Goal: Book appointment/travel/reservation

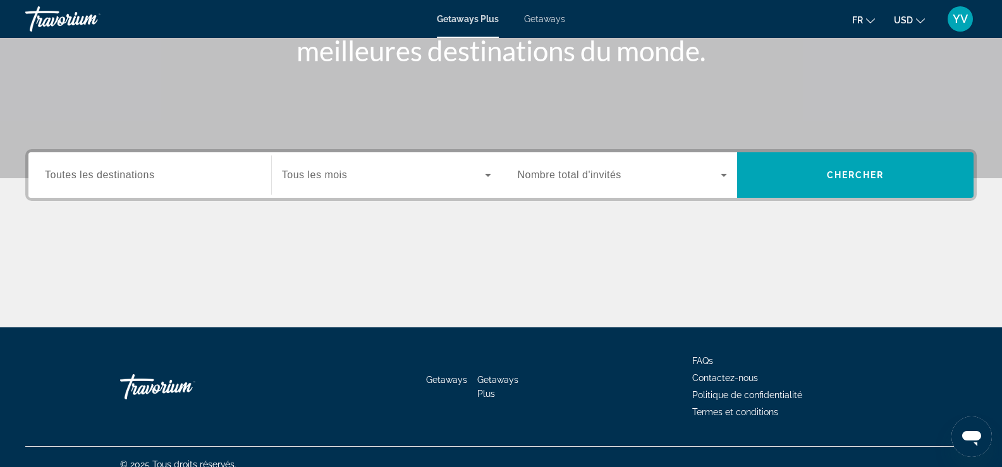
scroll to position [216, 0]
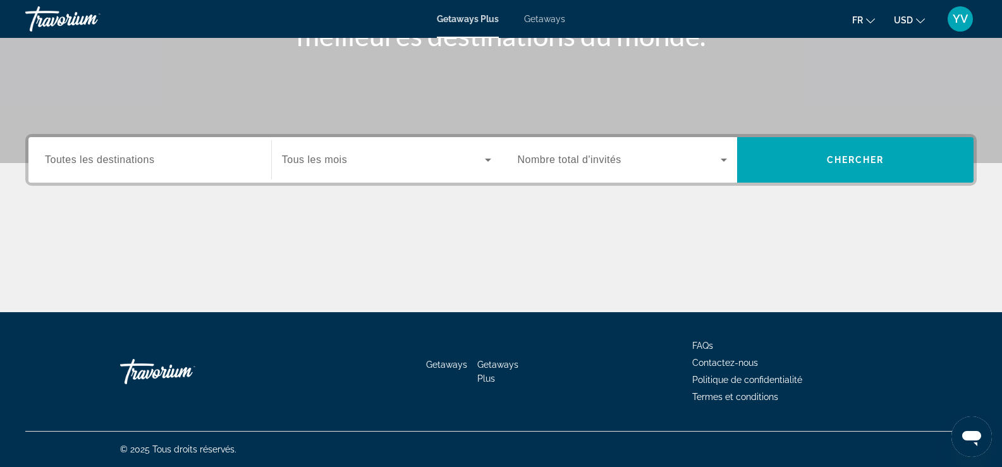
click at [119, 160] on span "Toutes les destinations" at bounding box center [99, 159] width 109 height 11
click at [119, 160] on input "Destination Toutes les destinations" at bounding box center [150, 160] width 210 height 15
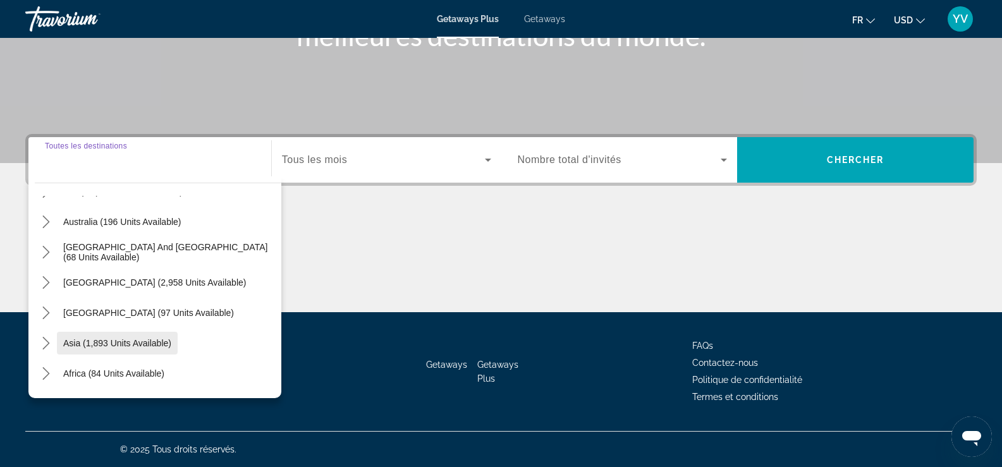
scroll to position [205, 0]
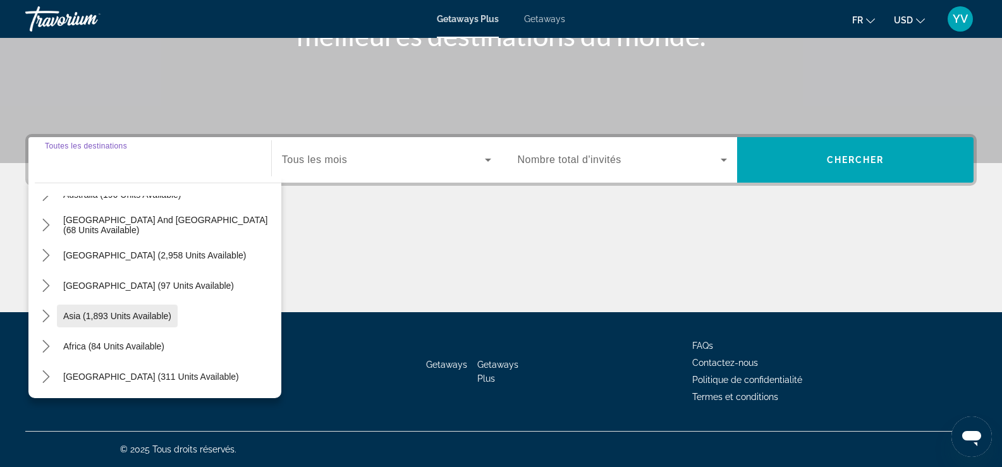
click at [99, 322] on span "Select destination: Asia (1,893 units available)" at bounding box center [117, 316] width 121 height 30
type input "**********"
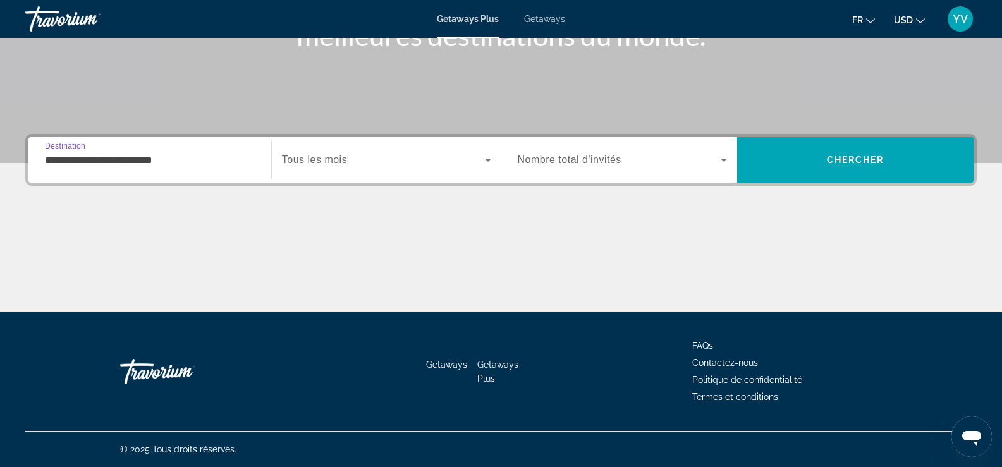
click at [410, 166] on span "Search widget" at bounding box center [383, 159] width 203 height 15
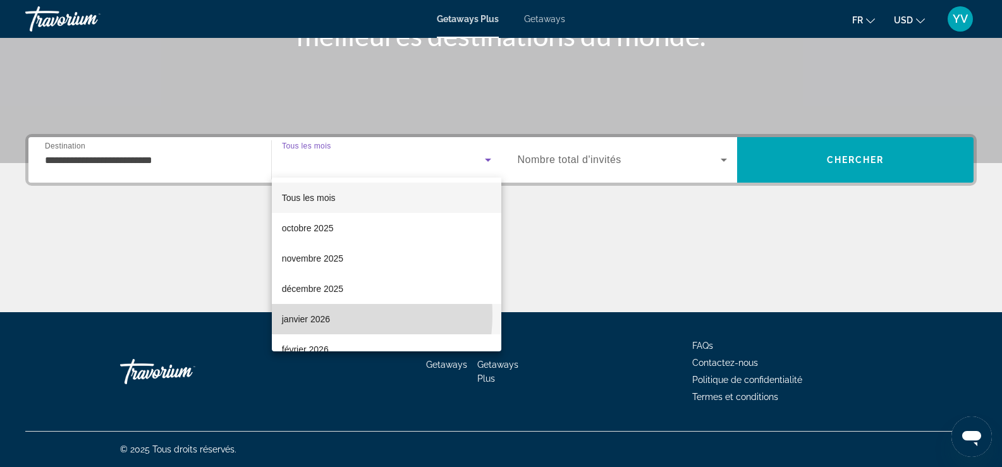
click at [313, 315] on span "janvier 2026" at bounding box center [306, 319] width 48 height 15
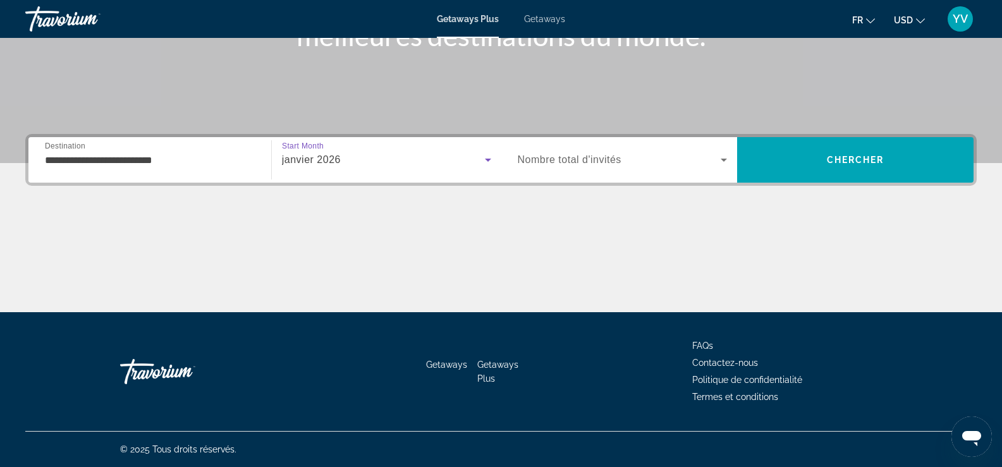
click at [594, 162] on span "Nombre total d'invités" at bounding box center [570, 159] width 104 height 11
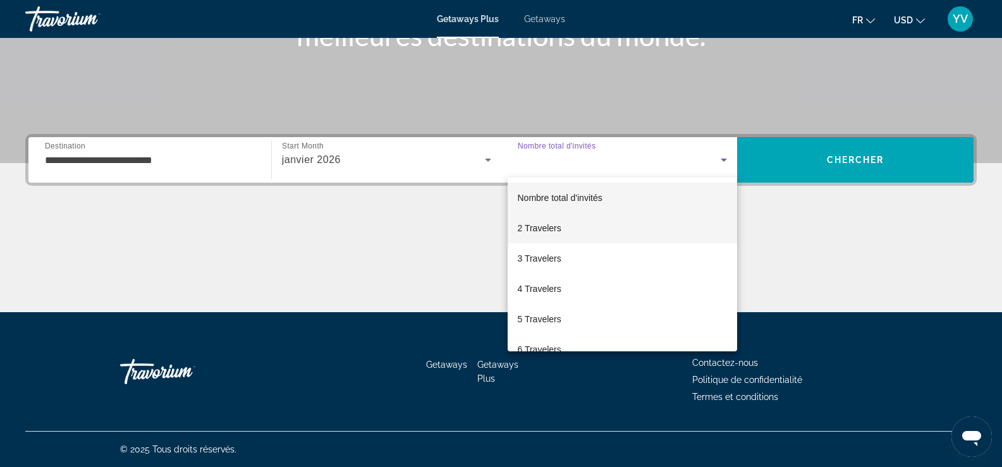
click at [563, 225] on mat-option "2 Travelers" at bounding box center [623, 228] width 230 height 30
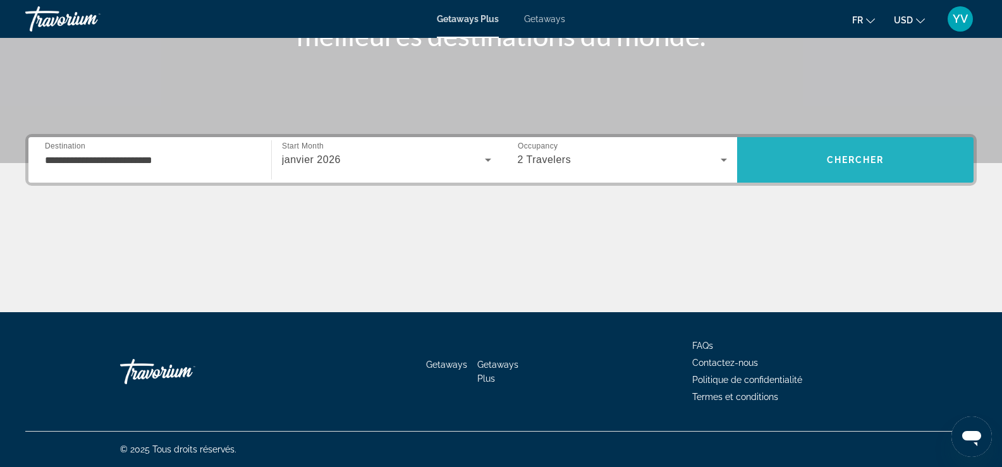
click at [876, 164] on span "Chercher" at bounding box center [856, 160] width 58 height 10
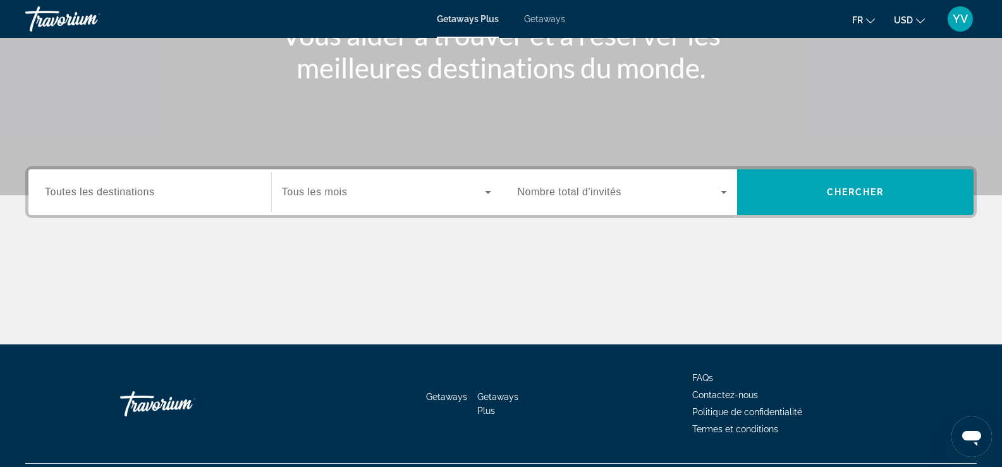
scroll to position [190, 0]
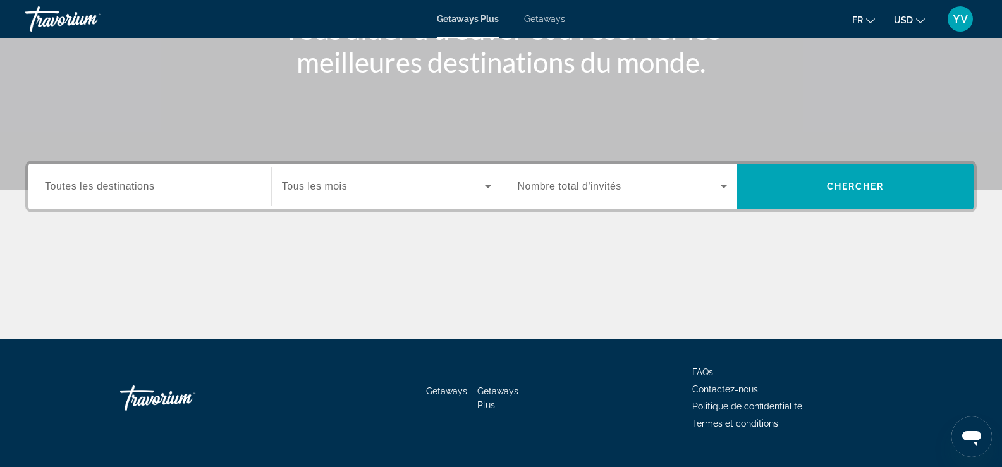
click at [397, 191] on span "Search widget" at bounding box center [383, 186] width 203 height 15
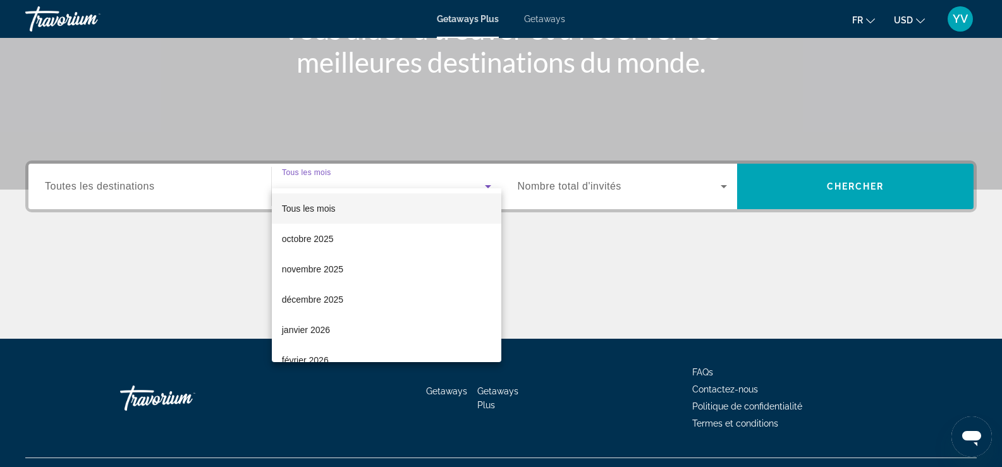
scroll to position [216, 0]
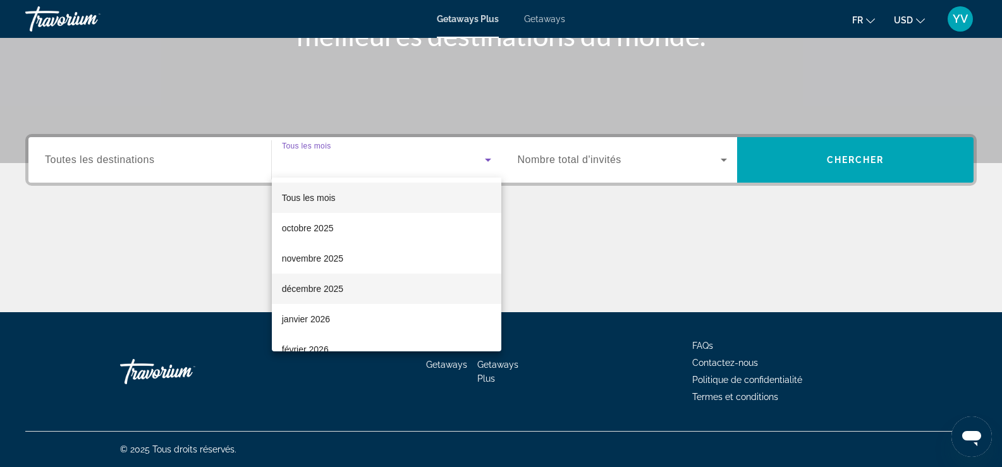
click at [327, 293] on span "décembre 2025" at bounding box center [312, 288] width 61 height 15
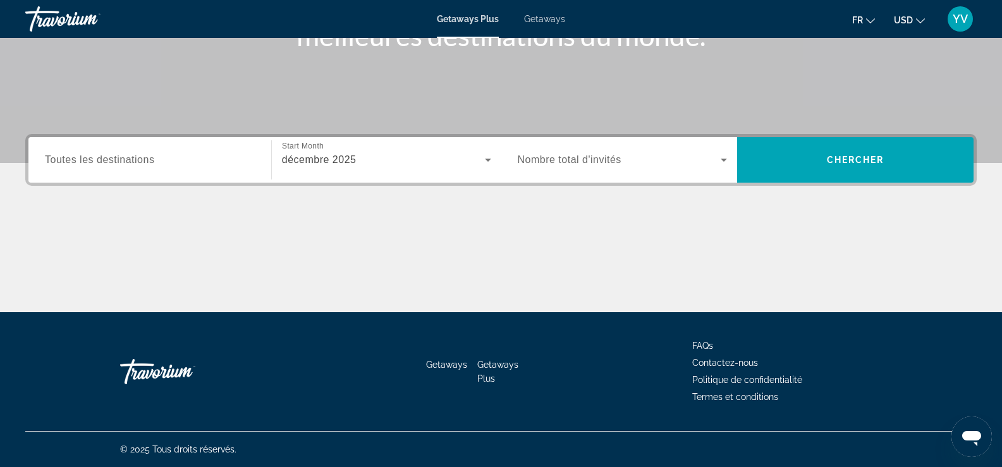
click at [151, 171] on div "Search widget" at bounding box center [150, 160] width 210 height 36
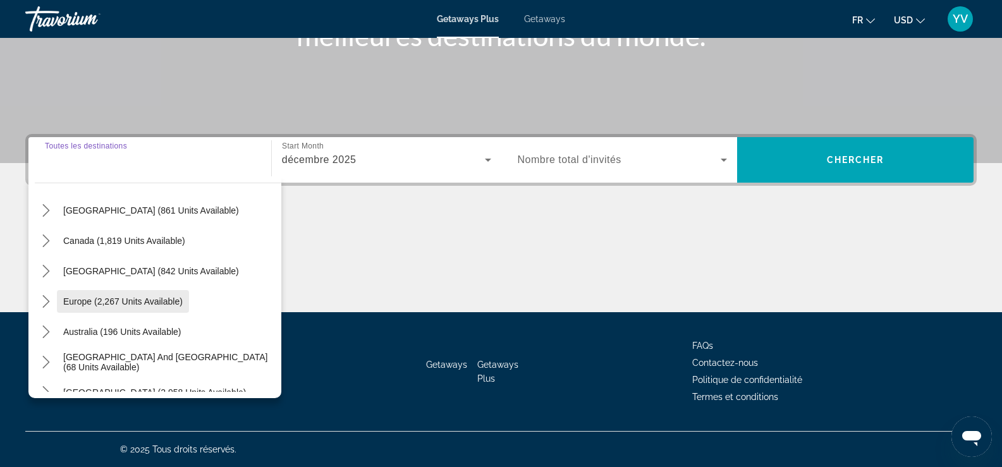
scroll to position [205, 0]
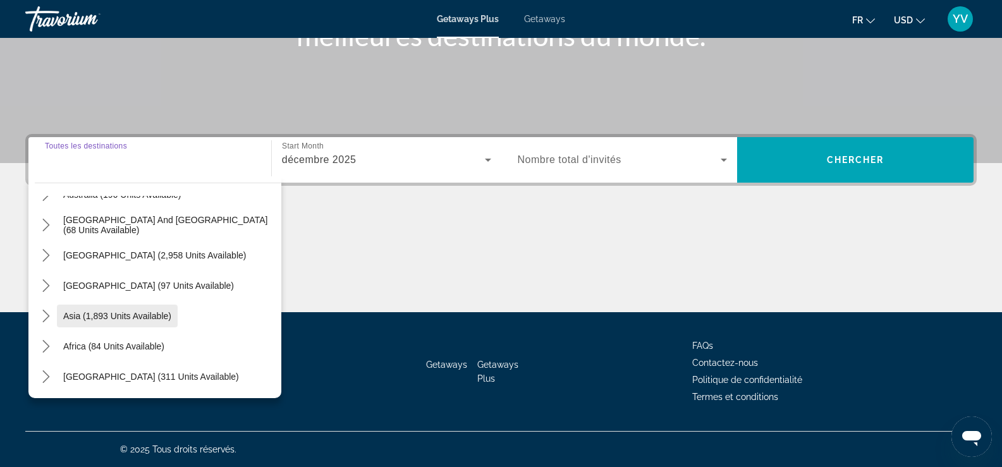
click at [71, 317] on span "Asia (1,893 units available)" at bounding box center [117, 316] width 108 height 10
type input "**********"
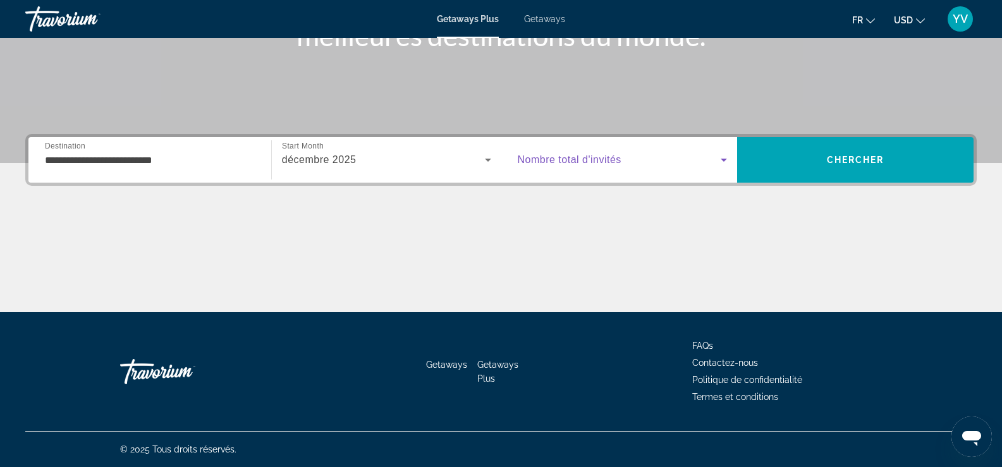
click at [703, 162] on span "Search widget" at bounding box center [620, 159] width 204 height 15
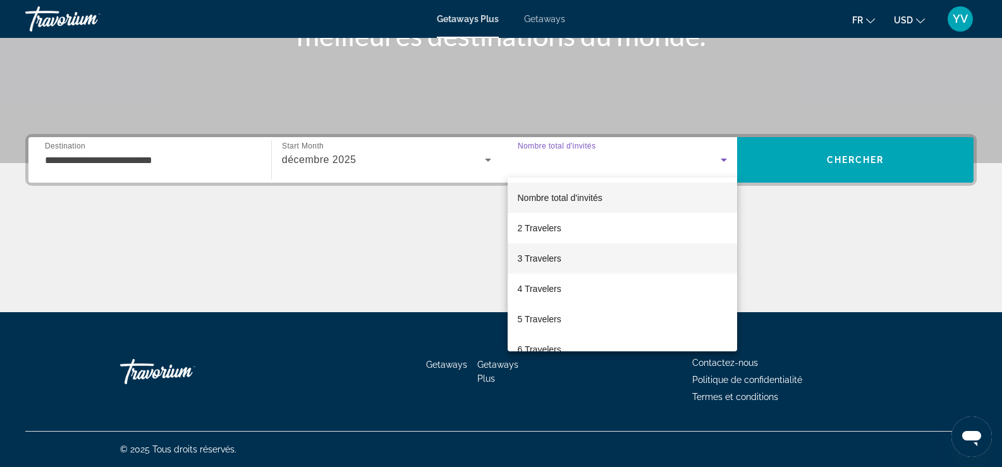
click at [545, 262] on span "3 Travelers" at bounding box center [540, 258] width 44 height 15
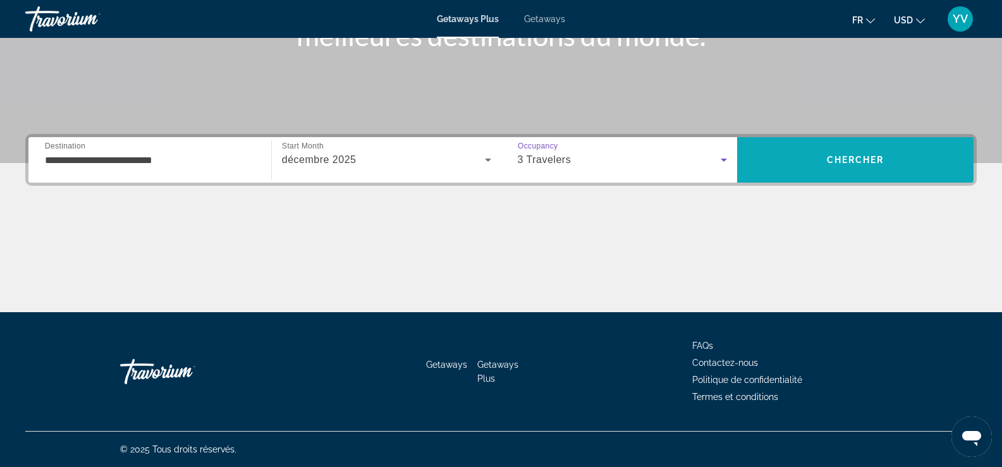
click at [878, 157] on span "Chercher" at bounding box center [856, 160] width 58 height 10
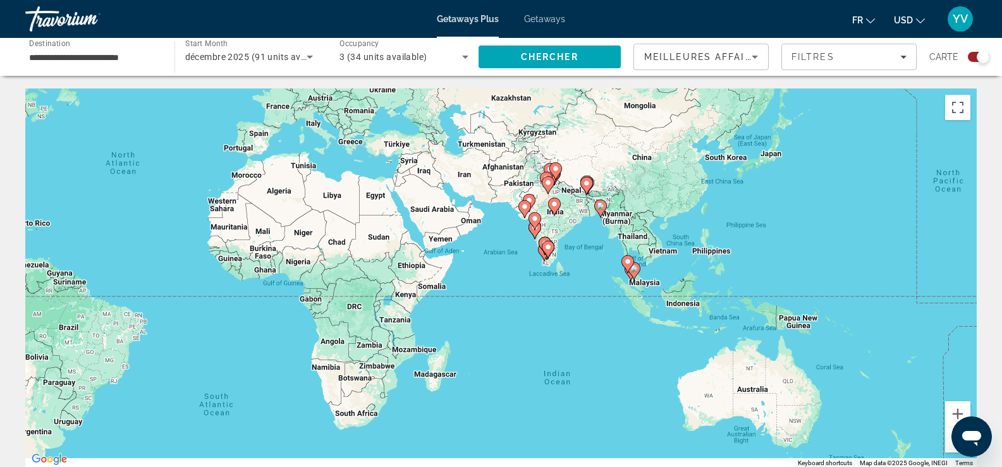
drag, startPoint x: 846, startPoint y: 327, endPoint x: 472, endPoint y: 225, distance: 387.9
click at [472, 225] on div "To activate drag with keyboard, press Alt + Enter. Once in keyboard drag state,…" at bounding box center [500, 277] width 951 height 379
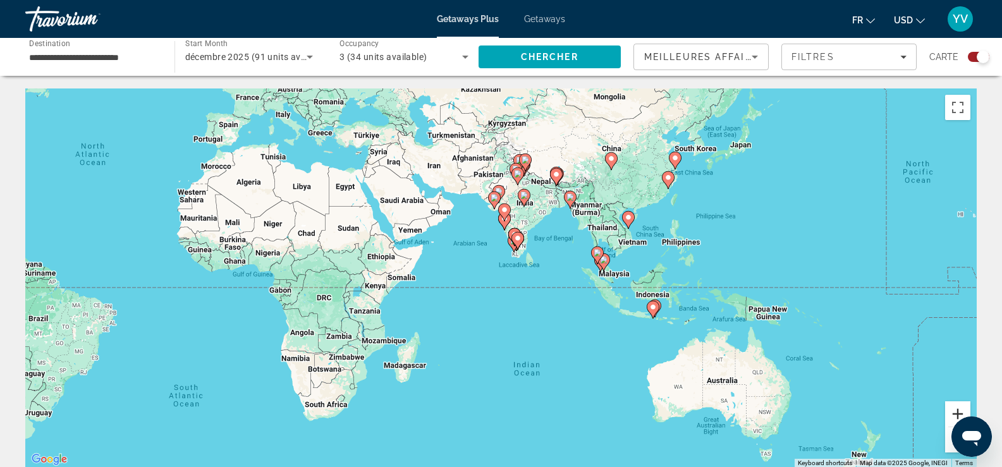
click at [958, 408] on button "Zoom in" at bounding box center [957, 413] width 25 height 25
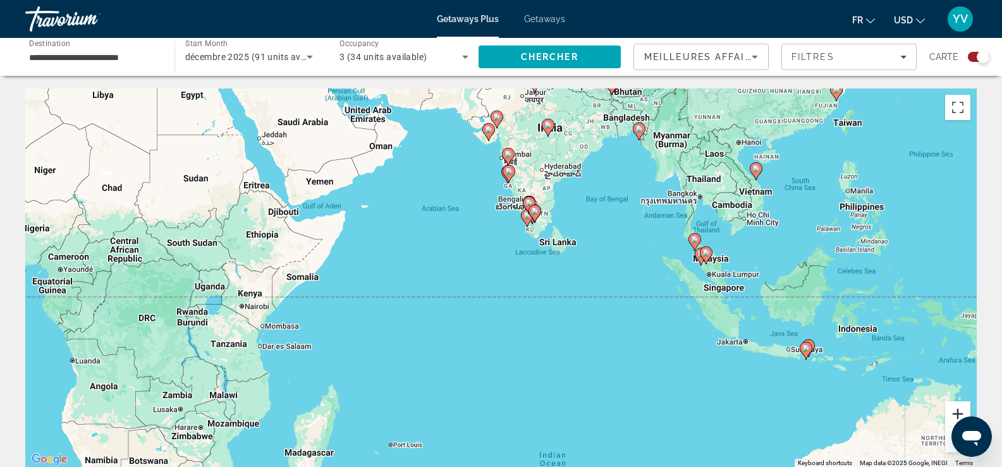
click at [958, 408] on button "Zoom in" at bounding box center [957, 413] width 25 height 25
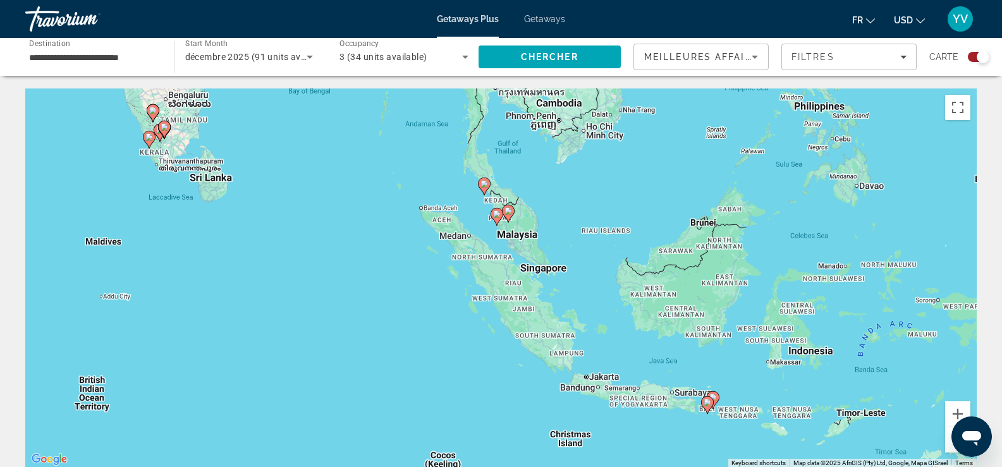
drag, startPoint x: 783, startPoint y: 287, endPoint x: 377, endPoint y: 259, distance: 406.8
click at [377, 259] on div "To activate drag with keyboard, press Alt + Enter. Once in keyboard drag state,…" at bounding box center [500, 277] width 951 height 379
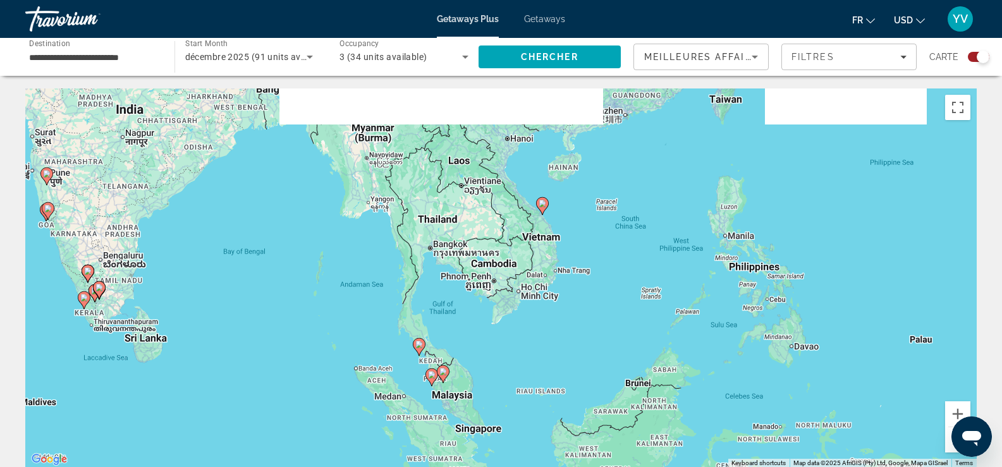
drag, startPoint x: 760, startPoint y: 169, endPoint x: 701, endPoint y: 336, distance: 176.9
click at [701, 336] on div "To activate drag with keyboard, press Alt + Enter. Once in keyboard drag state,…" at bounding box center [500, 277] width 951 height 379
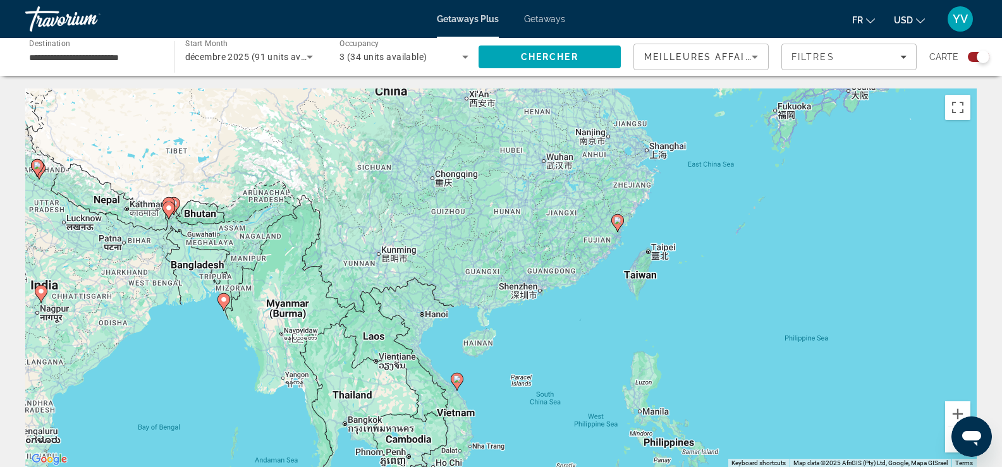
drag, startPoint x: 633, startPoint y: 174, endPoint x: 538, endPoint y: 341, distance: 192.5
click at [538, 341] on div "To activate drag with keyboard, press Alt + Enter. Once in keyboard drag state,…" at bounding box center [500, 277] width 951 height 379
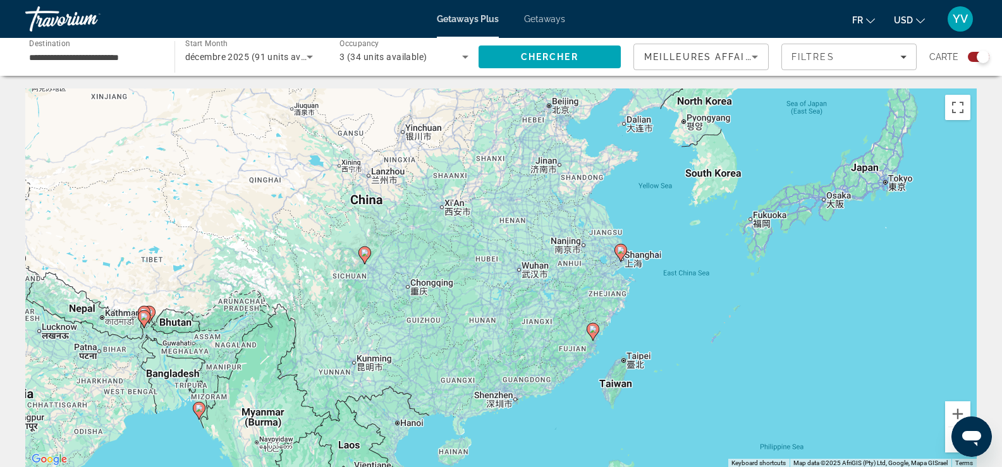
drag, startPoint x: 612, startPoint y: 293, endPoint x: 584, endPoint y: 416, distance: 126.4
click at [584, 416] on div "To activate drag with keyboard, press Alt + Enter. Once in keyboard drag state,…" at bounding box center [500, 277] width 951 height 379
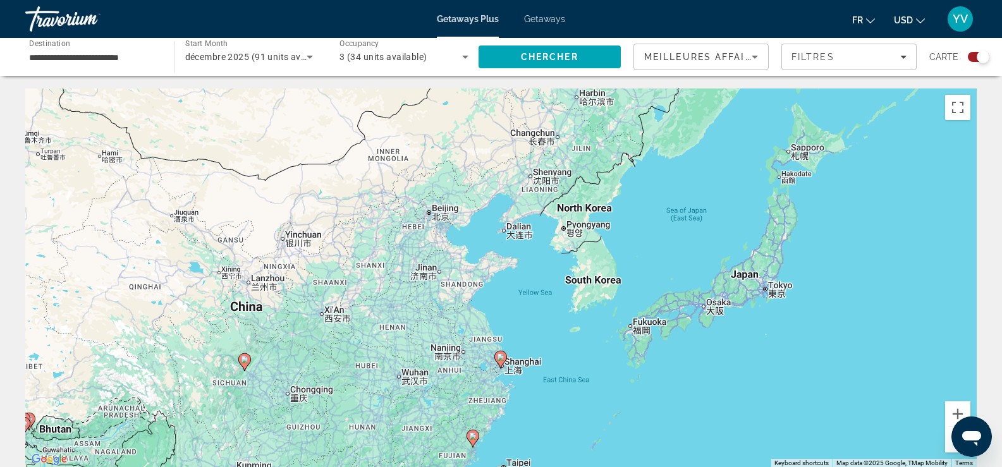
drag, startPoint x: 862, startPoint y: 336, endPoint x: 717, endPoint y: 391, distance: 154.5
click at [718, 391] on div "To activate drag with keyboard, press Alt + Enter. Once in keyboard drag state,…" at bounding box center [500, 277] width 951 height 379
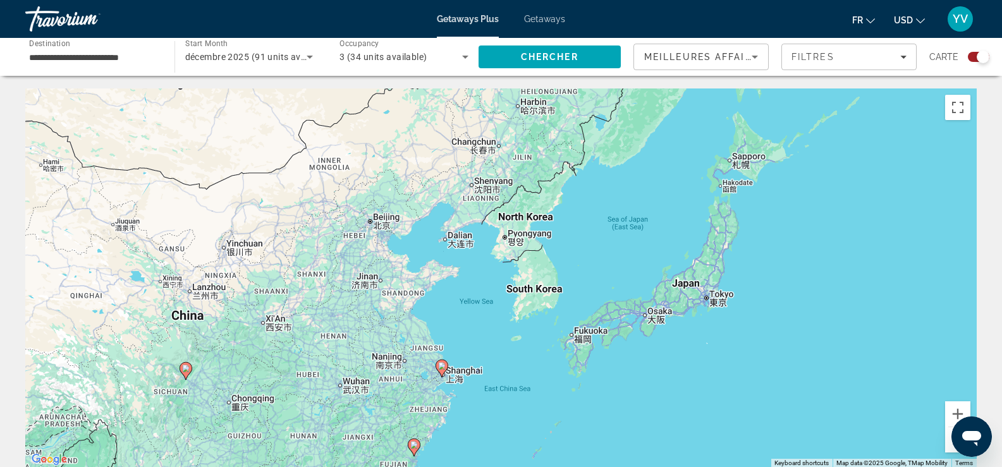
click at [692, 288] on div "To activate drag with keyboard, press Alt + Enter. Once in keyboard drag state,…" at bounding box center [500, 277] width 951 height 379
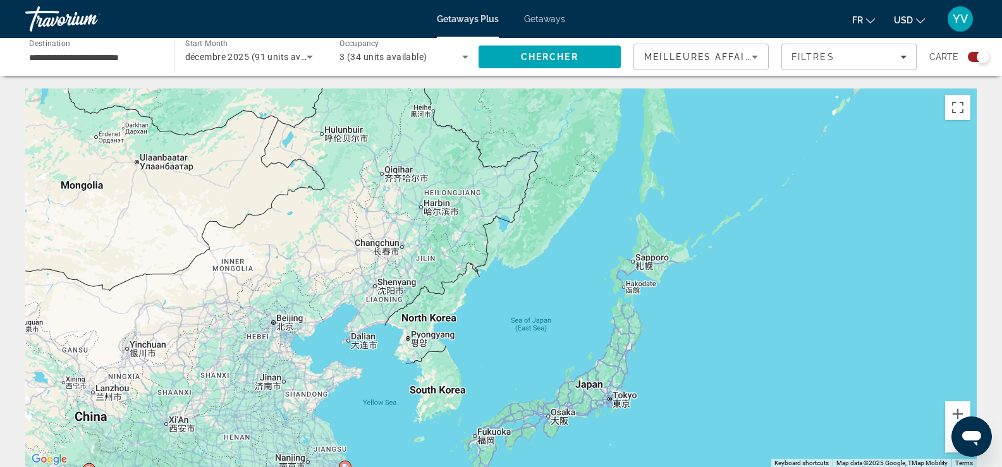
drag, startPoint x: 701, startPoint y: 286, endPoint x: 602, endPoint y: 391, distance: 144.4
click at [602, 391] on div "To activate drag with keyboard, press Alt + Enter. Once in keyboard drag state,…" at bounding box center [500, 277] width 951 height 379
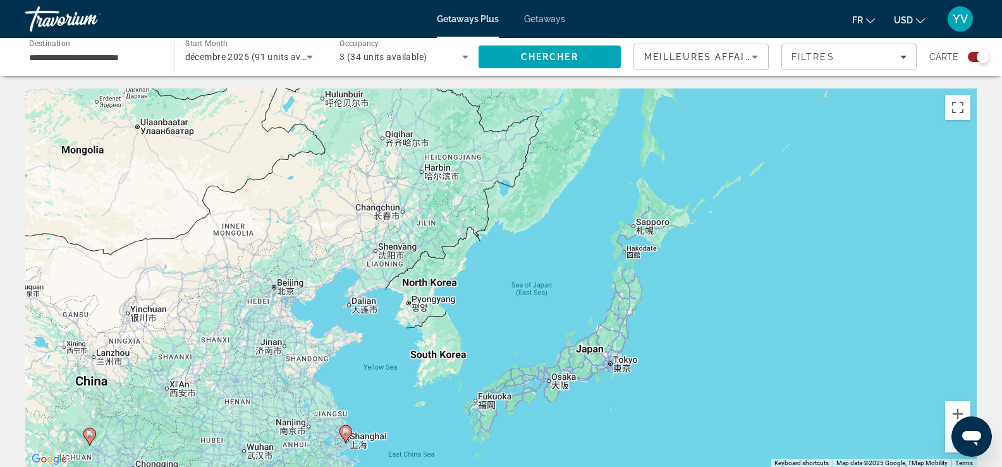
drag, startPoint x: 602, startPoint y: 391, endPoint x: 630, endPoint y: 141, distance: 251.9
click at [628, 140] on div "To activate drag with keyboard, press Alt + Enter. Once in keyboard drag state,…" at bounding box center [500, 277] width 951 height 379
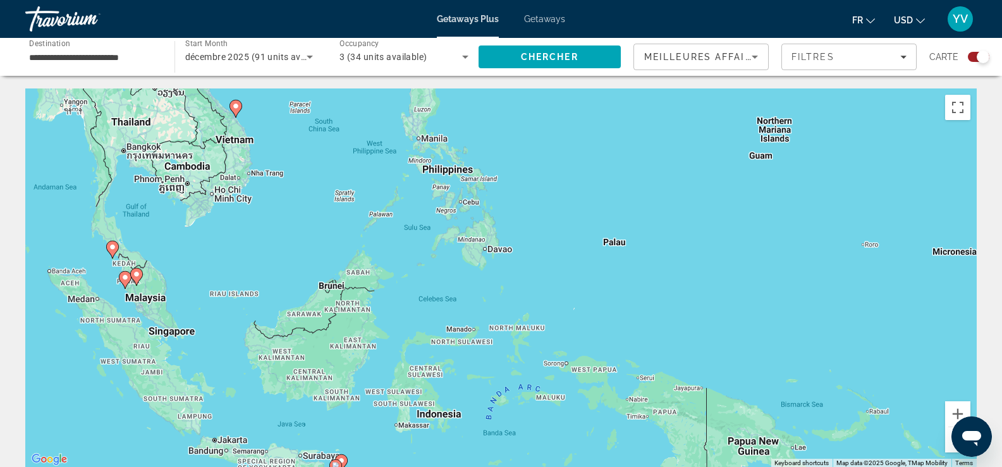
drag, startPoint x: 573, startPoint y: 186, endPoint x: 569, endPoint y: 317, distance: 130.3
click at [568, 316] on div "To activate drag with keyboard, press Alt + Enter. Once in keyboard drag state,…" at bounding box center [500, 277] width 951 height 379
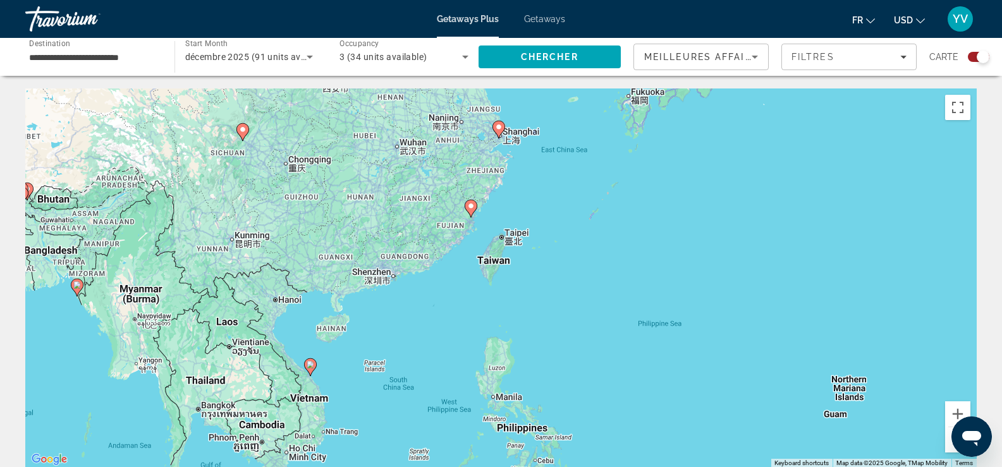
drag, startPoint x: 476, startPoint y: 360, endPoint x: 554, endPoint y: 295, distance: 101.5
click at [553, 296] on div "To activate drag with keyboard, press Alt + Enter. Once in keyboard drag state,…" at bounding box center [500, 277] width 951 height 379
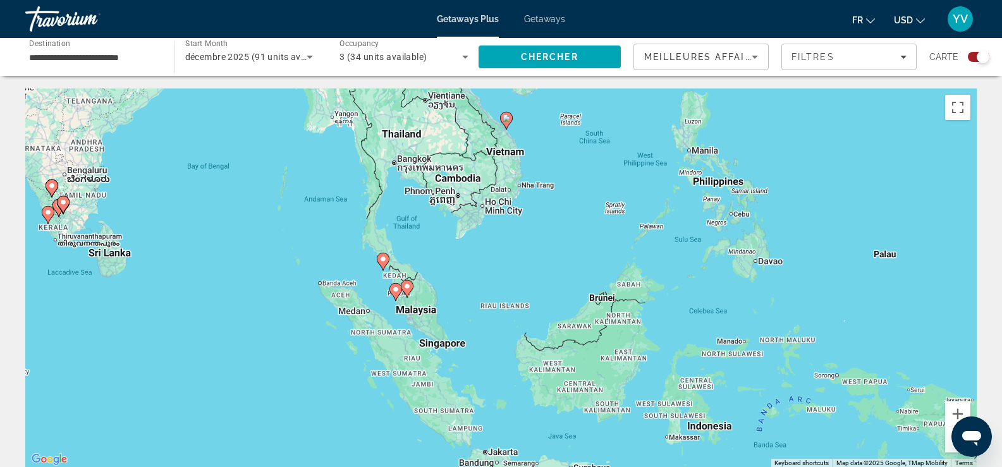
drag, startPoint x: 437, startPoint y: 357, endPoint x: 513, endPoint y: 206, distance: 169.3
click at [513, 206] on div "To activate drag with keyboard, press Alt + Enter. Once in keyboard drag state,…" at bounding box center [500, 277] width 951 height 379
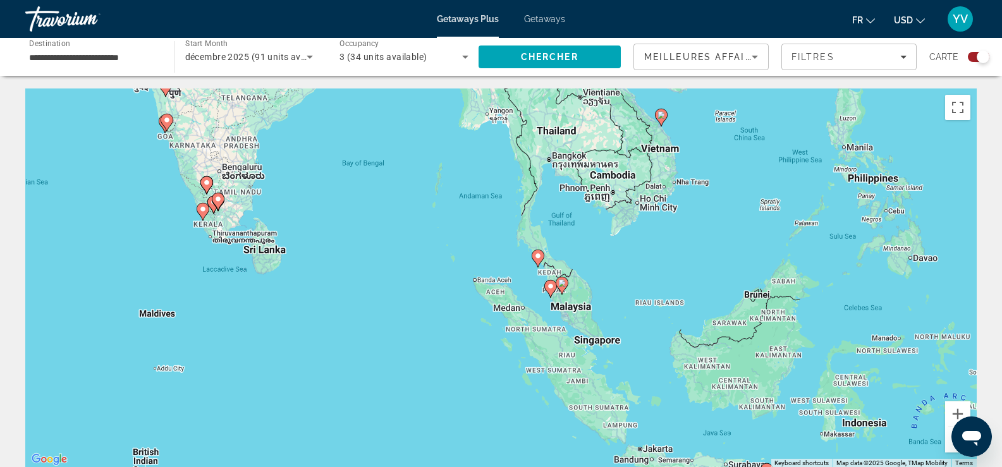
drag, startPoint x: 247, startPoint y: 250, endPoint x: 395, endPoint y: 253, distance: 147.9
click at [395, 253] on div "To activate drag with keyboard, press Alt + Enter. Once in keyboard drag state,…" at bounding box center [500, 277] width 951 height 379
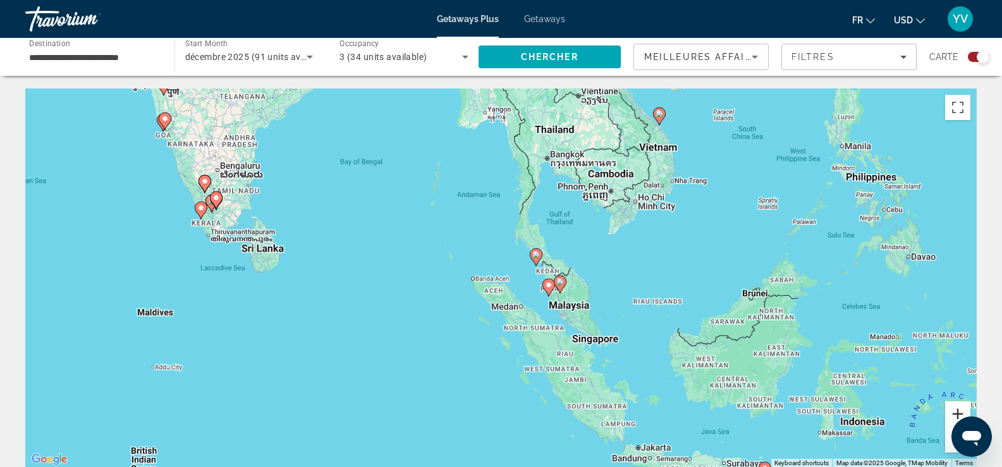
click at [956, 413] on button "Zoom in" at bounding box center [957, 413] width 25 height 25
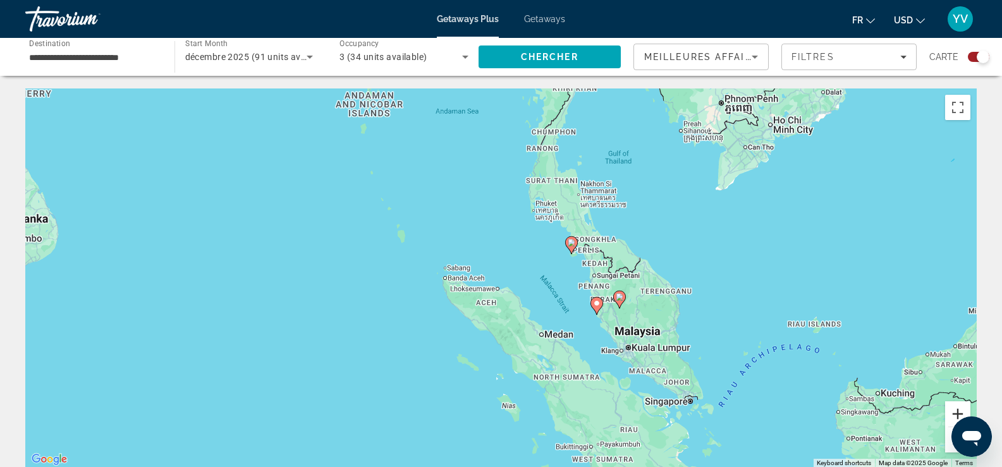
click at [956, 413] on button "Zoom in" at bounding box center [957, 413] width 25 height 25
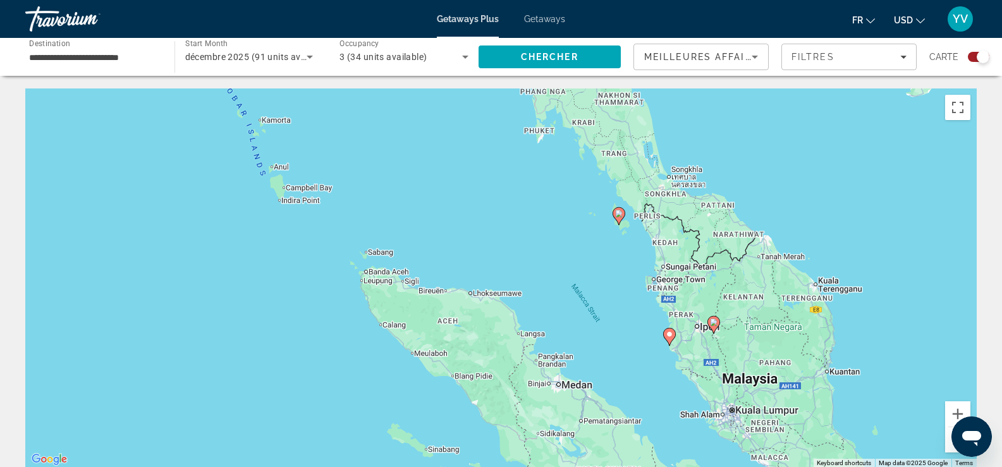
drag, startPoint x: 811, startPoint y: 360, endPoint x: 795, endPoint y: 338, distance: 26.7
click at [796, 340] on div "To activate drag with keyboard, press Alt + Enter. Once in keyboard drag state,…" at bounding box center [500, 277] width 951 height 379
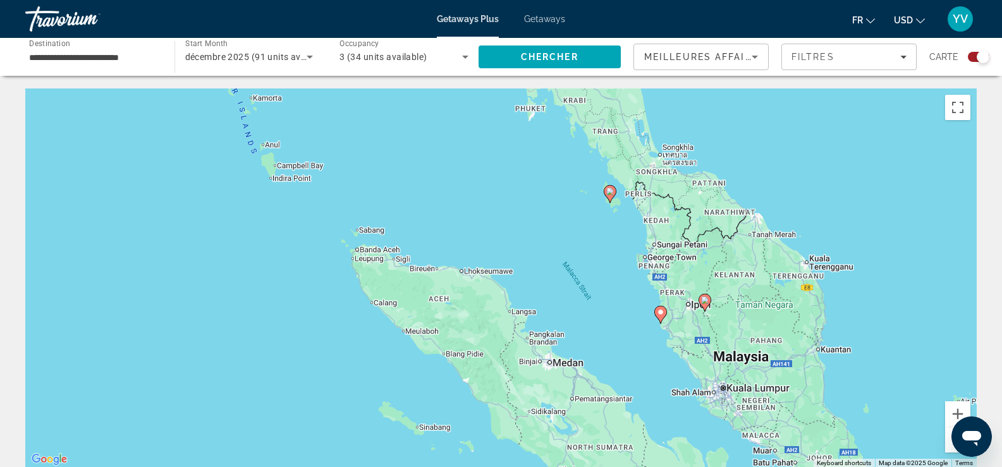
click at [607, 193] on image "Main content" at bounding box center [610, 192] width 8 height 8
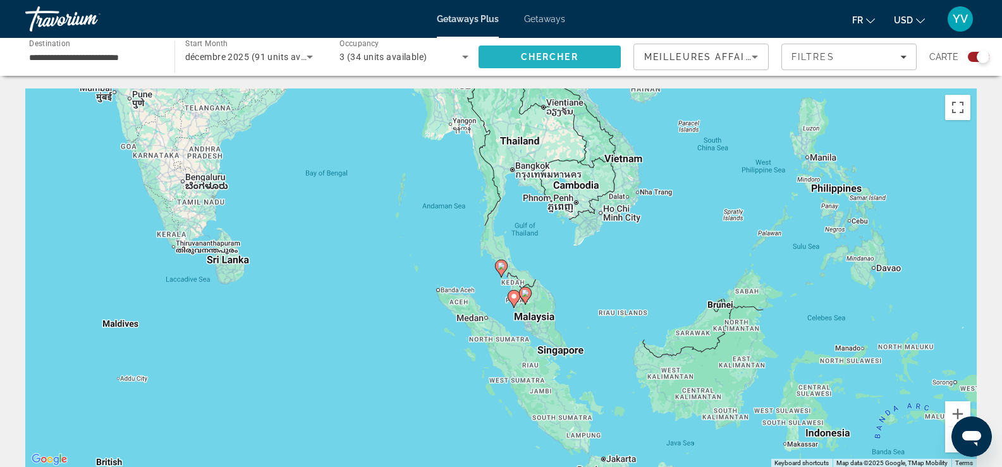
click at [556, 54] on span "Chercher" at bounding box center [550, 57] width 58 height 10
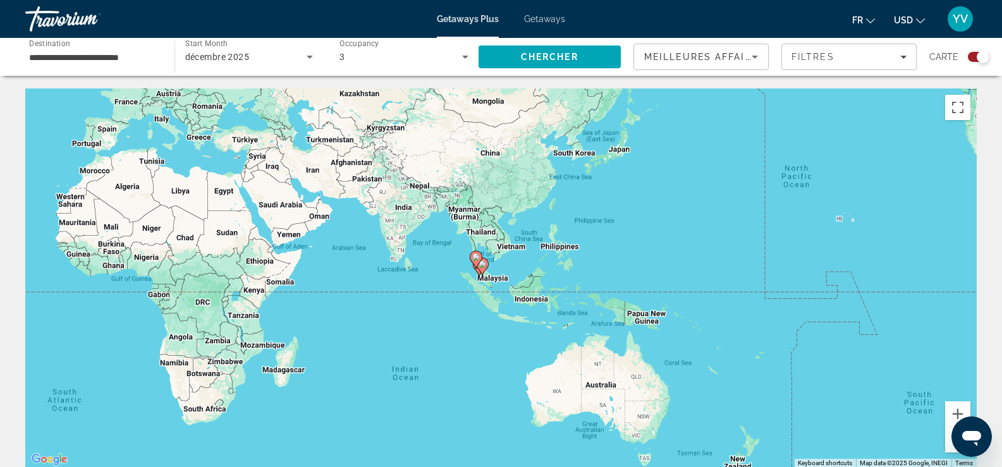
drag, startPoint x: 793, startPoint y: 335, endPoint x: 308, endPoint y: 235, distance: 495.0
click at [308, 235] on div "To activate drag with keyboard, press Alt + Enter. Once in keyboard drag state,…" at bounding box center [500, 277] width 951 height 379
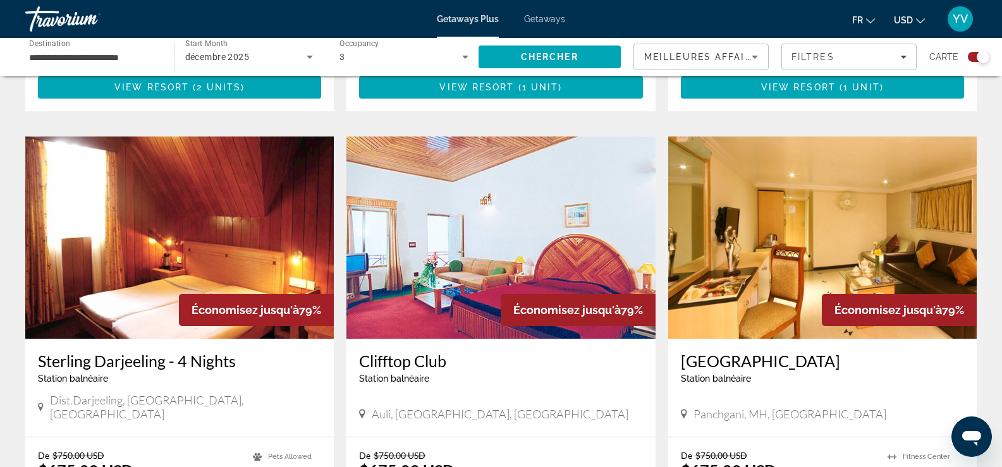
scroll to position [1970, 0]
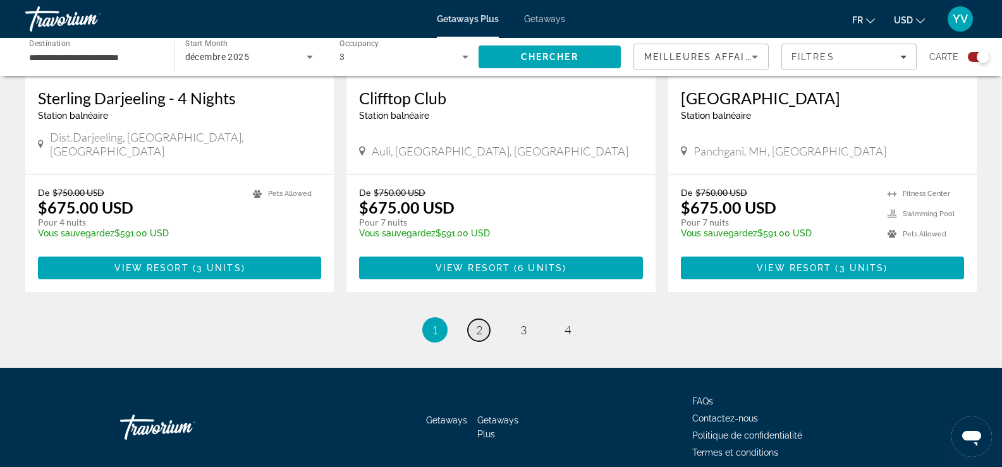
click at [477, 323] on span "2" at bounding box center [479, 330] width 6 height 14
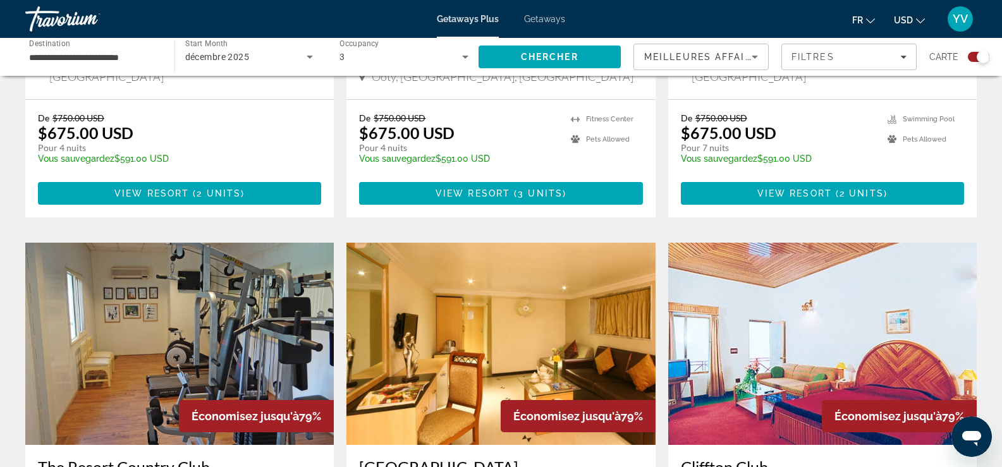
scroll to position [1988, 0]
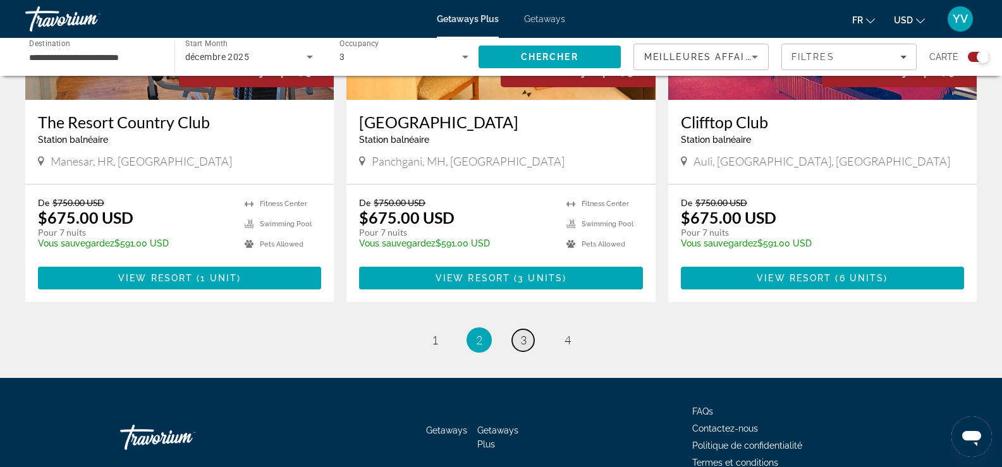
click at [523, 333] on span "3" at bounding box center [523, 340] width 6 height 14
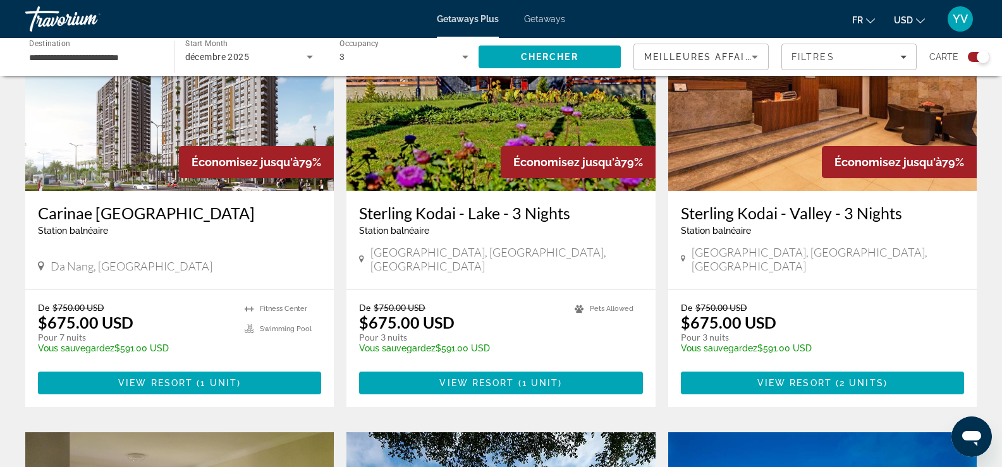
scroll to position [1959, 0]
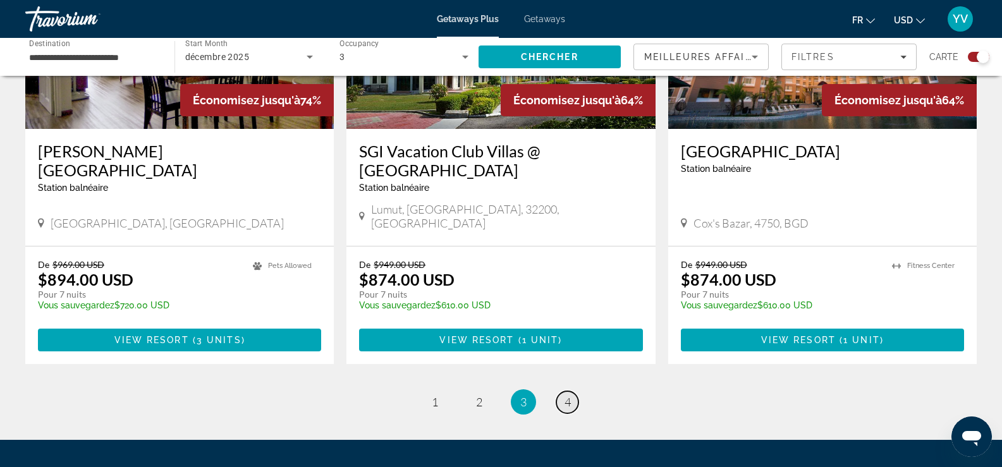
click at [570, 395] on span "4" at bounding box center [567, 402] width 6 height 14
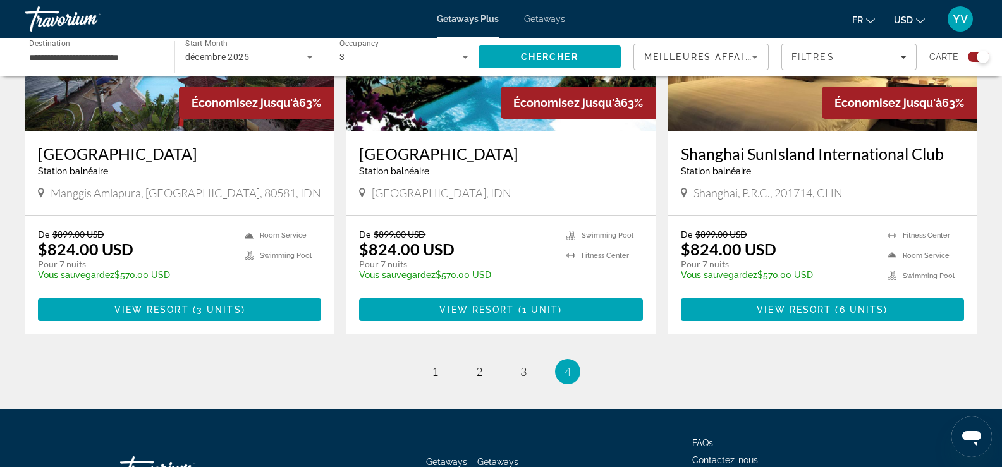
scroll to position [680, 0]
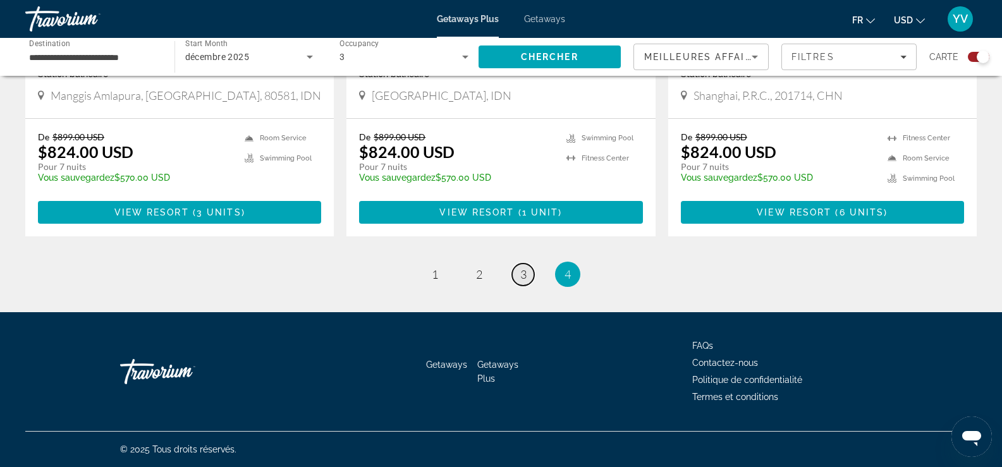
click at [520, 282] on link "page 3" at bounding box center [523, 275] width 22 height 22
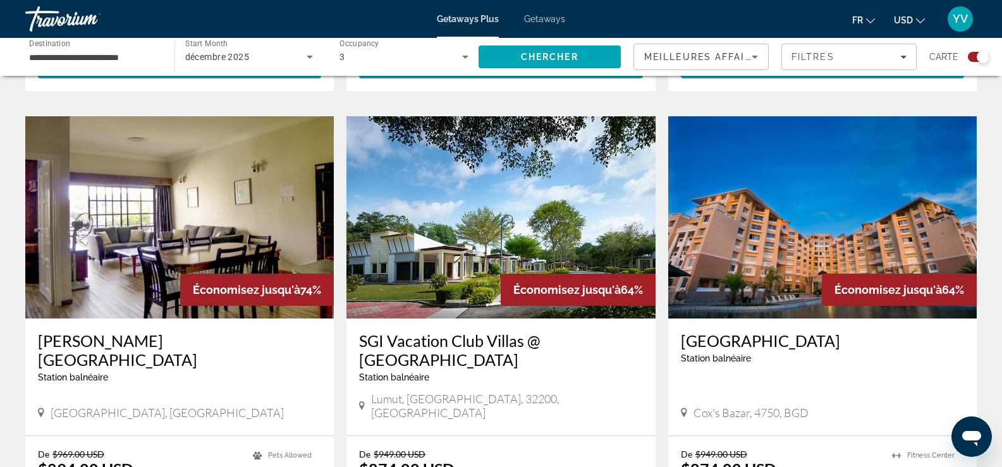
scroll to position [1896, 0]
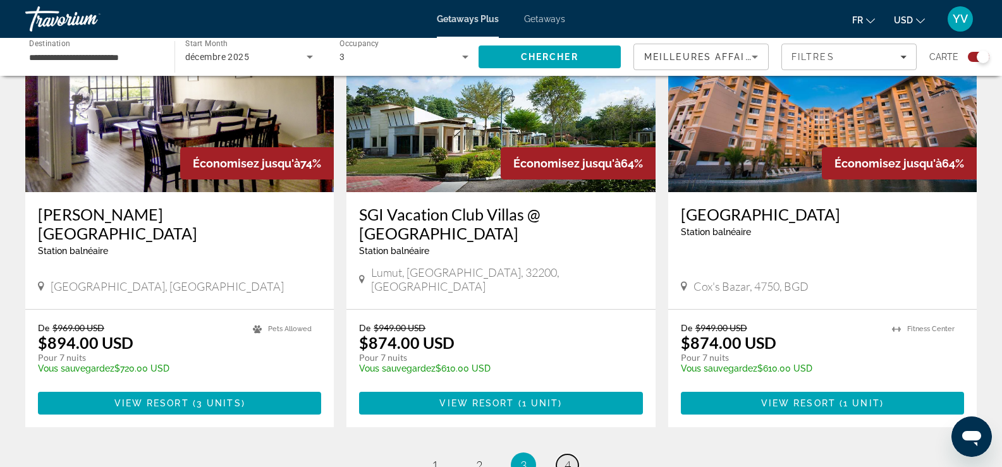
click at [564, 458] on span "4" at bounding box center [567, 465] width 6 height 14
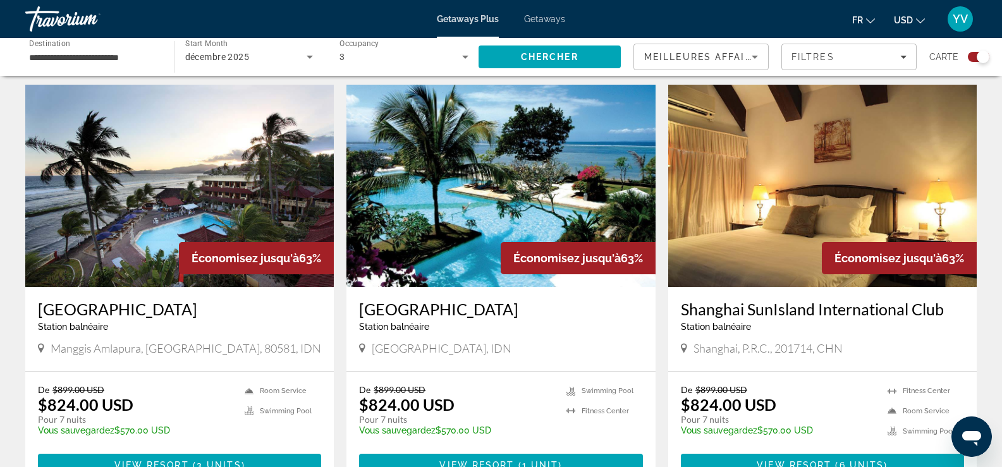
scroll to position [490, 0]
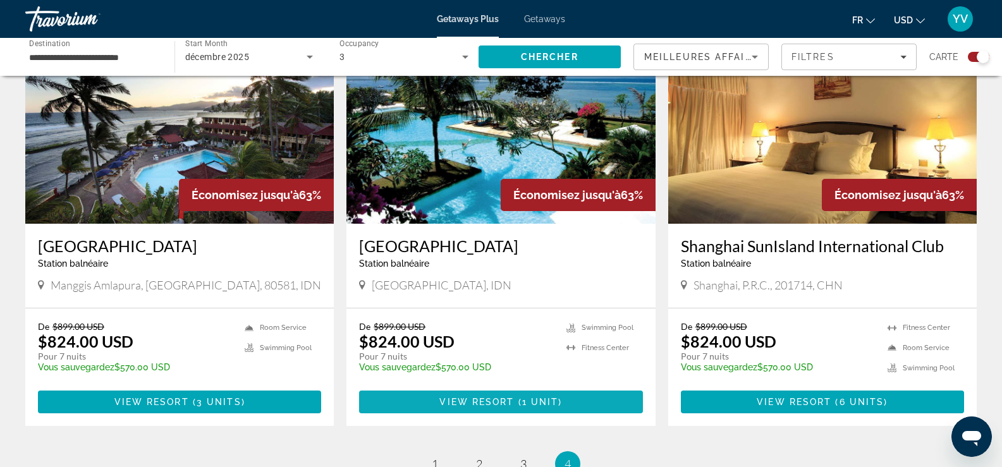
click at [498, 401] on span "View Resort" at bounding box center [476, 402] width 75 height 10
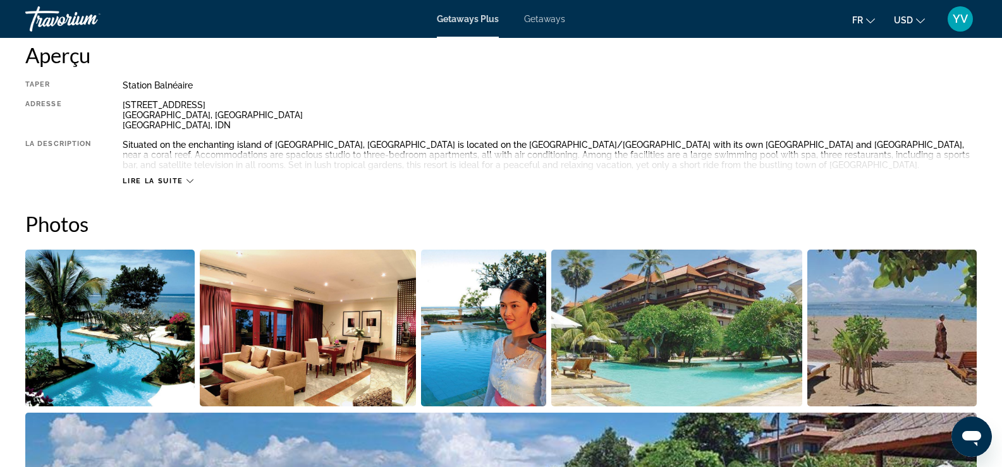
scroll to position [442, 0]
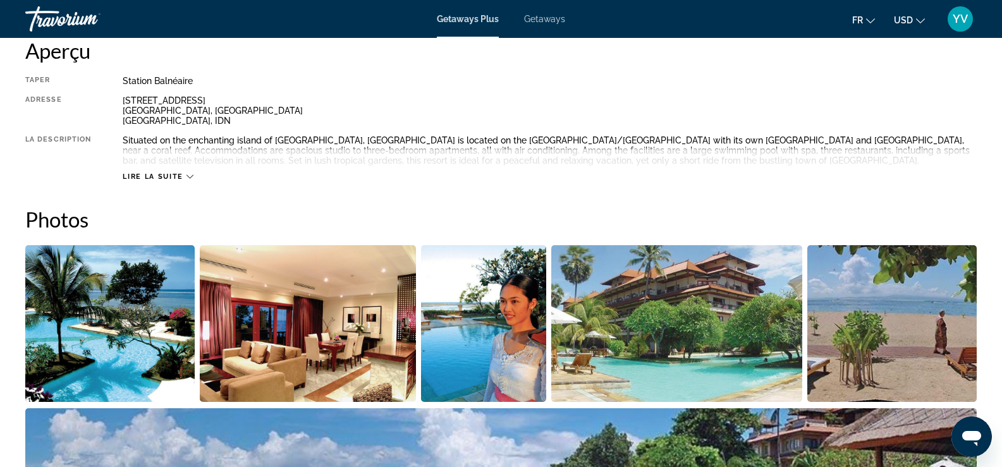
click at [187, 176] on icon "Main content" at bounding box center [189, 176] width 7 height 7
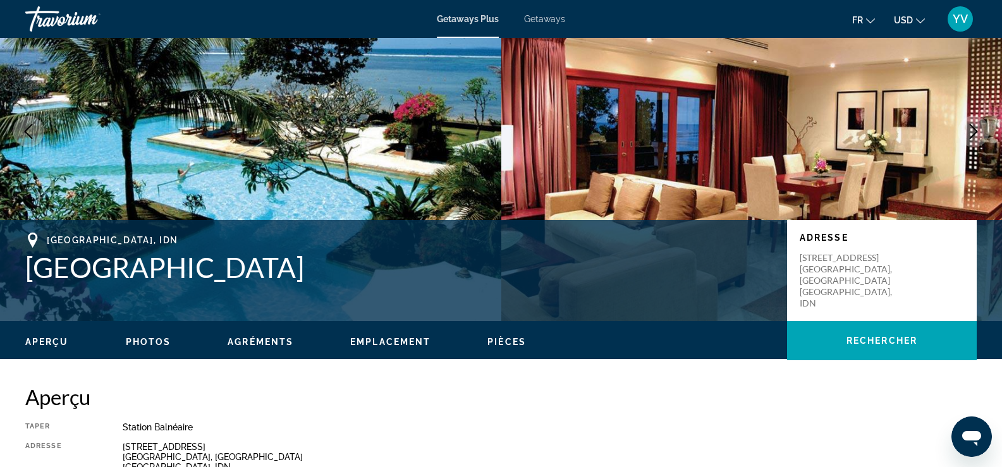
scroll to position [0, 0]
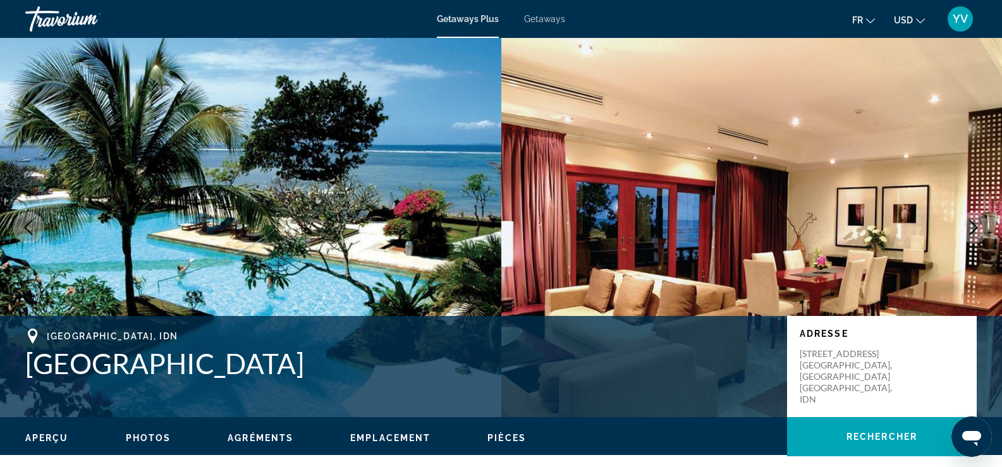
click at [923, 15] on mat-icon "Change currency" at bounding box center [920, 19] width 9 height 9
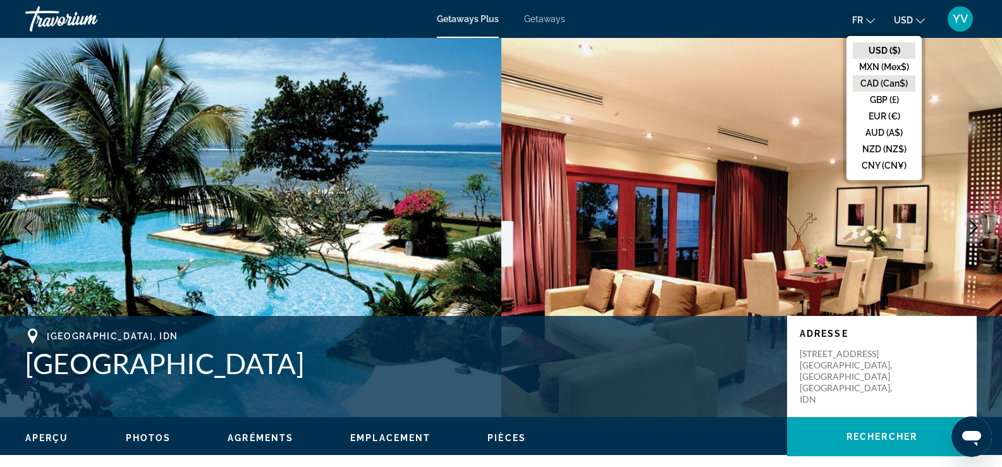
click at [893, 84] on button "CAD (Can$)" at bounding box center [884, 83] width 63 height 16
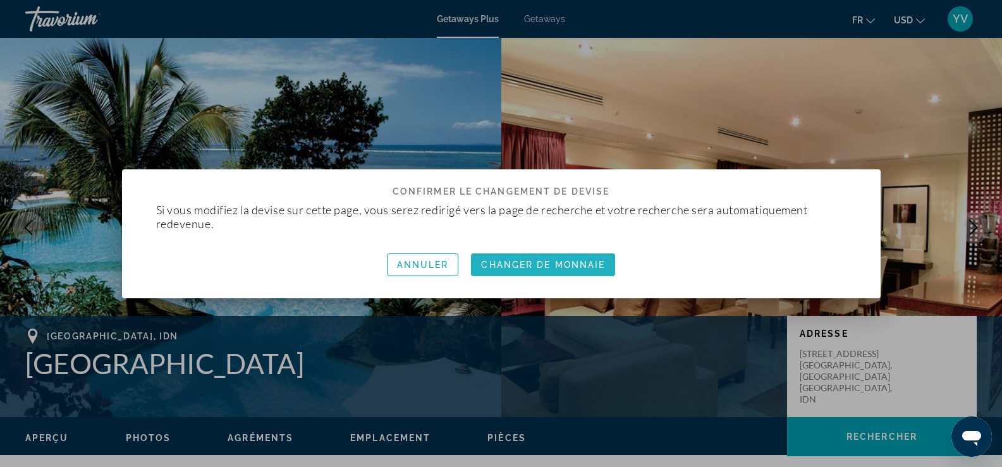
click at [535, 265] on span "Changer de monnaie" at bounding box center [543, 265] width 124 height 10
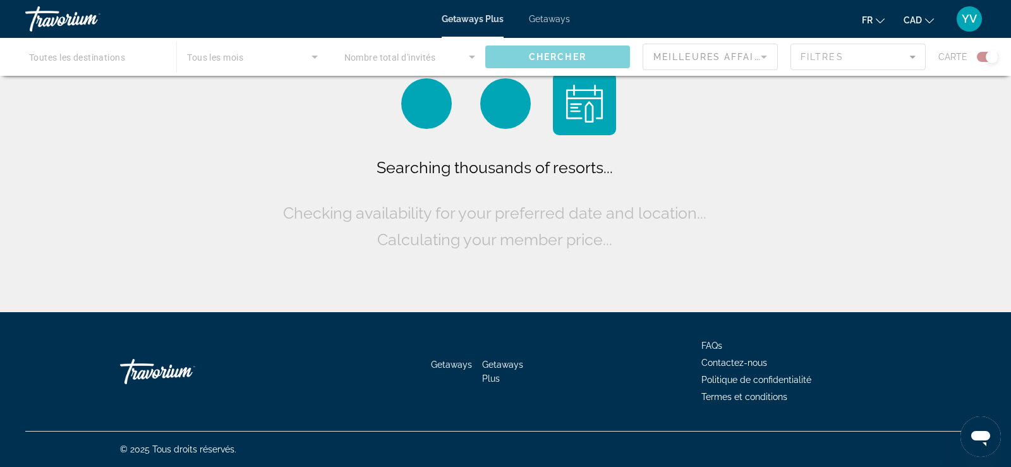
click at [883, 20] on icon "Change language" at bounding box center [880, 20] width 9 height 9
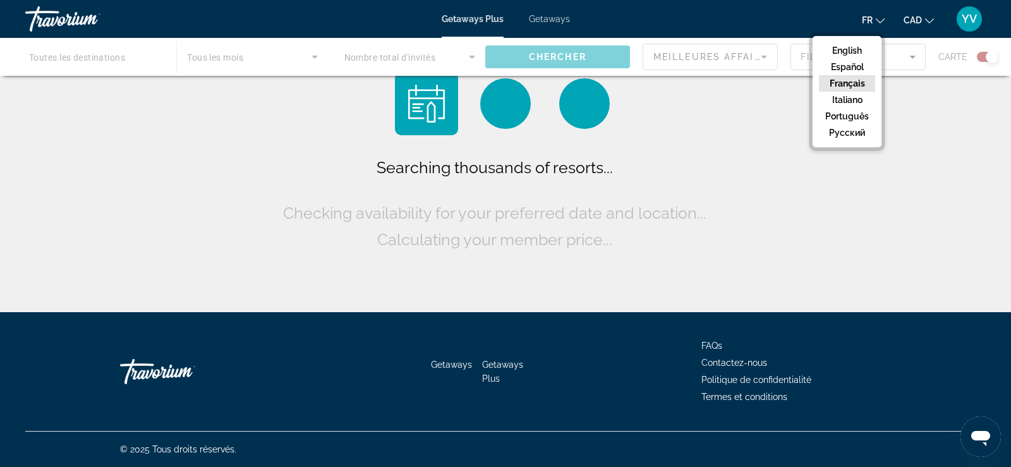
click at [883, 20] on icon "Change language" at bounding box center [880, 20] width 9 height 9
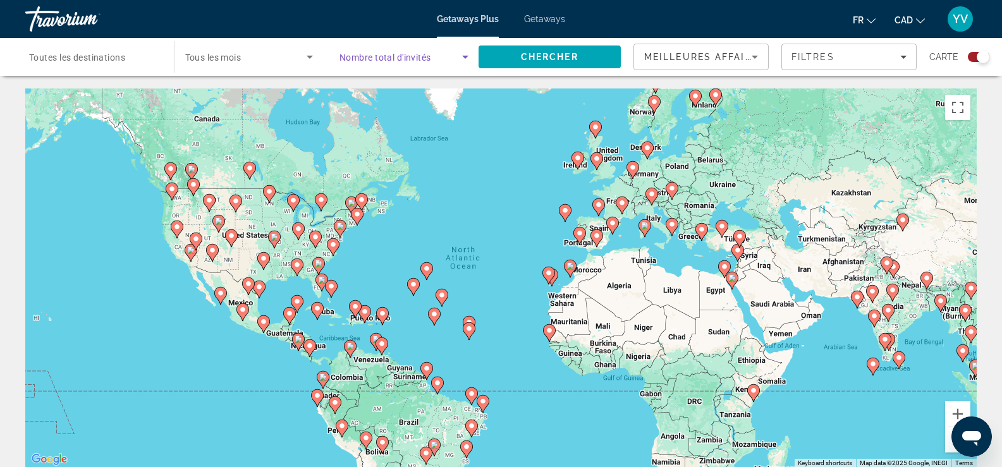
click at [460, 59] on icon "Search widget" at bounding box center [465, 56] width 15 height 15
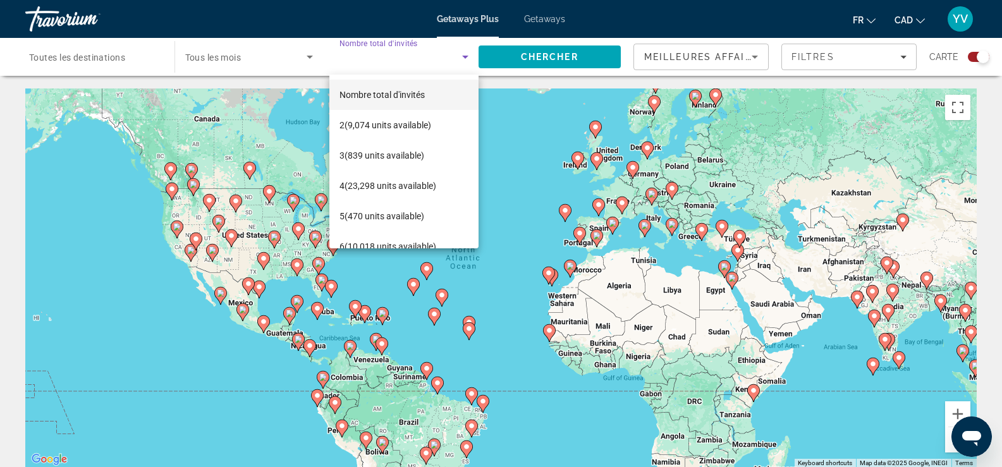
click at [469, 56] on div at bounding box center [501, 233] width 1002 height 467
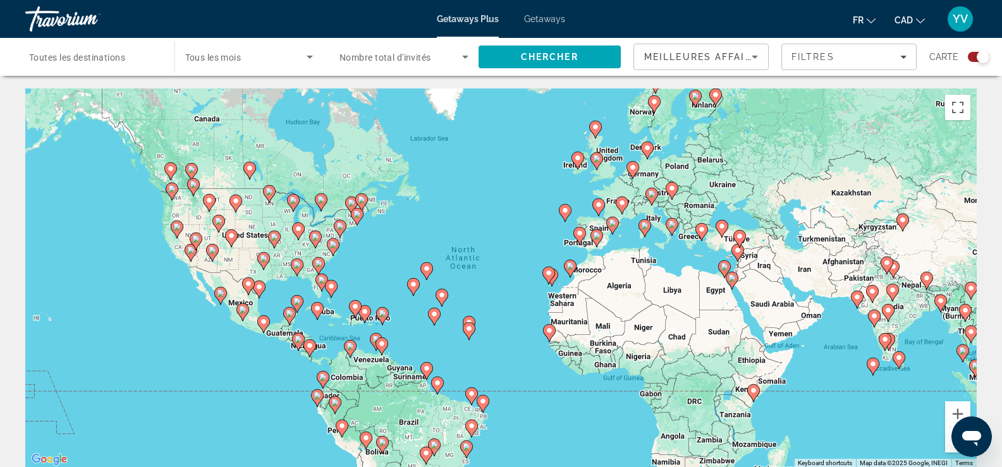
click at [399, 51] on span "Search widget" at bounding box center [400, 56] width 123 height 15
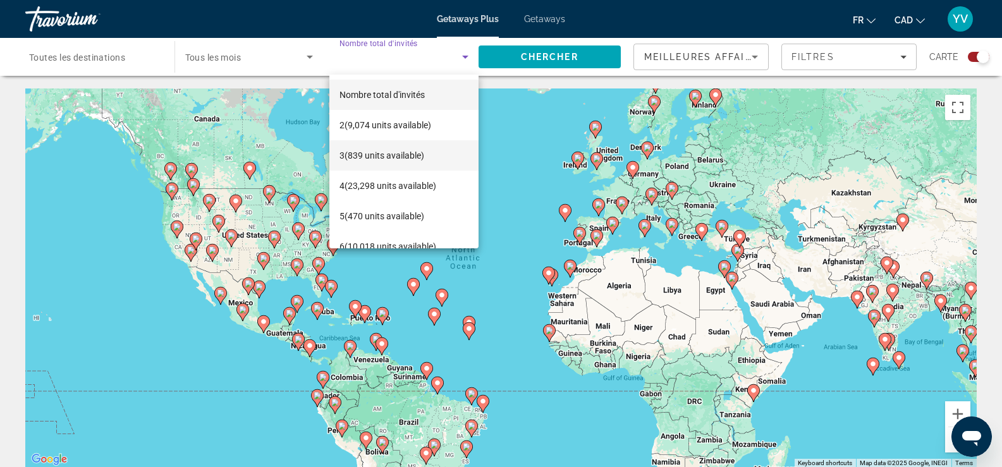
click at [384, 157] on span "3 (839 units available)" at bounding box center [381, 155] width 85 height 15
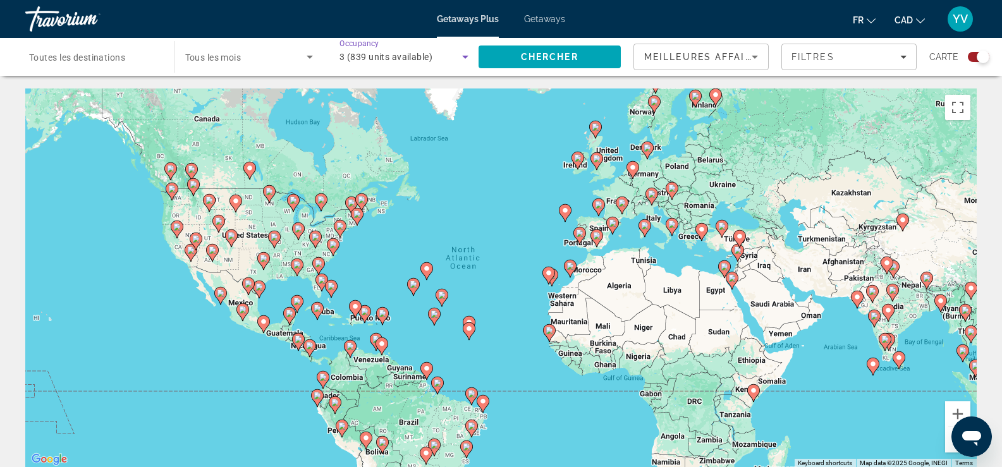
click at [96, 63] on input "Destination Toutes les destinations" at bounding box center [93, 57] width 129 height 15
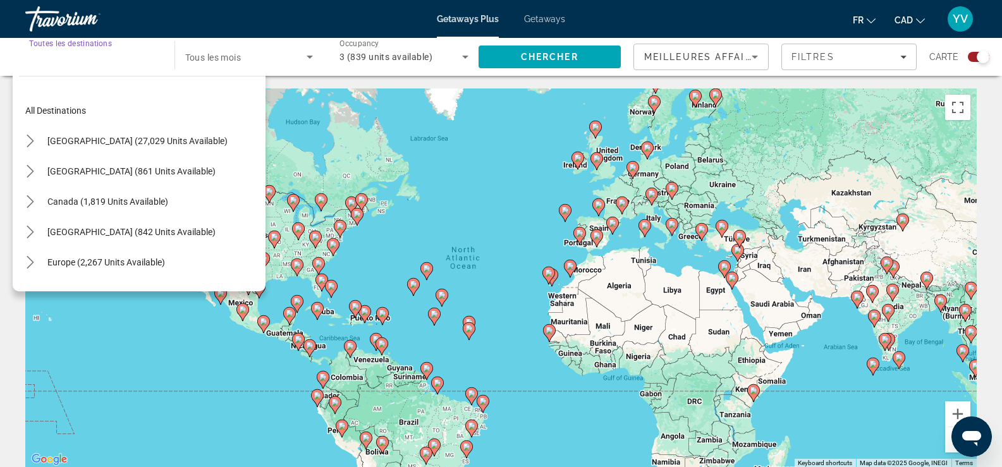
click at [96, 63] on input "Destination Toutes les destinations" at bounding box center [93, 57] width 129 height 15
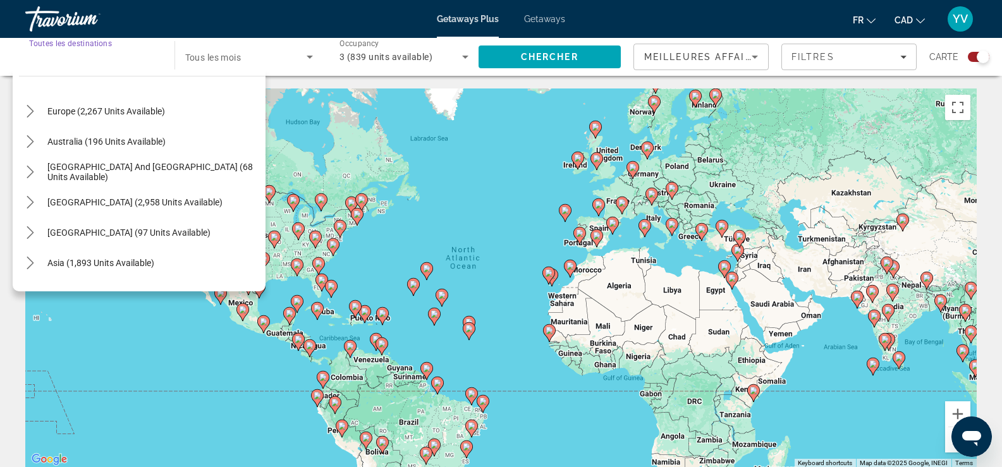
scroll to position [205, 0]
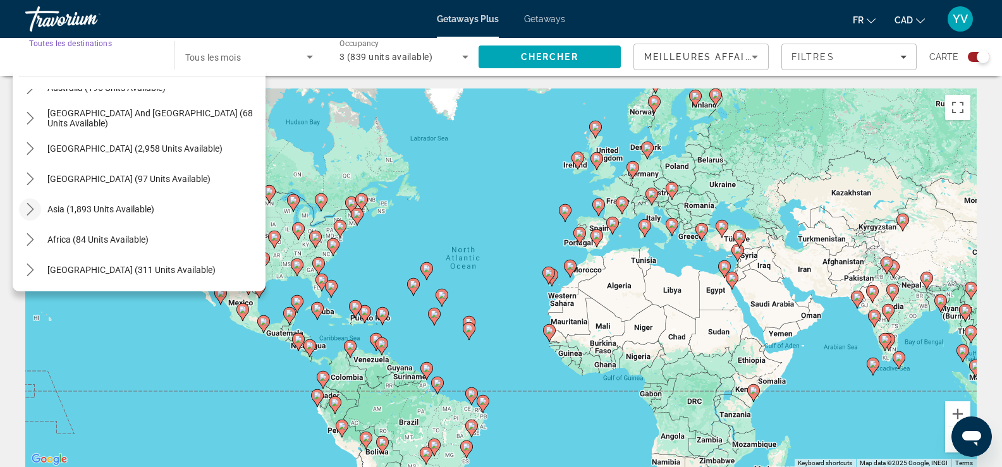
click at [28, 209] on icon "Toggle Asia (1,893 units available) submenu" at bounding box center [30, 209] width 13 height 13
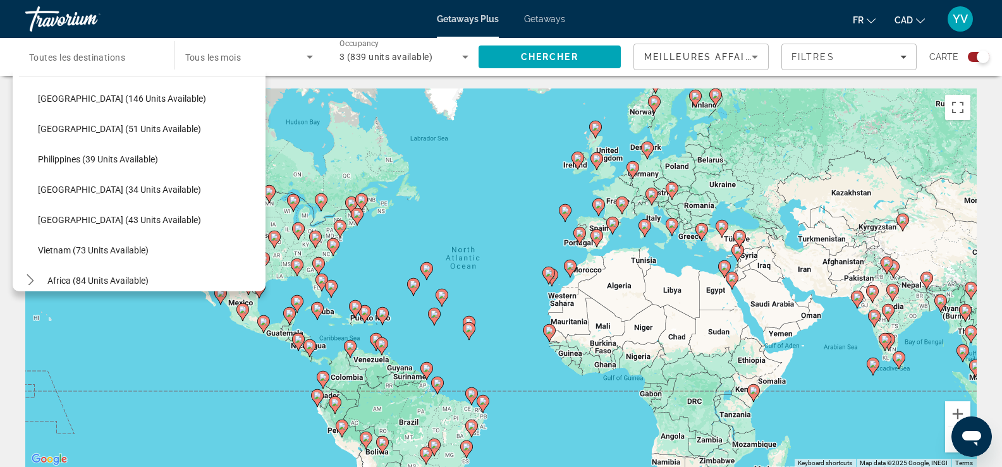
scroll to position [477, 0]
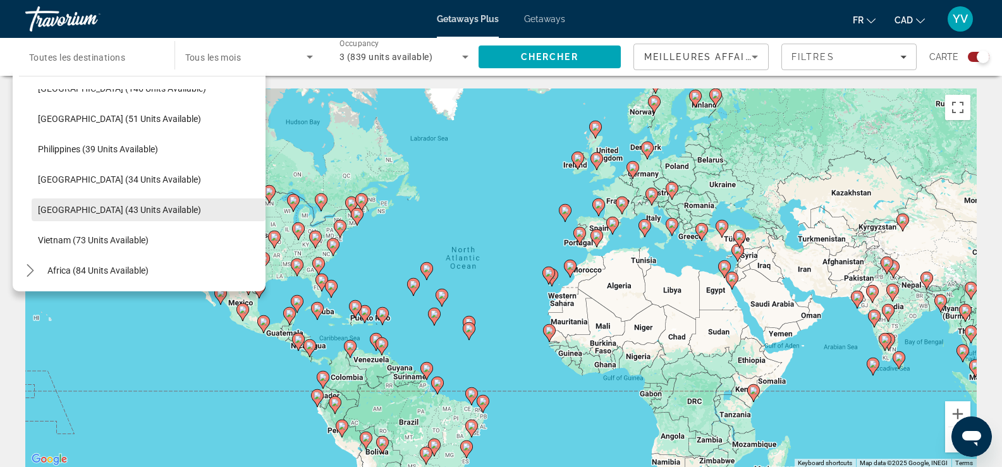
click at [95, 207] on span "[GEOGRAPHIC_DATA] (43 units available)" at bounding box center [119, 210] width 163 height 10
type input "**********"
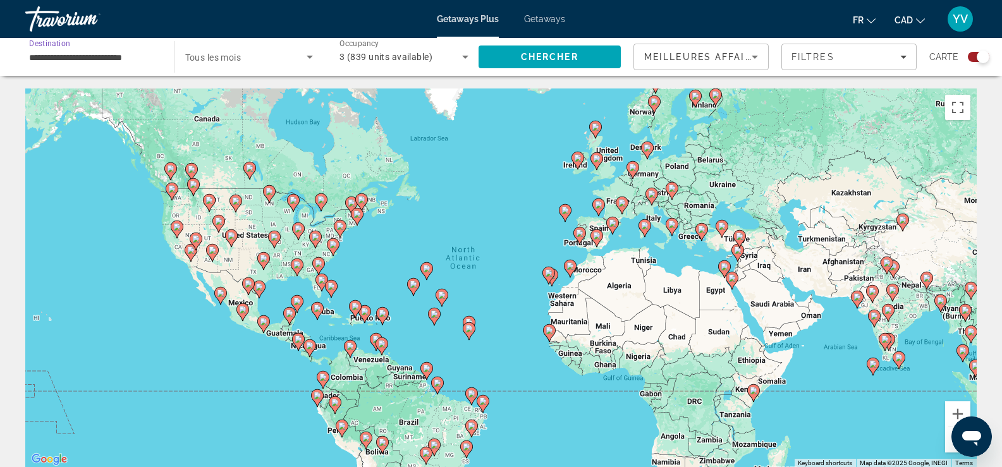
click at [249, 58] on span "Search widget" at bounding box center [246, 56] width 122 height 15
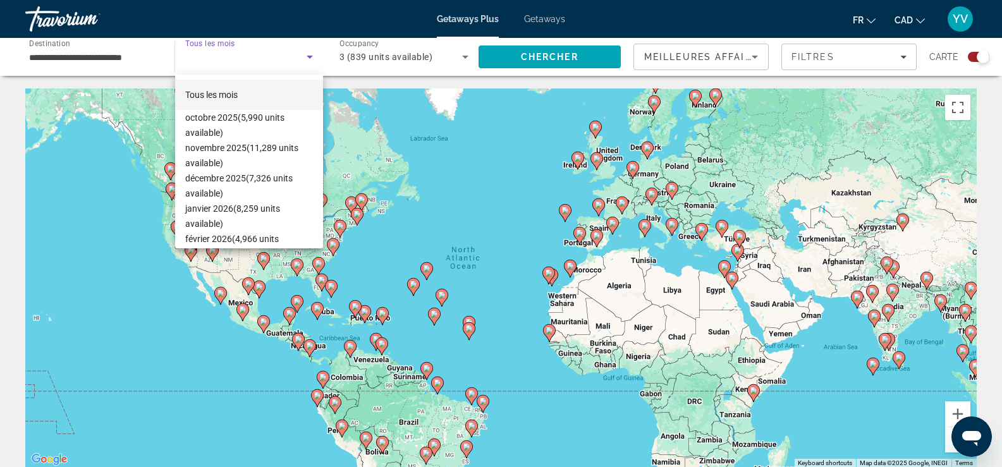
click at [249, 58] on div at bounding box center [501, 233] width 1002 height 467
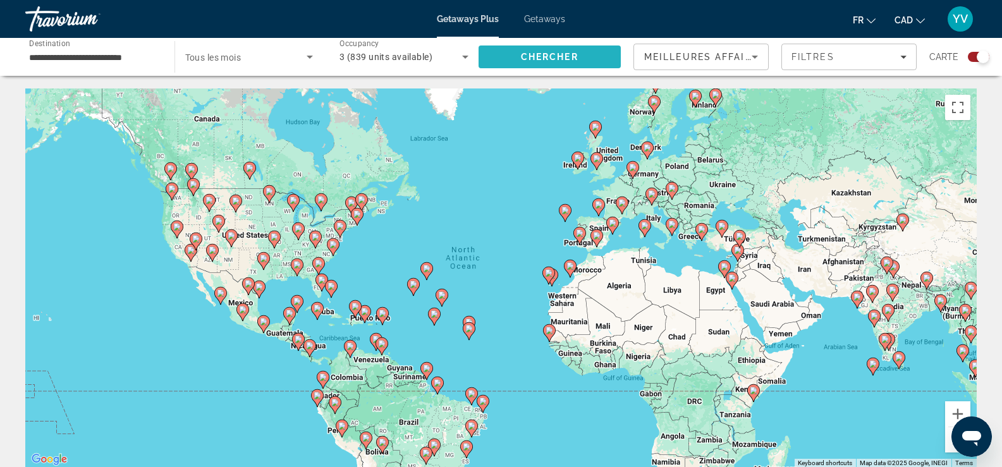
click at [545, 54] on span "Chercher" at bounding box center [550, 57] width 58 height 10
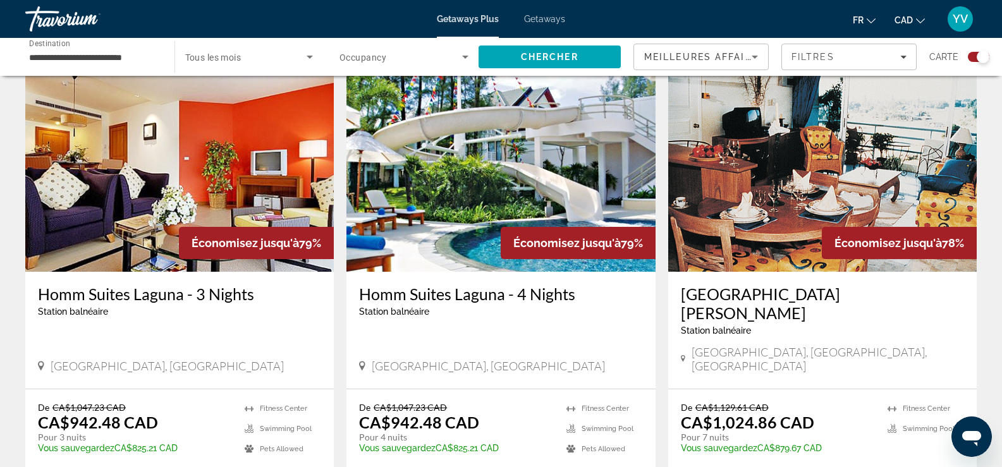
scroll to position [253, 0]
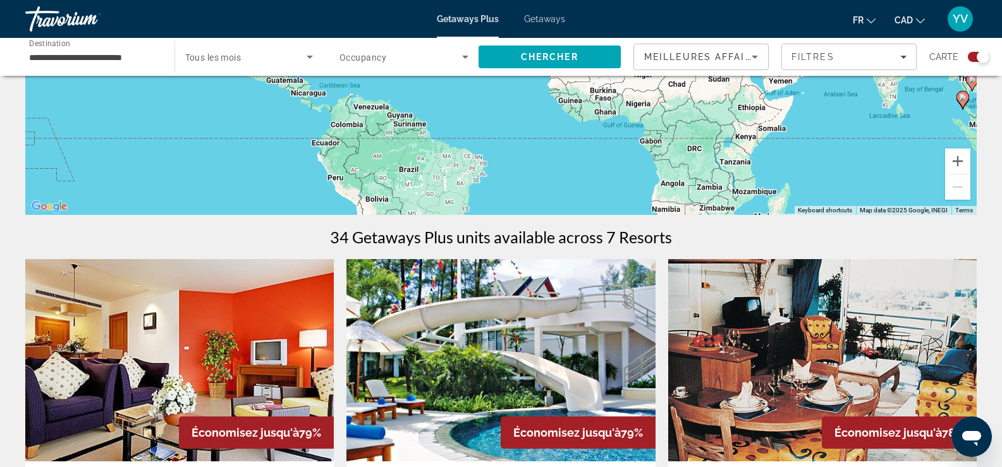
click at [551, 332] on img "Main content" at bounding box center [500, 360] width 308 height 202
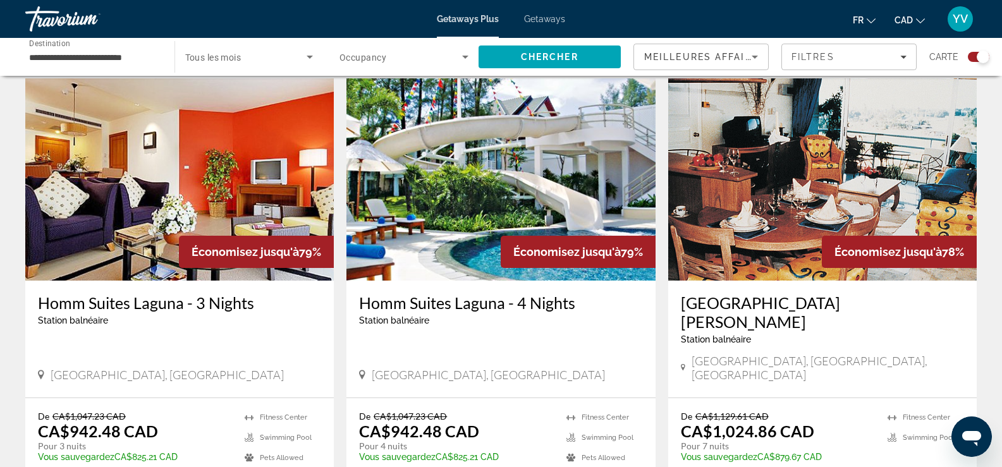
scroll to position [442, 0]
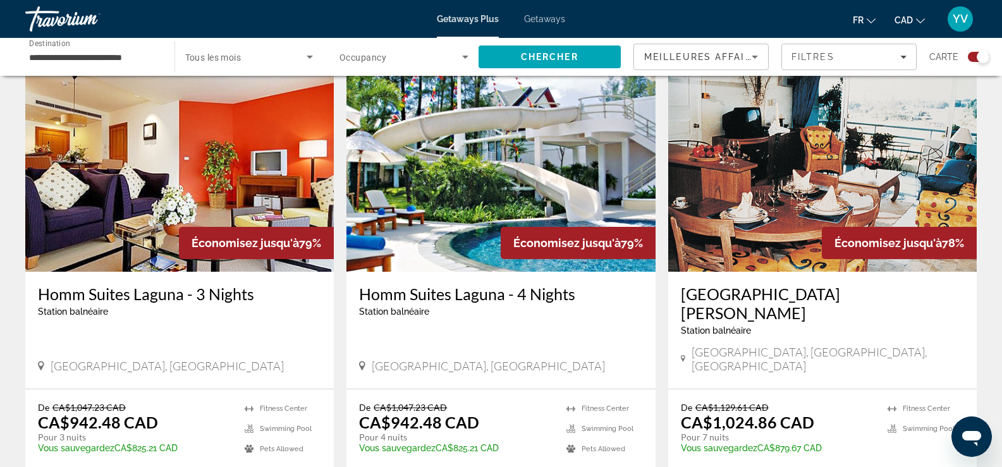
click at [795, 174] on img "Main content" at bounding box center [822, 171] width 308 height 202
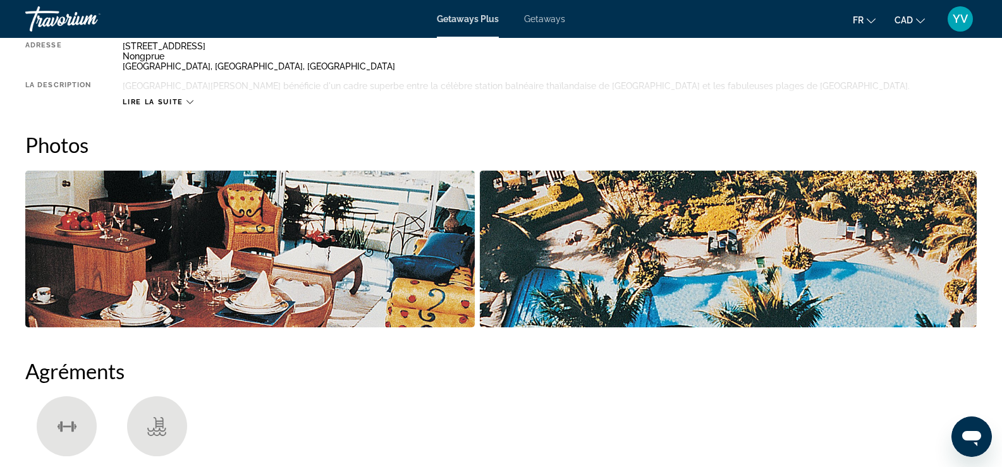
scroll to position [506, 0]
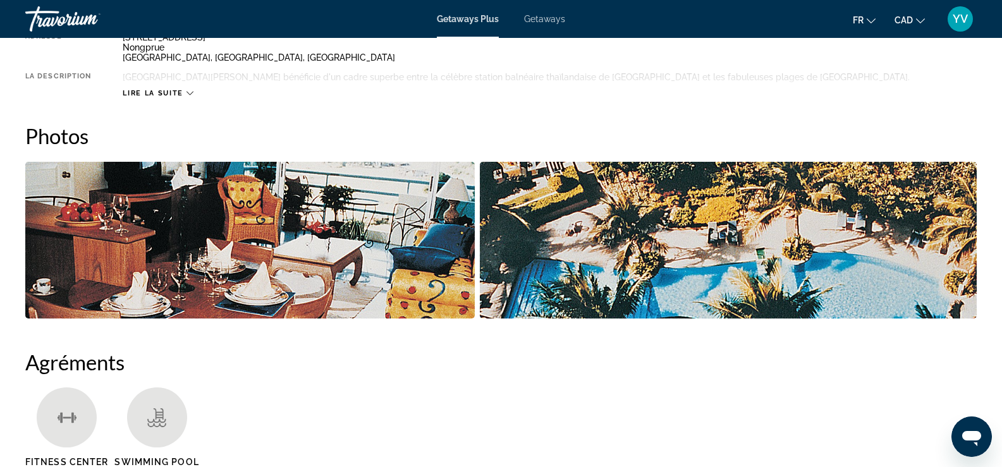
click at [188, 96] on icon "Main content" at bounding box center [189, 93] width 7 height 7
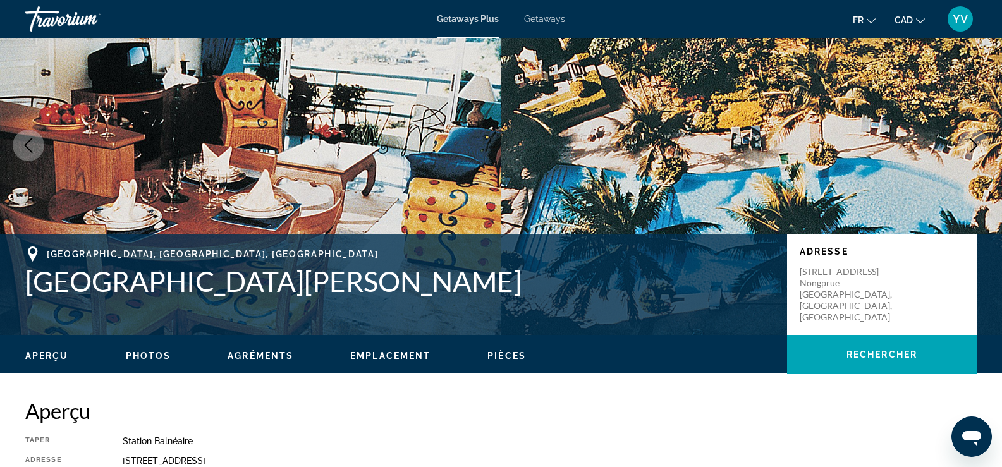
scroll to position [0, 0]
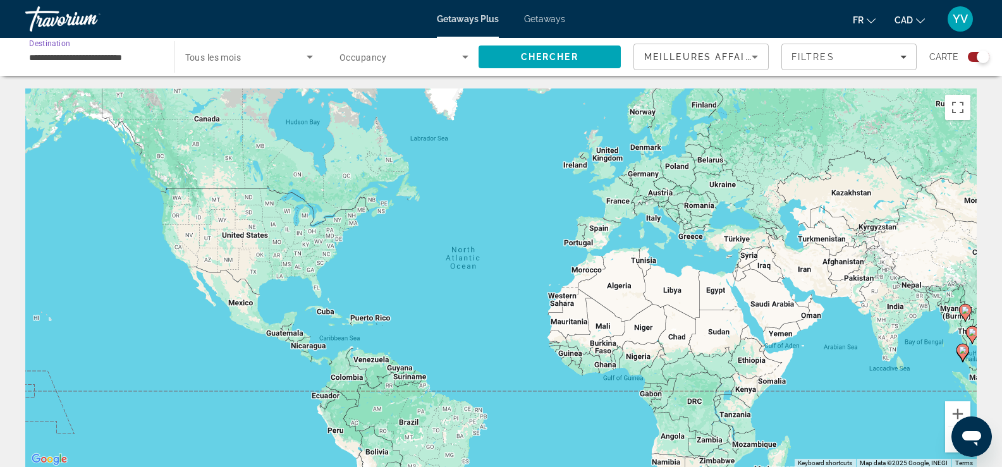
click at [117, 53] on input "**********" at bounding box center [93, 57] width 129 height 15
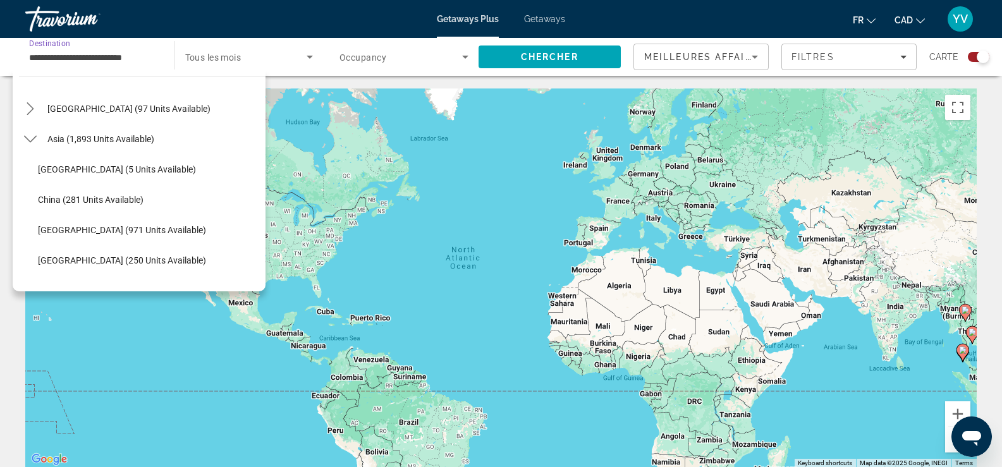
scroll to position [184, 0]
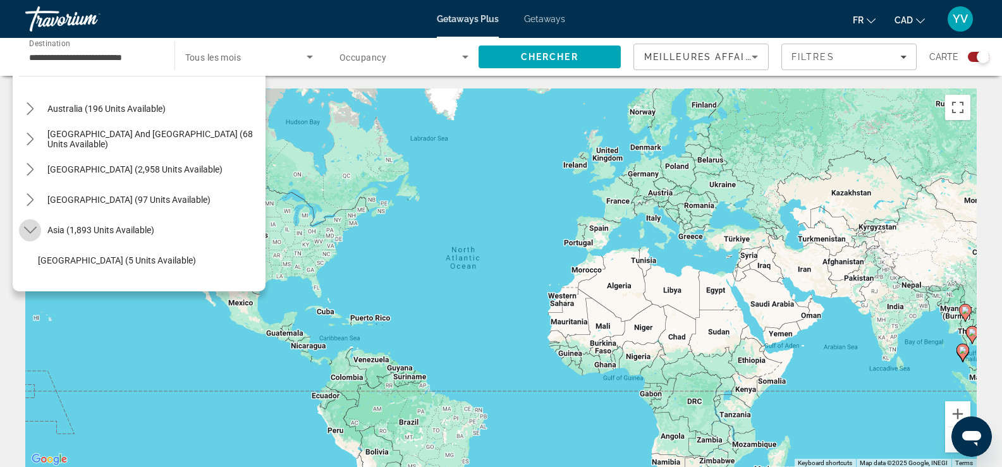
click at [32, 230] on icon "Toggle Asia (1,893 units available) submenu" at bounding box center [29, 230] width 13 height 7
click at [30, 196] on icon "Toggle Central America (97 units available) submenu" at bounding box center [30, 199] width 7 height 13
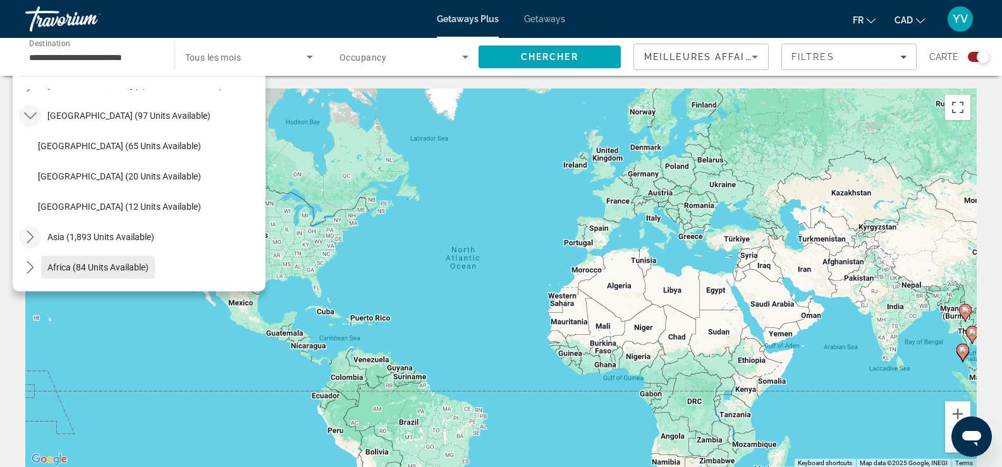
scroll to position [142, 0]
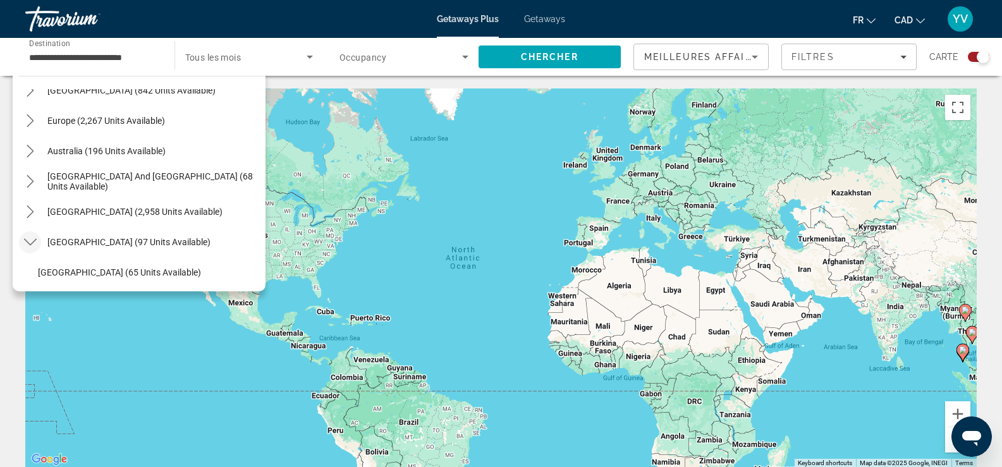
click at [28, 241] on icon "Toggle Central America (97 units available) submenu" at bounding box center [30, 242] width 13 height 13
click at [27, 209] on icon "Toggle South America (2,958 units available) submenu" at bounding box center [30, 211] width 13 height 13
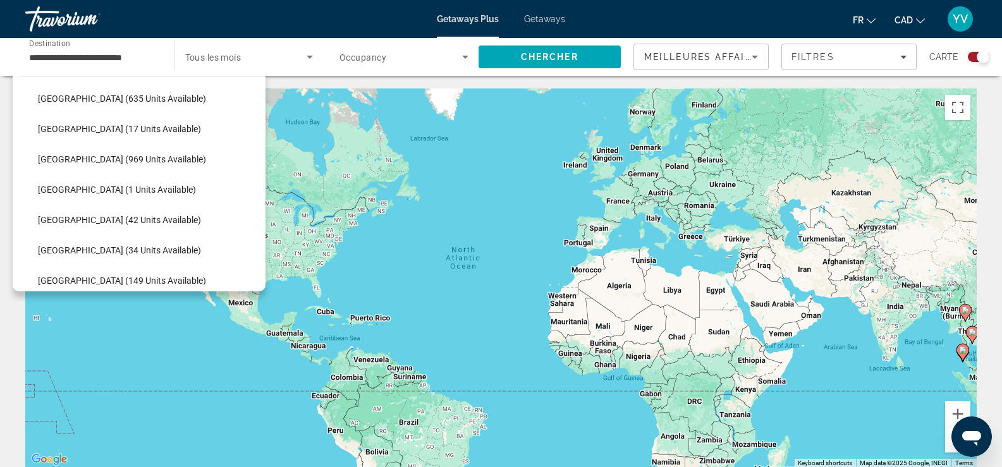
scroll to position [186, 0]
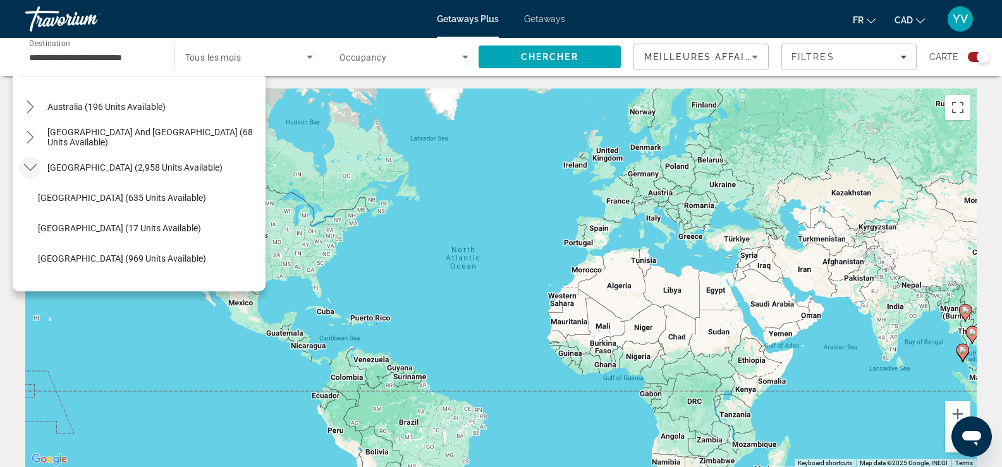
click at [30, 164] on icon "Toggle South America (2,958 units available) submenu" at bounding box center [30, 167] width 13 height 13
click at [30, 141] on icon "Toggle South Pacific and Oceania (68 units available) submenu" at bounding box center [30, 137] width 13 height 13
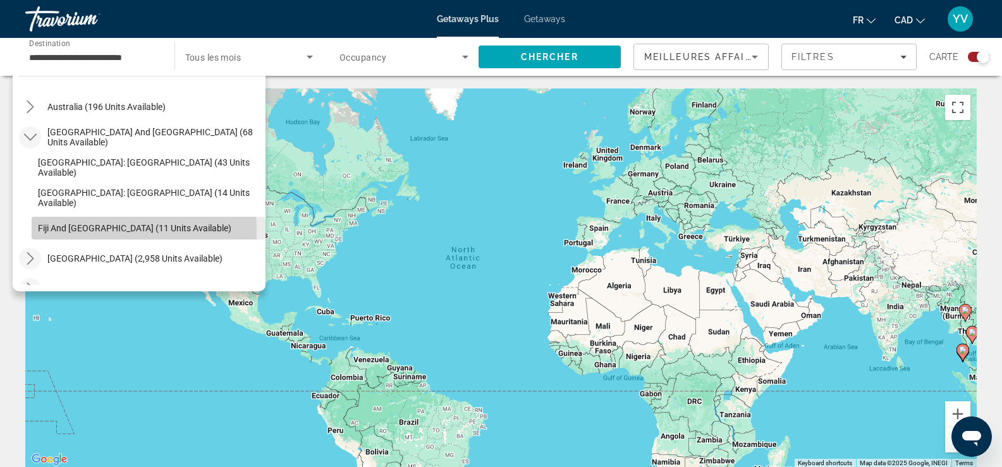
click at [87, 230] on span "Fiji and [GEOGRAPHIC_DATA] (11 units available)" at bounding box center [134, 228] width 193 height 10
type input "**********"
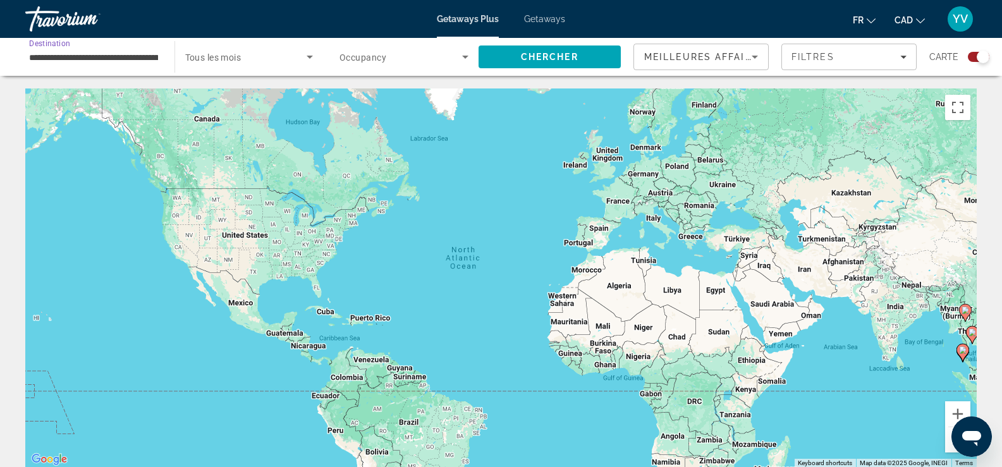
click at [457, 58] on div "Search widget" at bounding box center [403, 56] width 129 height 15
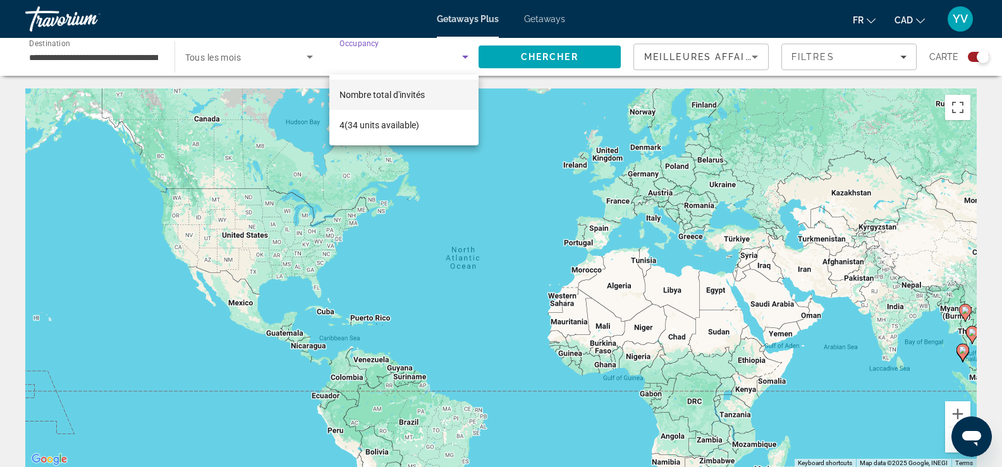
click at [416, 65] on div at bounding box center [501, 233] width 1002 height 467
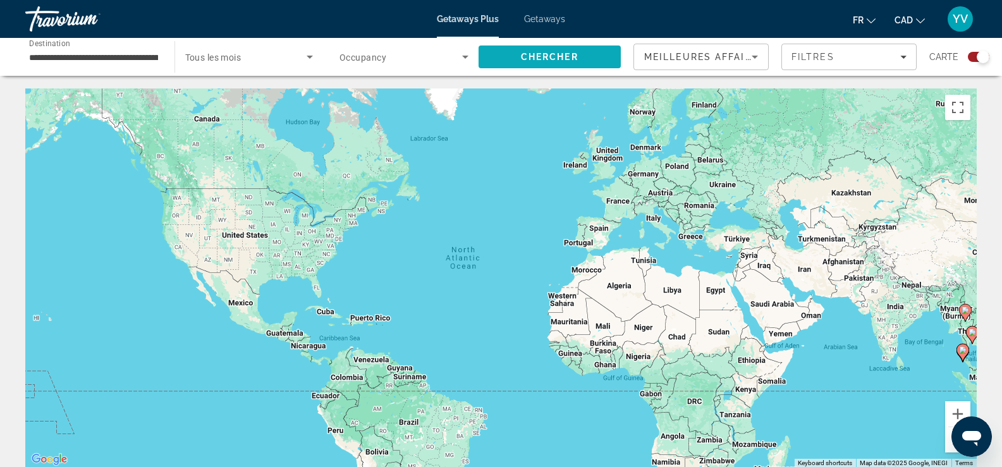
click at [530, 61] on span "Chercher" at bounding box center [550, 57] width 58 height 10
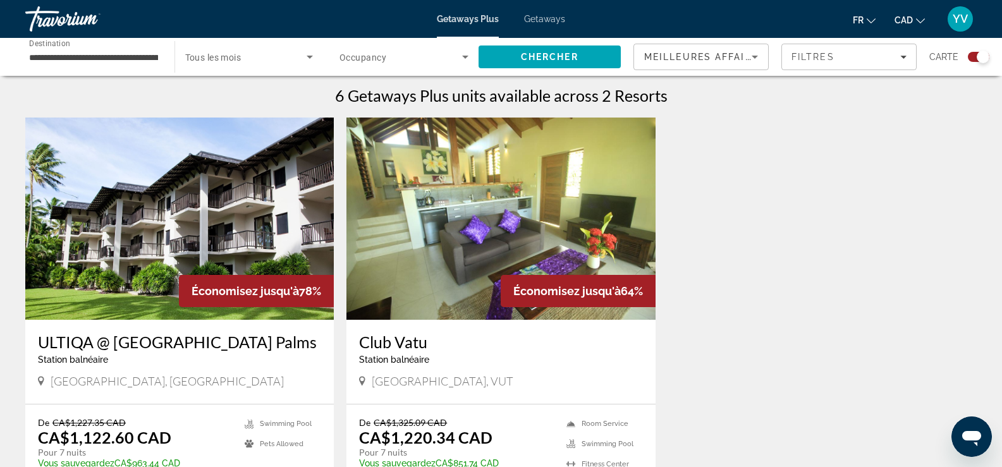
scroll to position [379, 0]
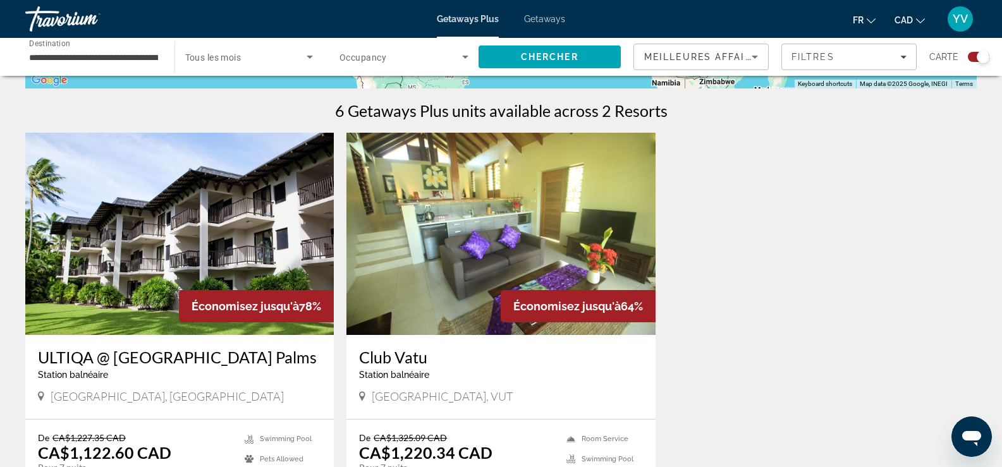
click at [448, 264] on img "Main content" at bounding box center [500, 234] width 308 height 202
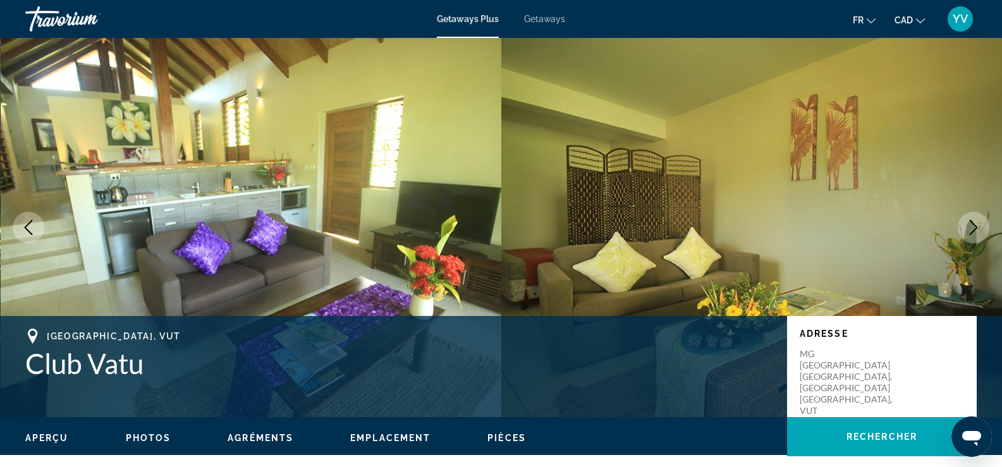
click at [969, 226] on icon "Next image" at bounding box center [973, 227] width 15 height 15
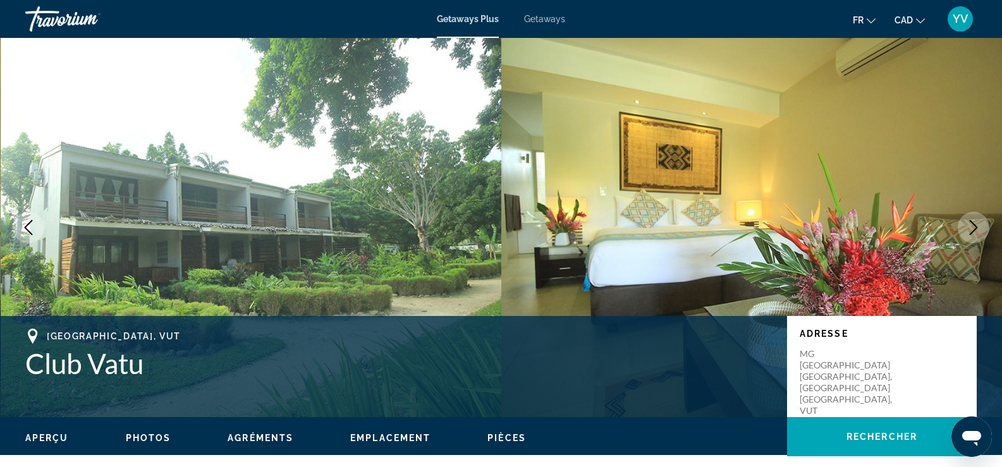
click at [969, 226] on icon "Next image" at bounding box center [973, 227] width 15 height 15
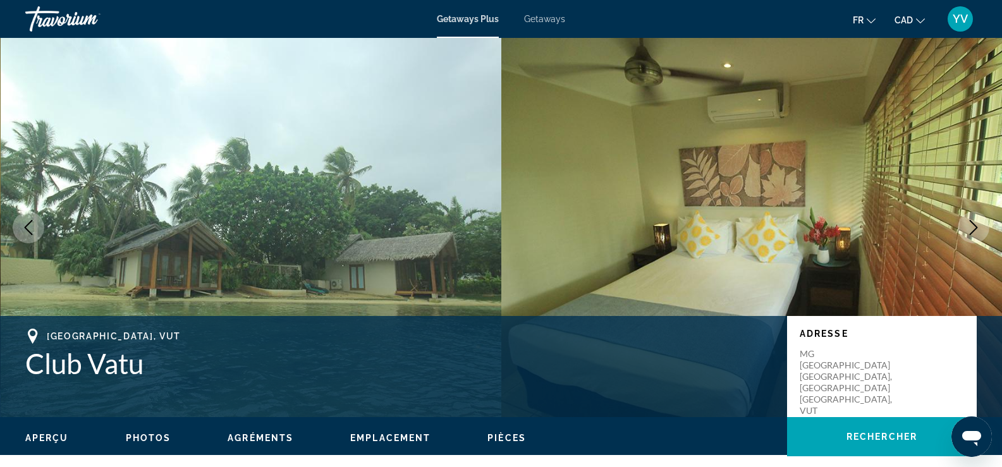
click at [969, 226] on icon "Next image" at bounding box center [973, 227] width 15 height 15
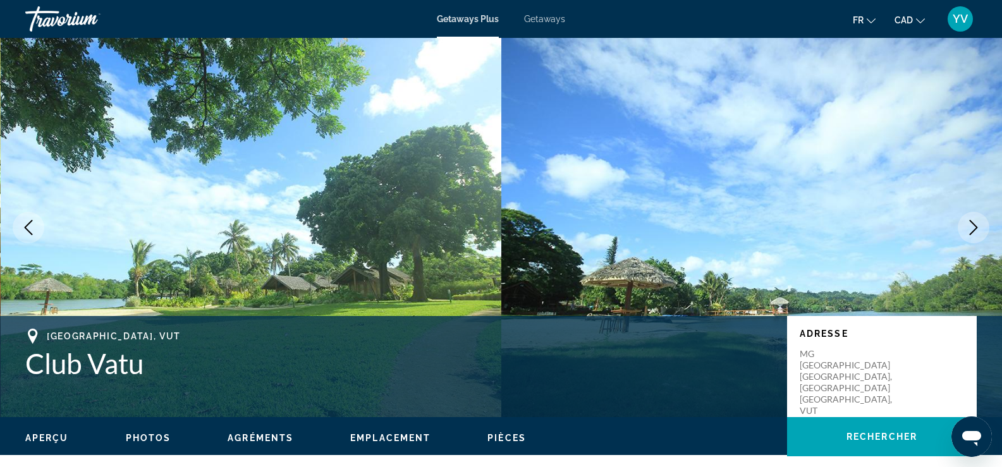
click at [969, 226] on icon "Next image" at bounding box center [973, 227] width 15 height 15
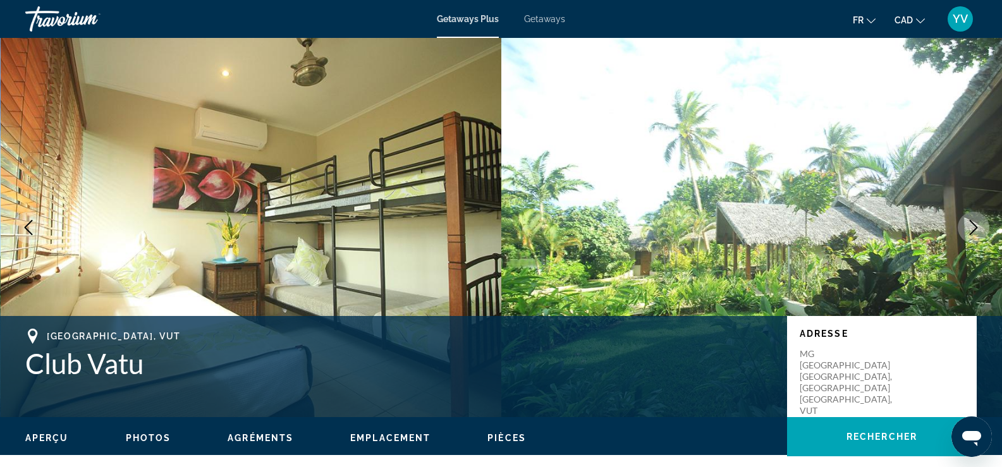
click at [969, 226] on icon "Next image" at bounding box center [973, 227] width 15 height 15
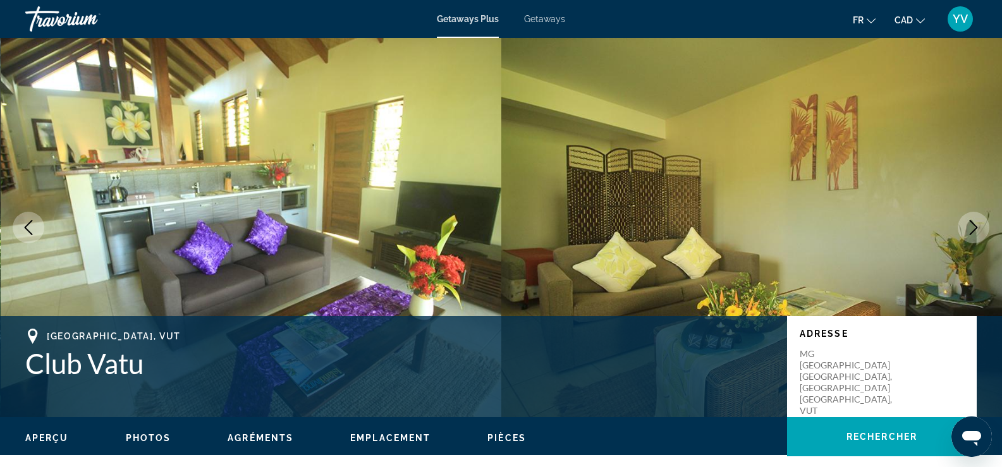
click at [969, 226] on icon "Next image" at bounding box center [973, 227] width 15 height 15
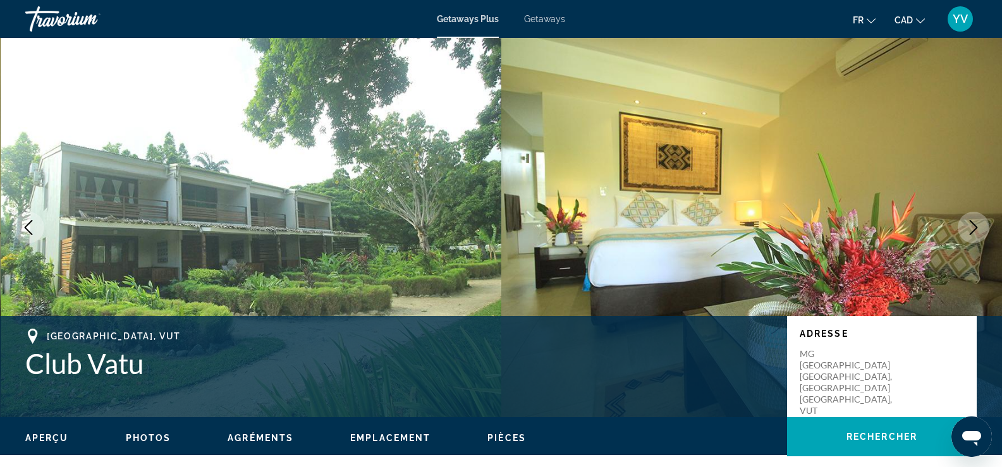
click at [969, 226] on icon "Next image" at bounding box center [973, 227] width 15 height 15
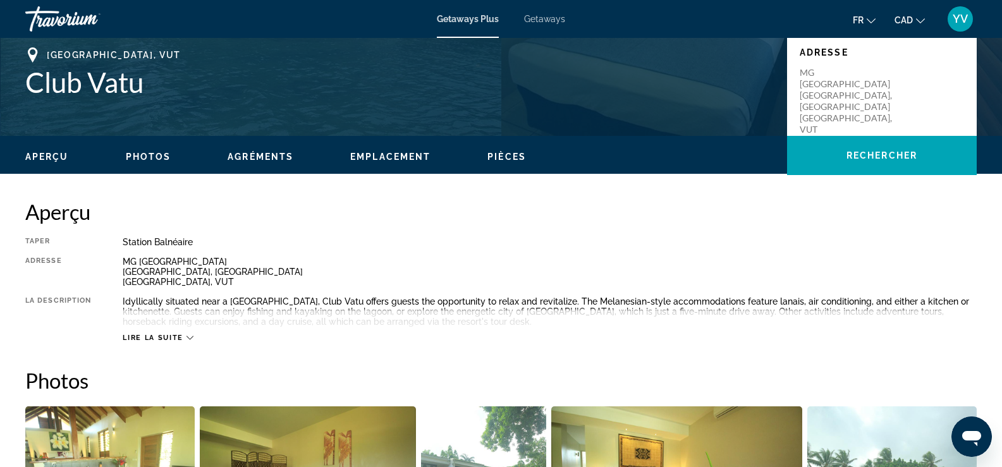
scroll to position [316, 0]
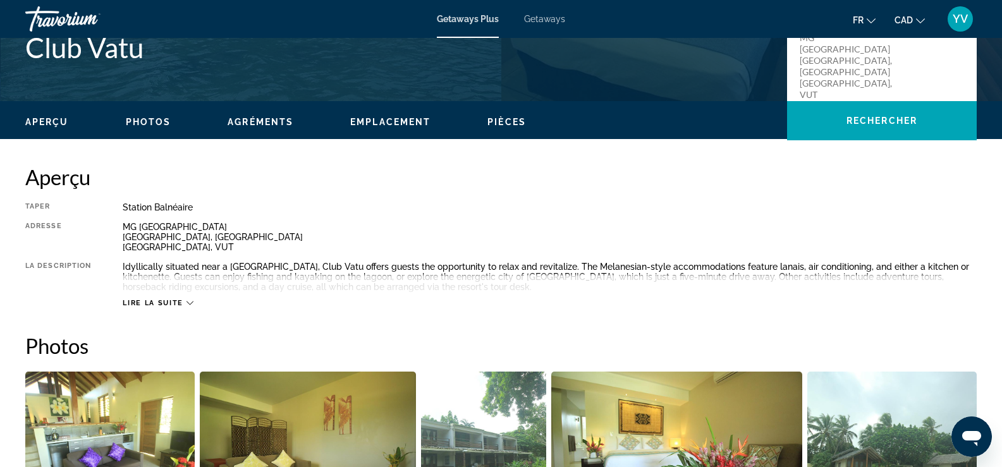
click at [174, 301] on span "Lire la suite" at bounding box center [153, 303] width 60 height 8
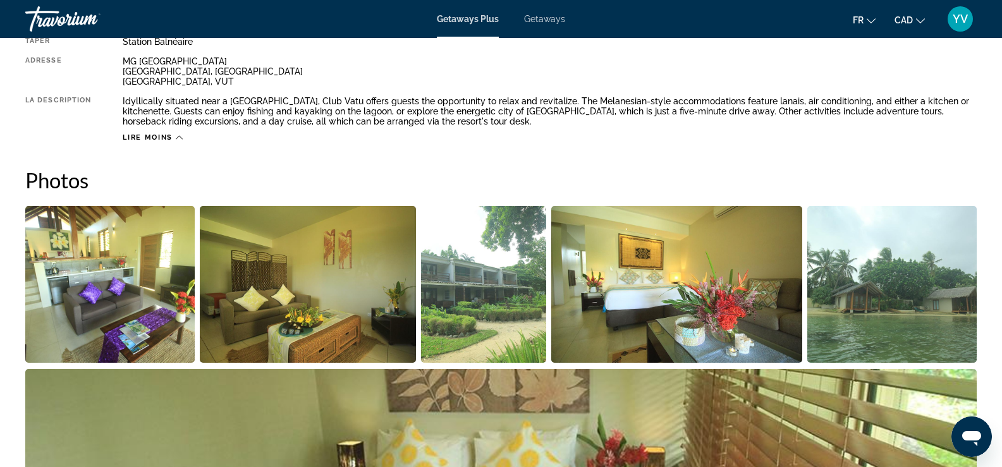
scroll to position [300, 0]
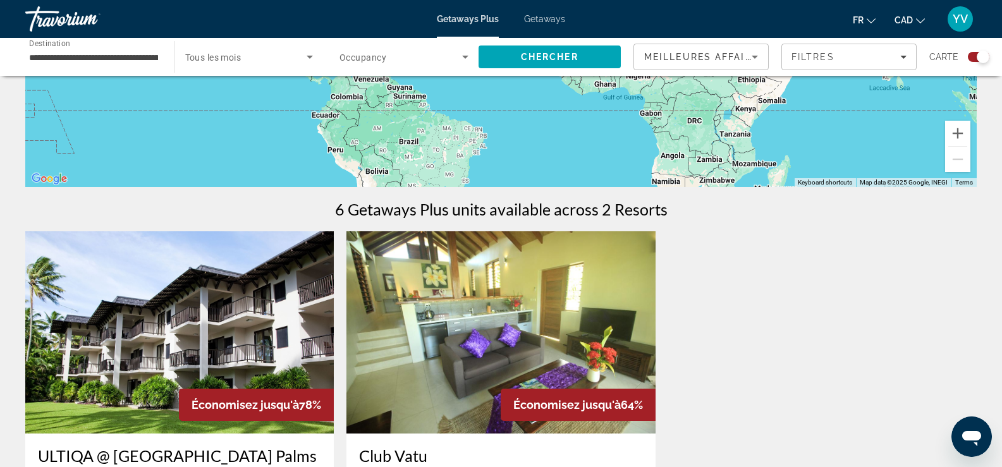
scroll to position [379, 0]
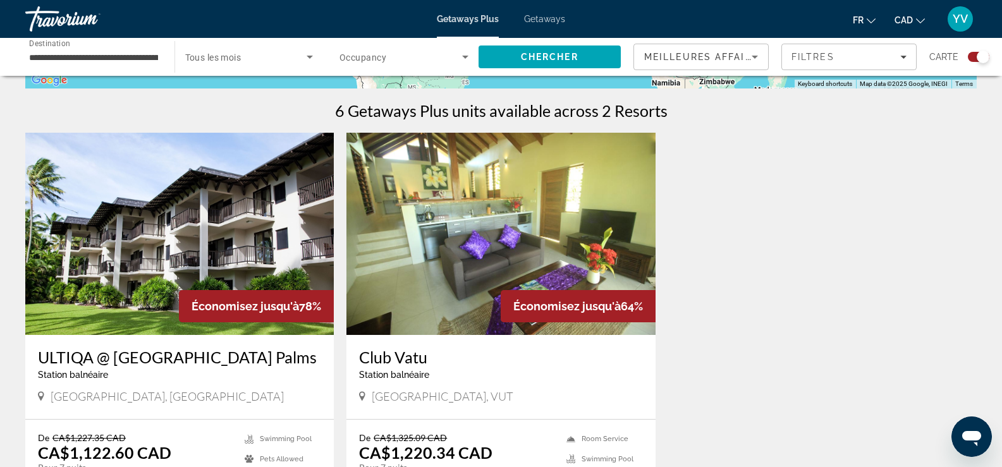
click at [272, 224] on img "Main content" at bounding box center [179, 234] width 308 height 202
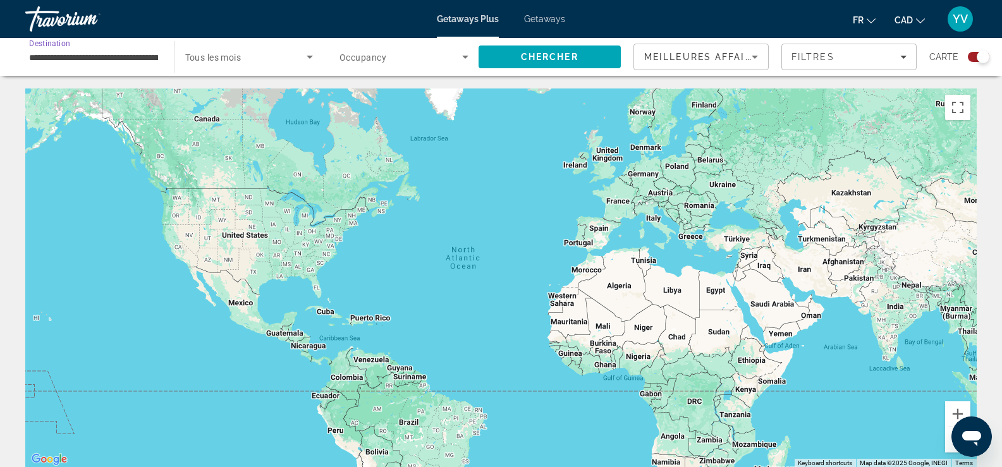
click at [94, 57] on input "**********" at bounding box center [93, 57] width 129 height 15
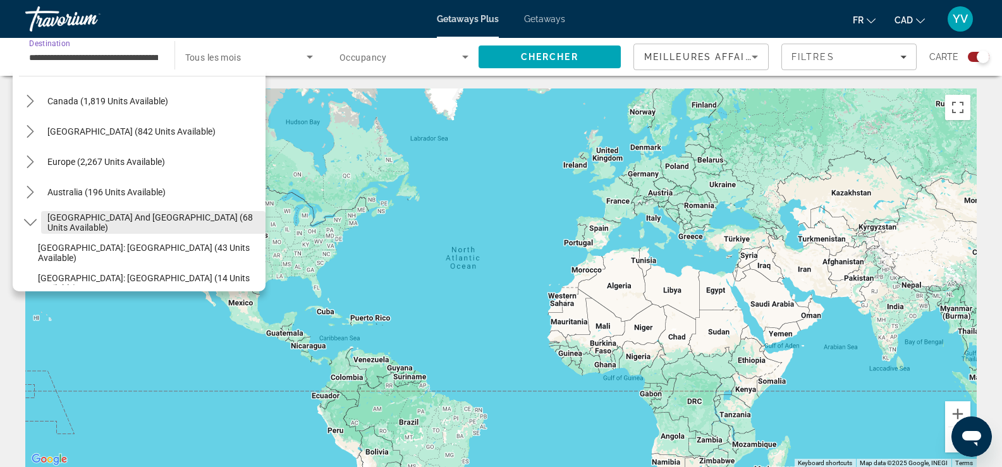
scroll to position [164, 0]
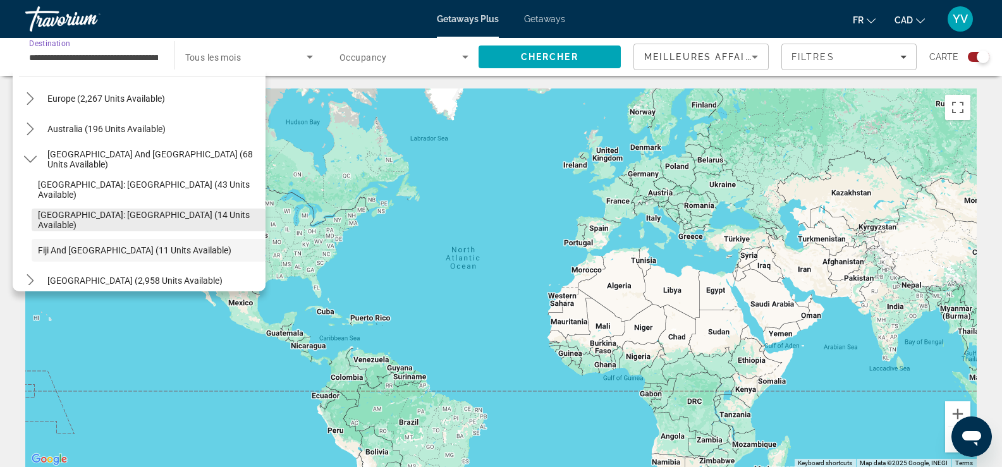
click at [102, 216] on span "[GEOGRAPHIC_DATA]: [GEOGRAPHIC_DATA] (14 units available)" at bounding box center [148, 220] width 221 height 20
type input "**********"
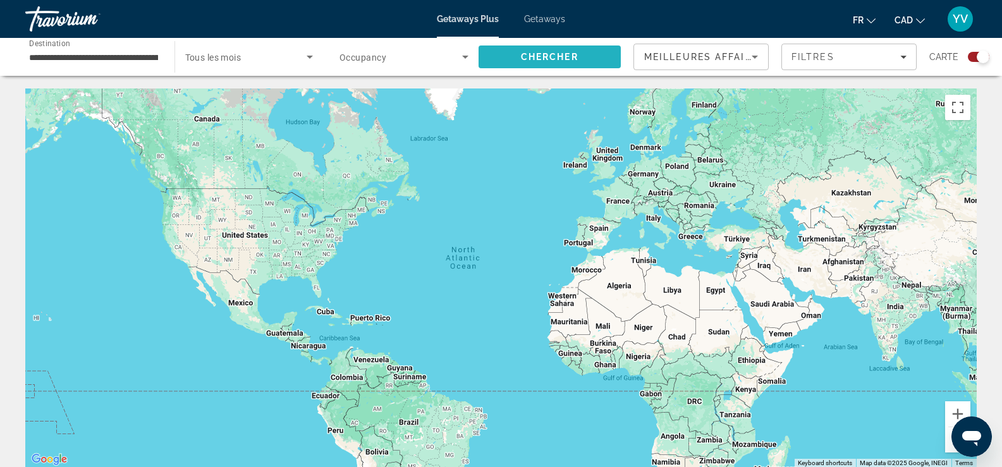
click at [568, 61] on span "Chercher" at bounding box center [550, 57] width 58 height 10
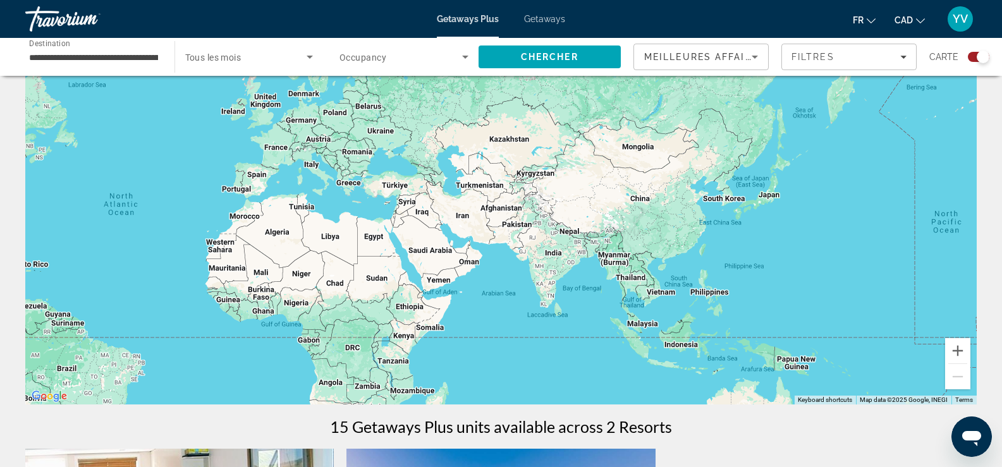
drag, startPoint x: 726, startPoint y: 240, endPoint x: 369, endPoint y: 250, distance: 356.6
click at [369, 250] on div "Main content" at bounding box center [500, 214] width 951 height 379
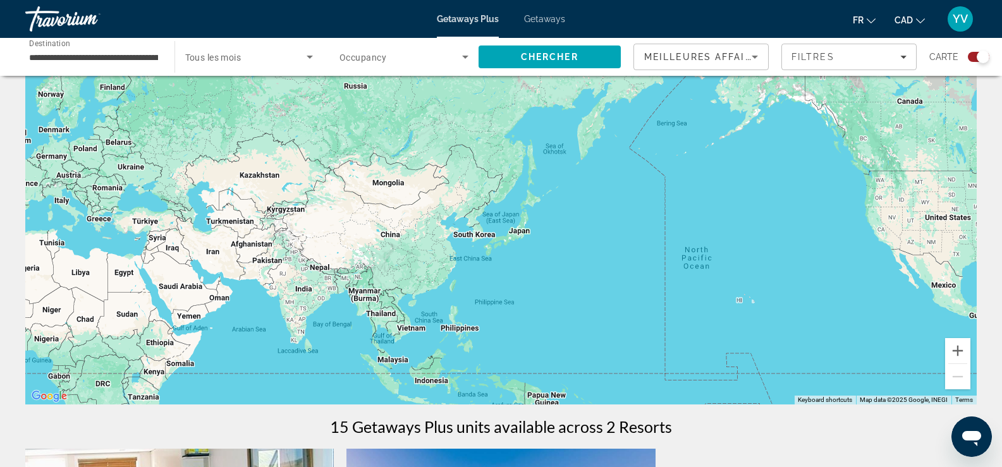
drag, startPoint x: 739, startPoint y: 238, endPoint x: 478, endPoint y: 281, distance: 264.0
click at [478, 281] on div "Main content" at bounding box center [500, 214] width 951 height 379
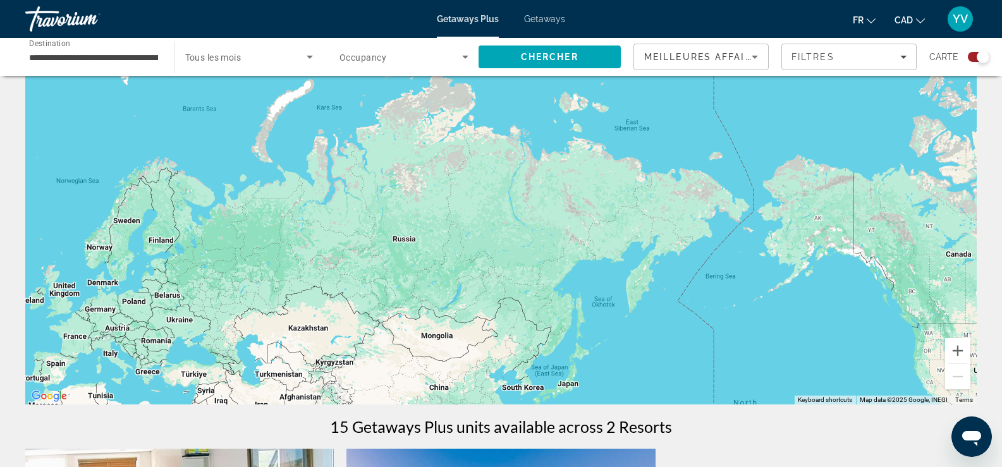
drag, startPoint x: 492, startPoint y: 193, endPoint x: 599, endPoint y: 332, distance: 175.0
click at [599, 332] on div "Main content" at bounding box center [500, 214] width 951 height 379
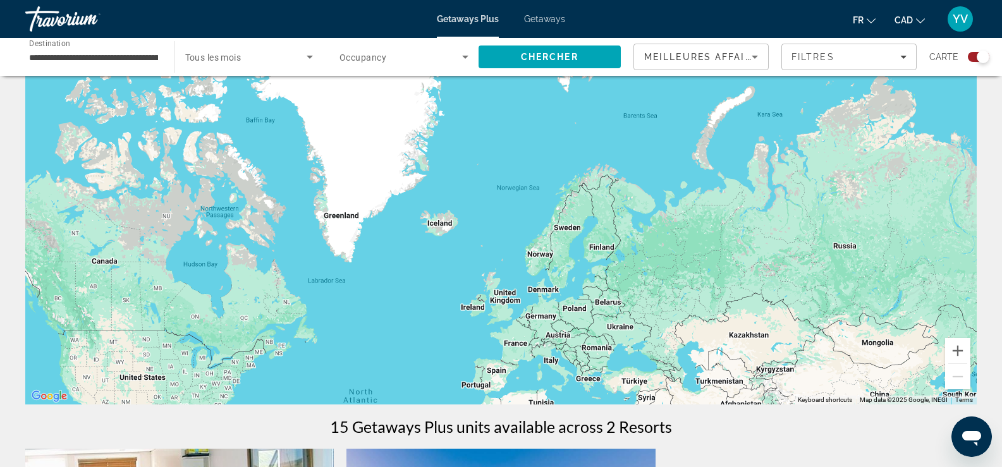
drag, startPoint x: 317, startPoint y: 281, endPoint x: 834, endPoint y: 302, distance: 518.1
click at [829, 302] on div "Main content" at bounding box center [500, 214] width 951 height 379
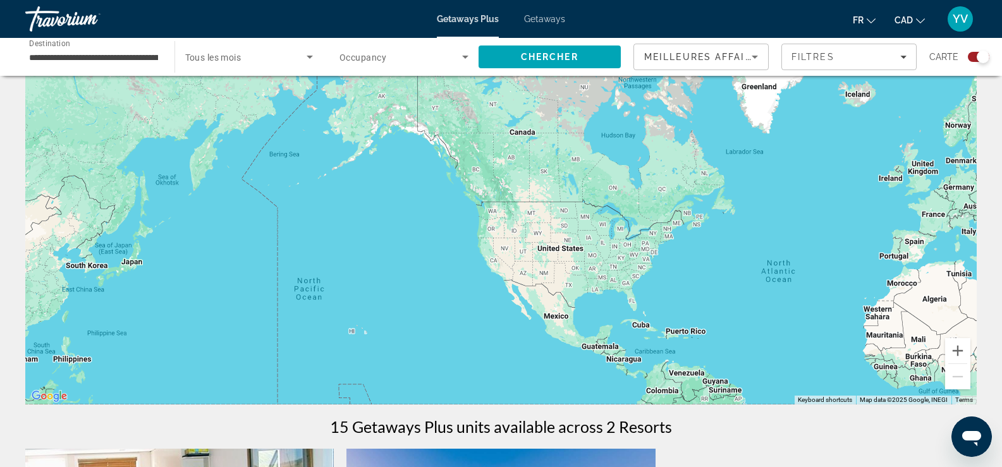
drag, startPoint x: 374, startPoint y: 337, endPoint x: 619, endPoint y: 161, distance: 302.1
click at [619, 161] on div "Main content" at bounding box center [500, 214] width 951 height 379
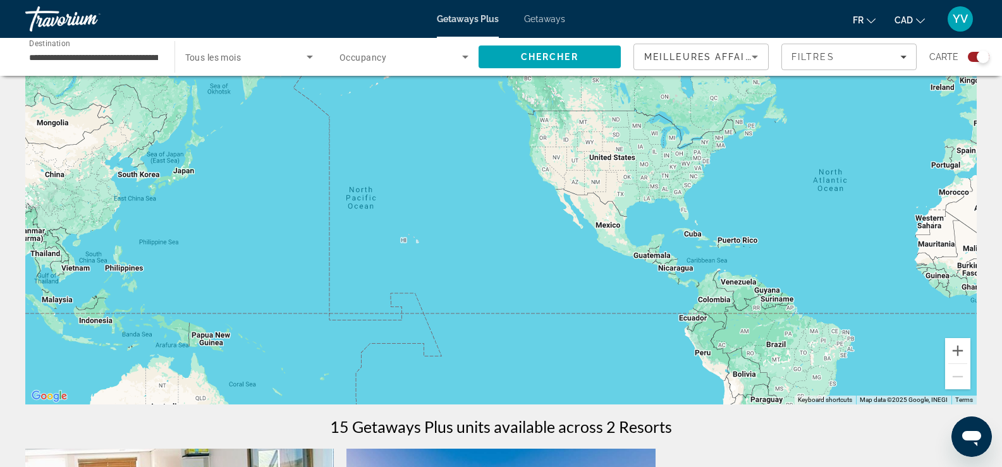
drag, startPoint x: 513, startPoint y: 235, endPoint x: 528, endPoint y: 185, distance: 52.8
click at [528, 188] on div "Main content" at bounding box center [500, 214] width 951 height 379
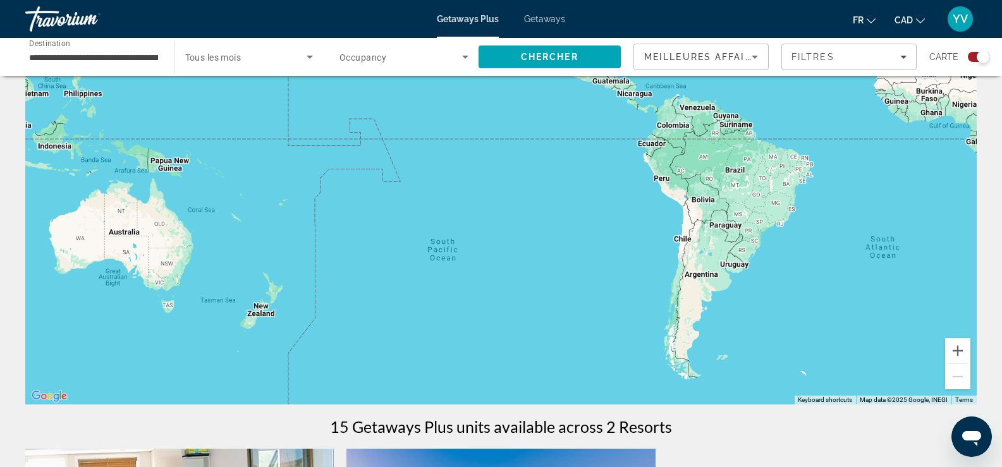
drag, startPoint x: 571, startPoint y: 269, endPoint x: 492, endPoint y: 96, distance: 189.8
click at [492, 96] on div "Main content" at bounding box center [500, 214] width 951 height 379
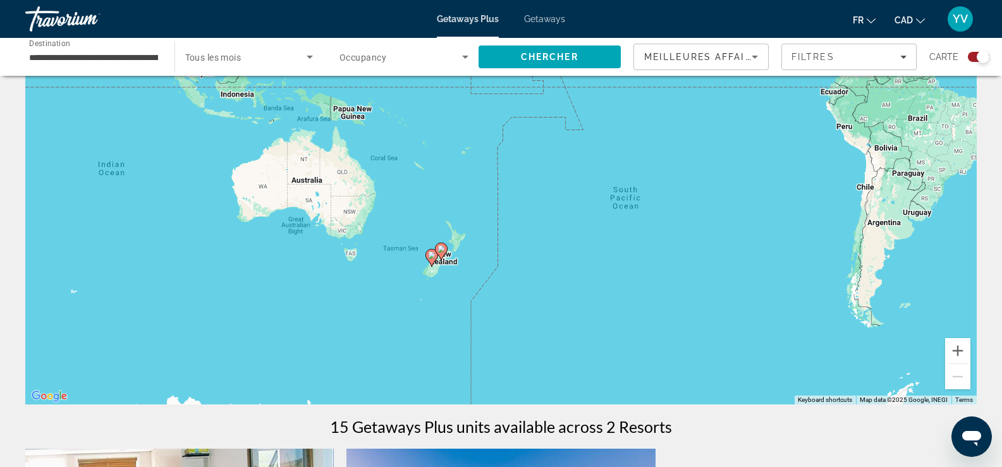
drag, startPoint x: 305, startPoint y: 256, endPoint x: 533, endPoint y: 277, distance: 228.5
click at [533, 277] on div "To activate drag with keyboard, press Alt + Enter. Once in keyboard drag state,…" at bounding box center [500, 214] width 951 height 379
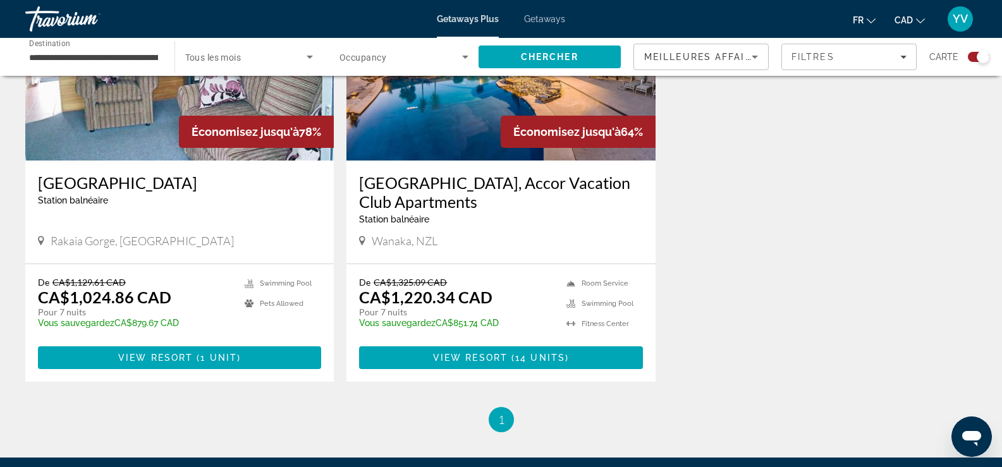
scroll to position [569, 0]
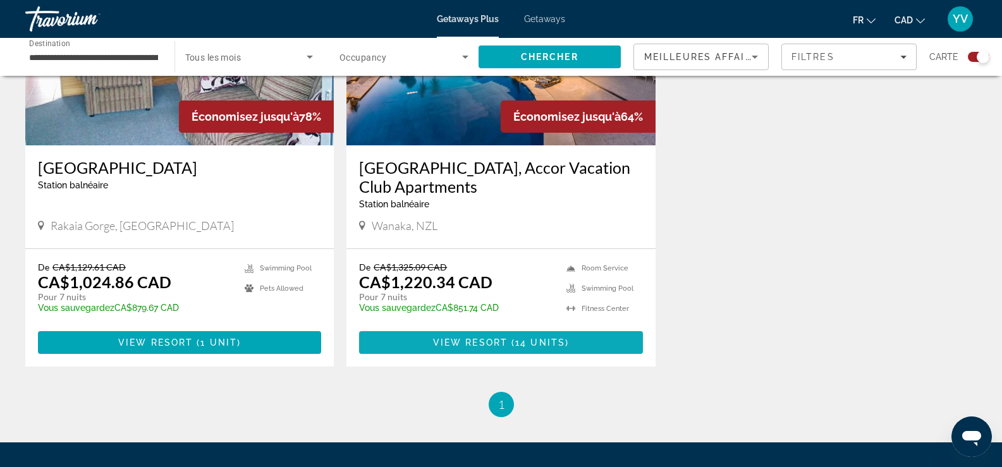
click at [508, 339] on span "Main content" at bounding box center [510, 343] width 4 height 10
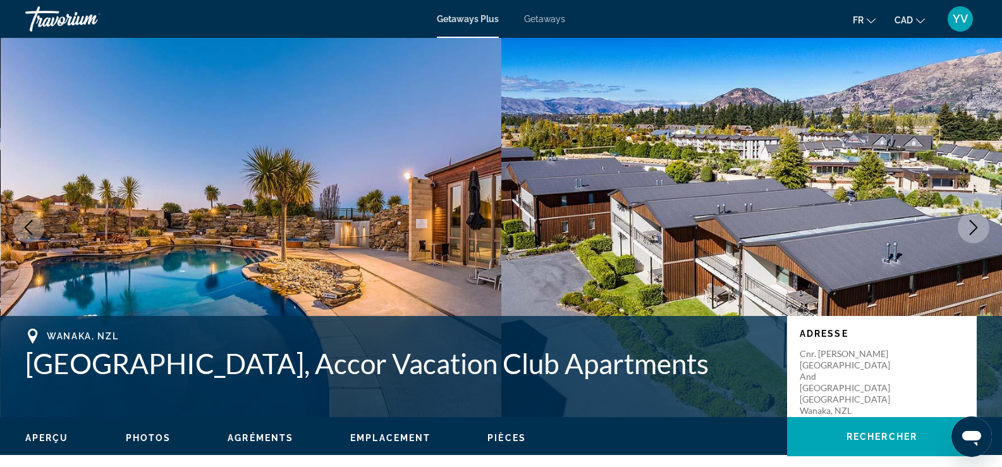
click at [977, 228] on icon "Next image" at bounding box center [973, 227] width 15 height 15
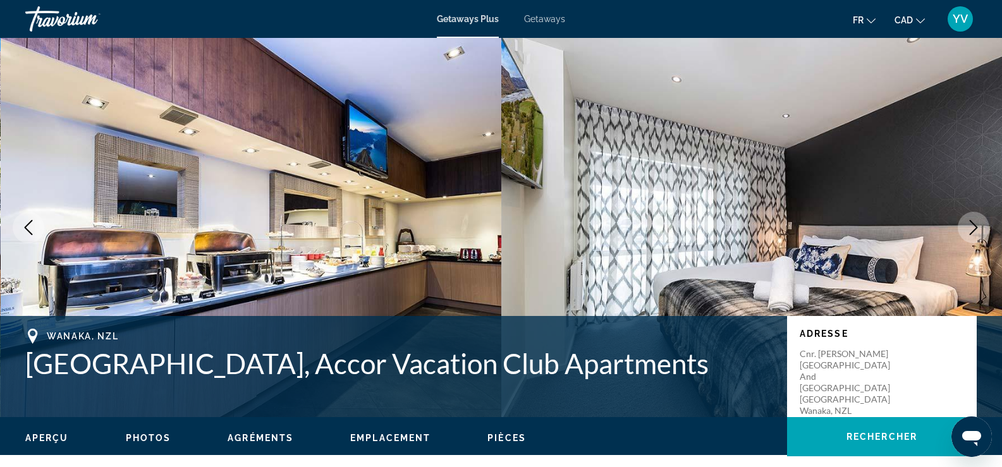
click at [977, 229] on icon "Next image" at bounding box center [973, 227] width 15 height 15
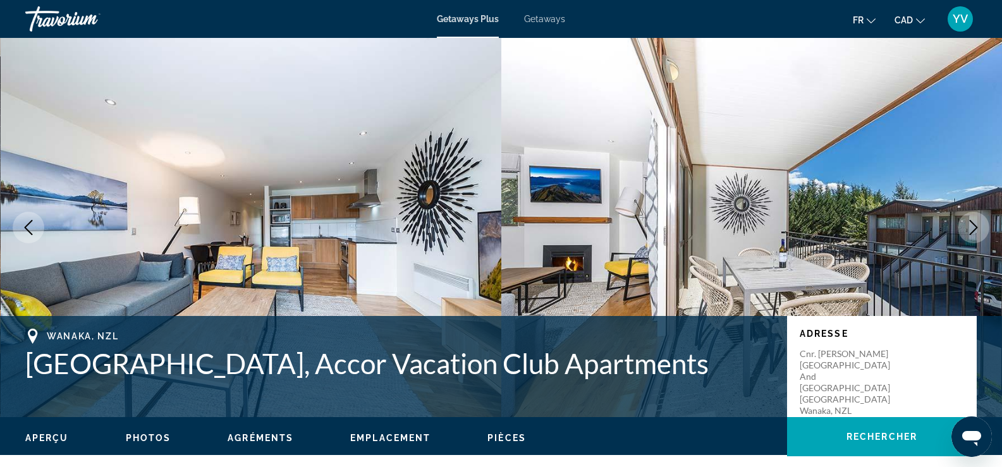
click at [977, 229] on icon "Next image" at bounding box center [973, 227] width 15 height 15
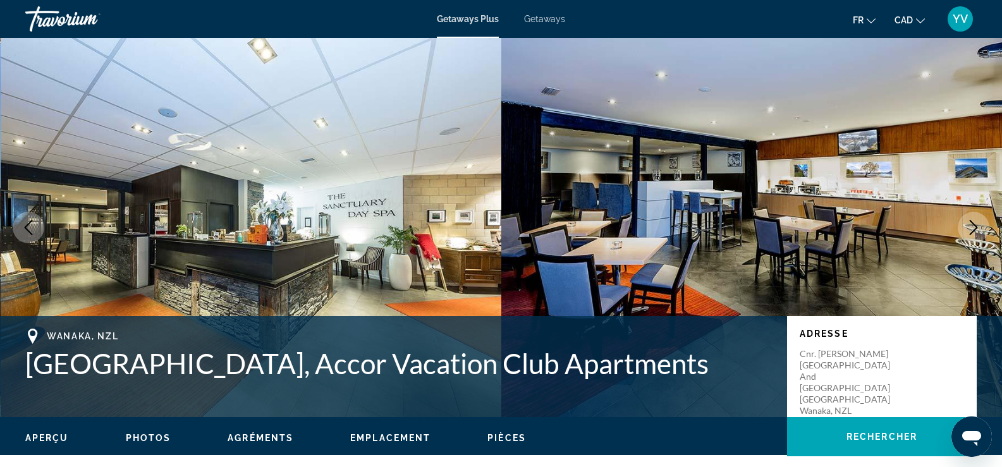
click at [977, 229] on icon "Next image" at bounding box center [973, 227] width 15 height 15
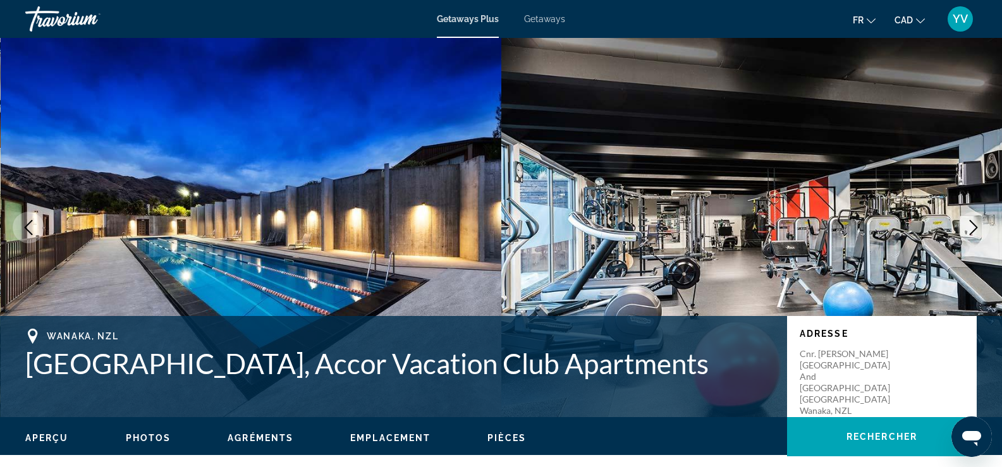
click at [977, 229] on icon "Next image" at bounding box center [973, 227] width 15 height 15
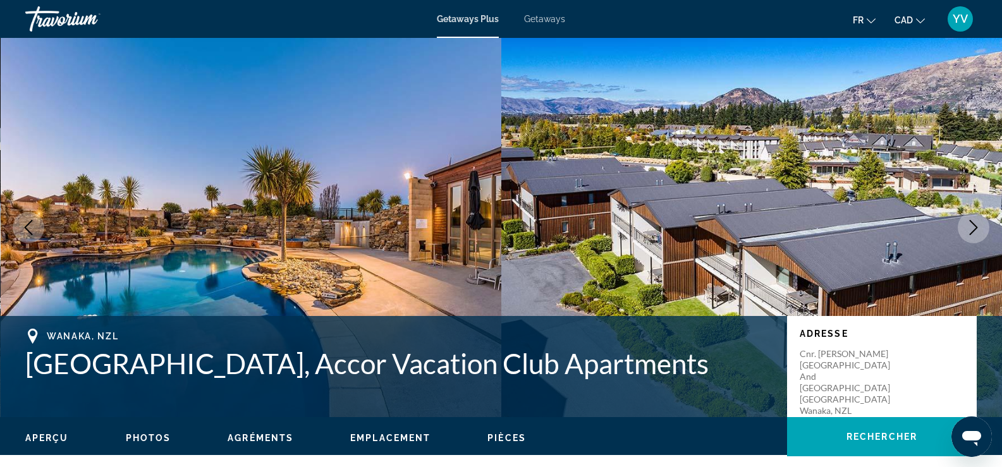
click at [977, 229] on icon "Next image" at bounding box center [973, 227] width 15 height 15
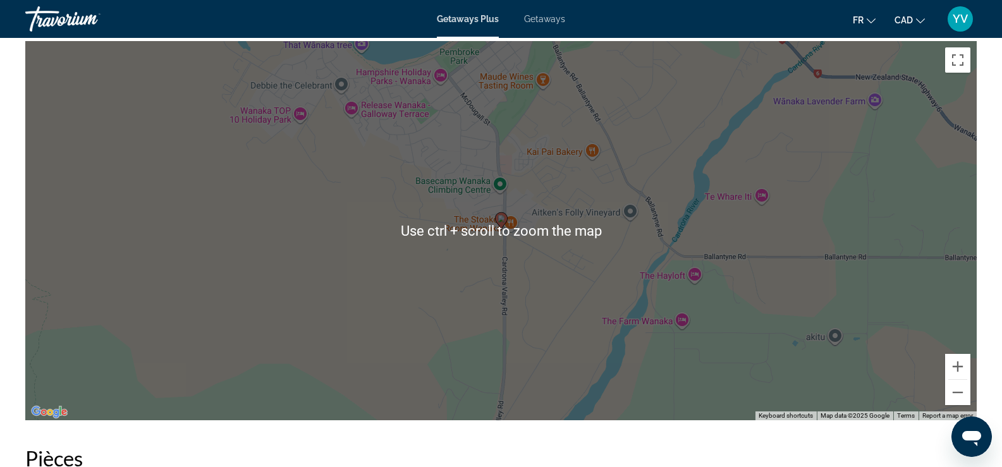
scroll to position [1580, 0]
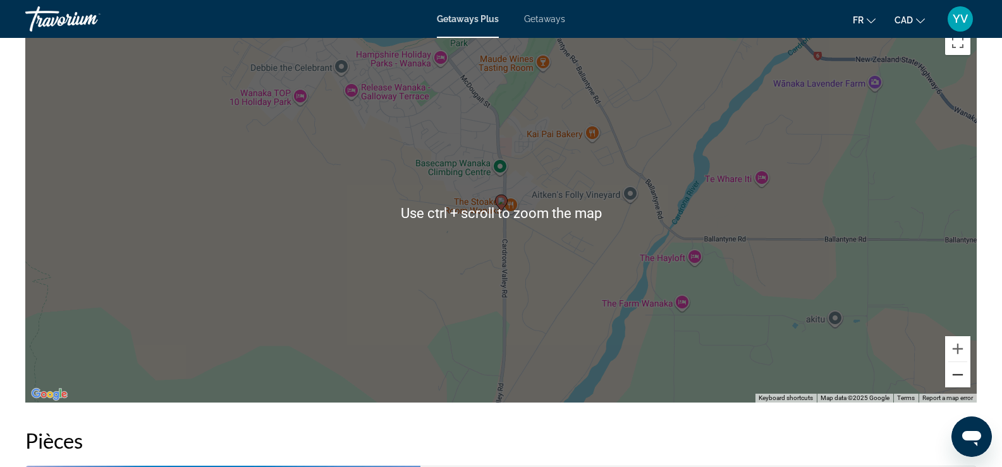
click at [961, 368] on button "Zoom out" at bounding box center [957, 374] width 25 height 25
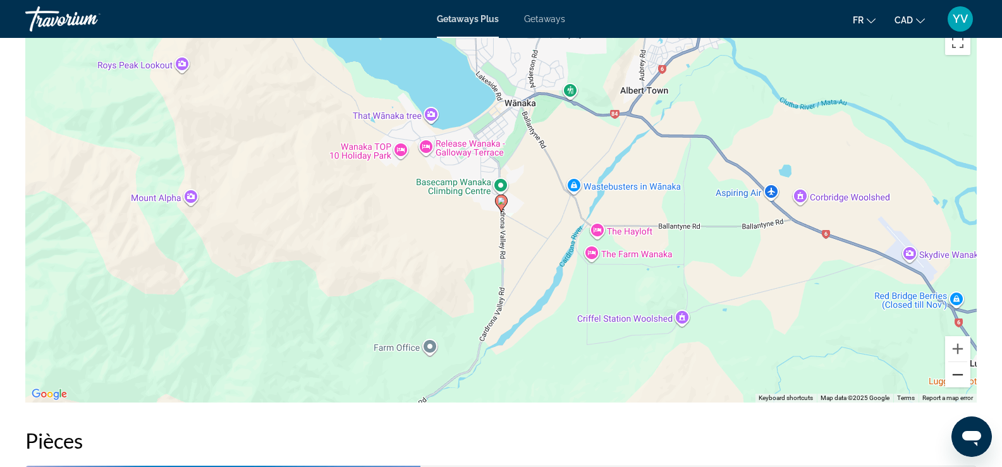
click at [958, 377] on button "Zoom out" at bounding box center [957, 374] width 25 height 25
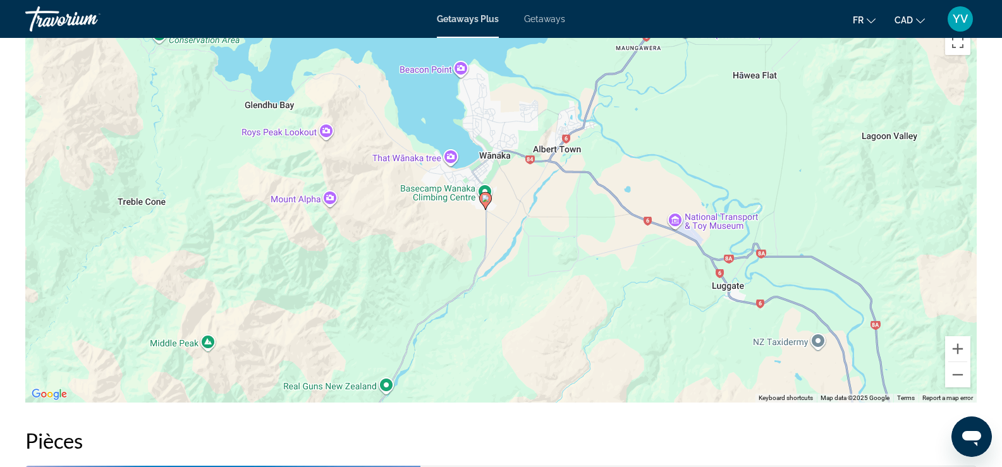
drag, startPoint x: 590, startPoint y: 241, endPoint x: 577, endPoint y: 241, distance: 13.3
click at [577, 241] on div "To activate drag with keyboard, press Alt + Enter. Once in keyboard drag state,…" at bounding box center [500, 212] width 951 height 379
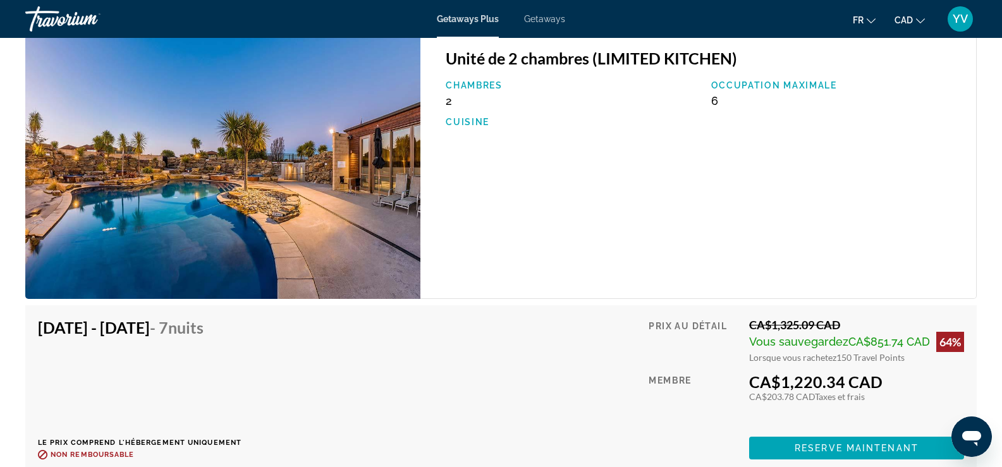
scroll to position [2149, 0]
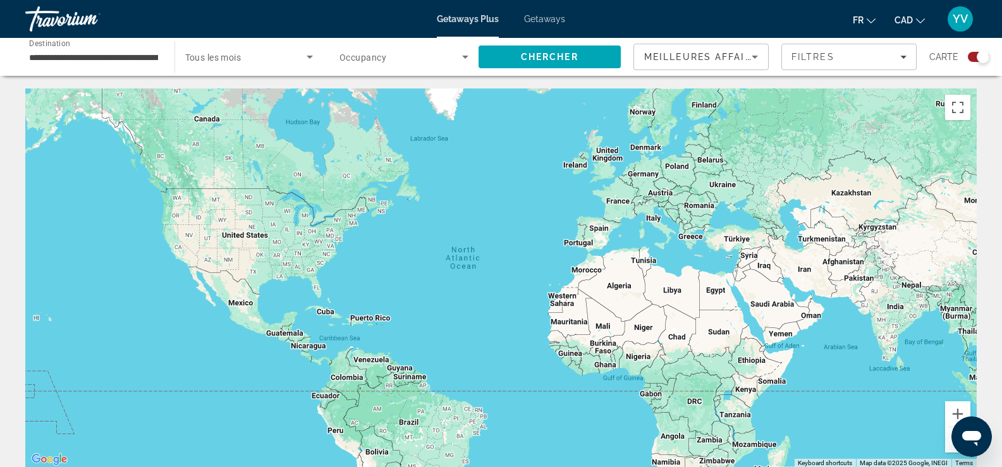
click at [111, 66] on div "**********" at bounding box center [93, 57] width 129 height 36
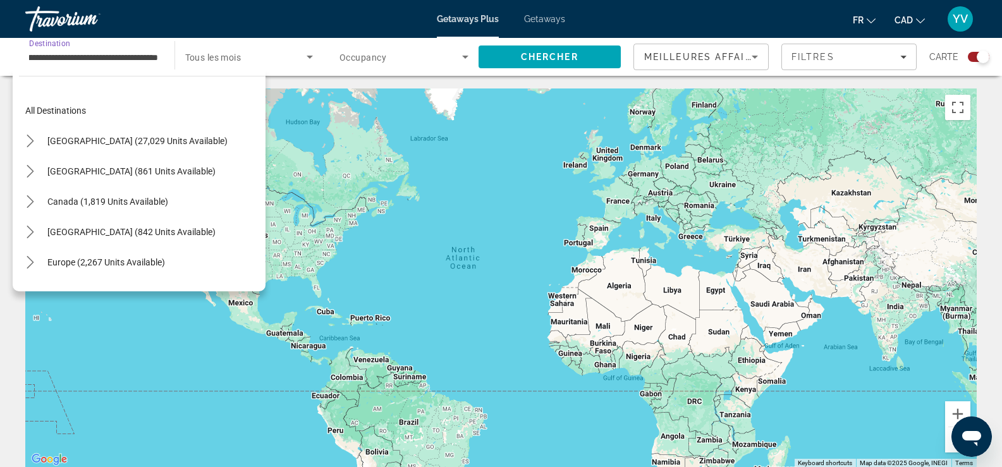
scroll to position [197, 0]
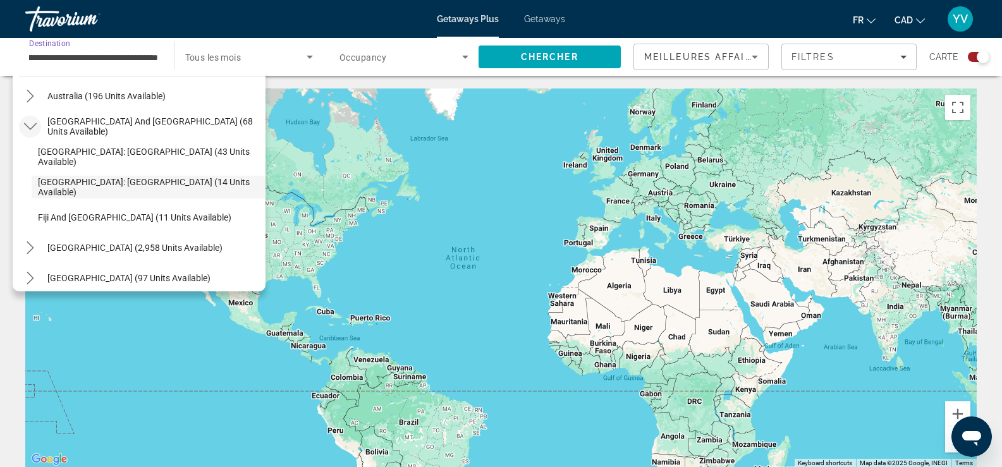
click at [35, 123] on icon "Toggle South Pacific and Oceania (68 units available) submenu" at bounding box center [30, 126] width 13 height 13
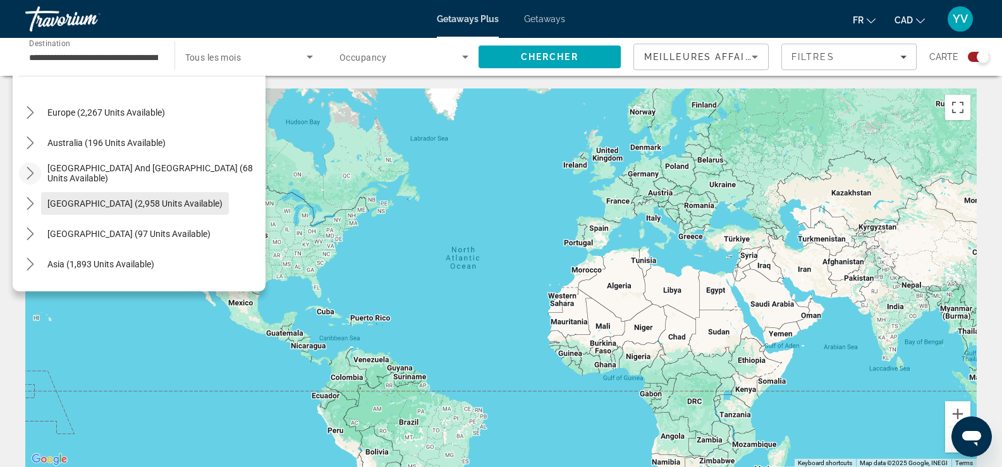
scroll to position [133, 0]
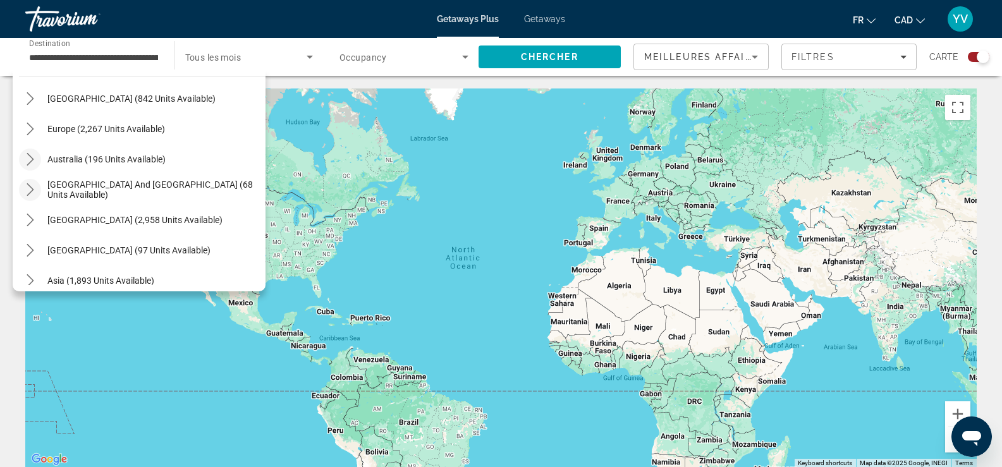
click at [31, 162] on icon "Toggle Australia (196 units available) submenu" at bounding box center [30, 159] width 7 height 13
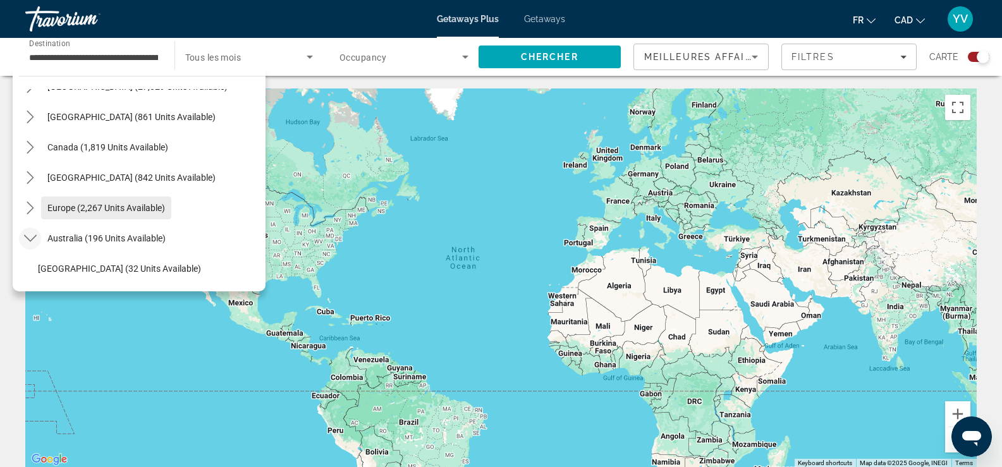
scroll to position [48, 0]
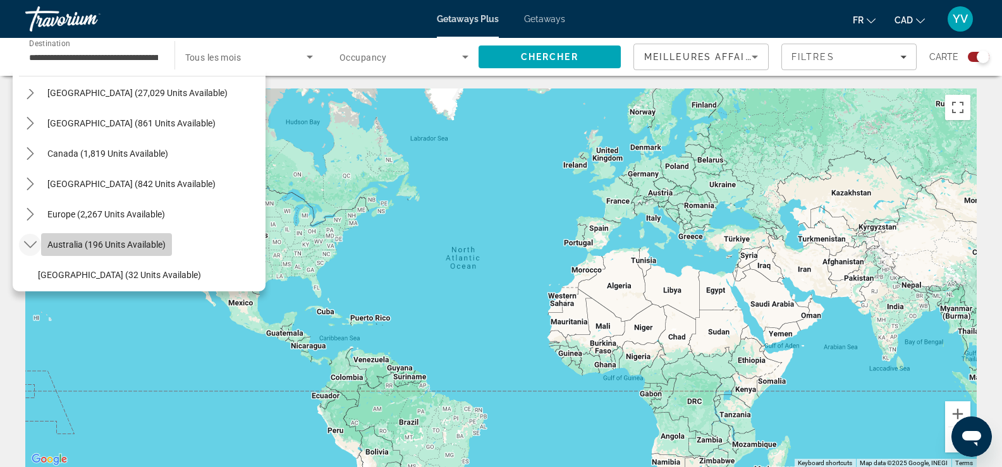
click at [75, 245] on span "Australia (196 units available)" at bounding box center [106, 245] width 118 height 10
type input "**********"
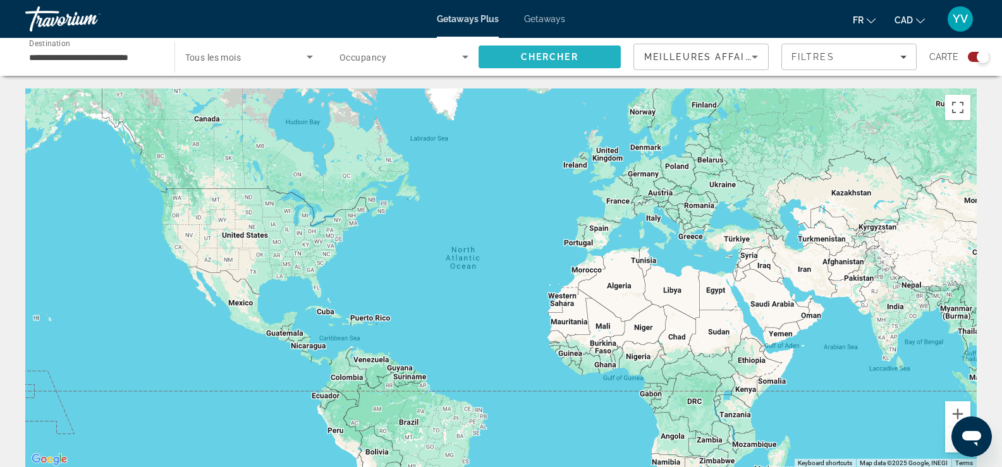
click at [566, 52] on span "Chercher" at bounding box center [550, 57] width 58 height 10
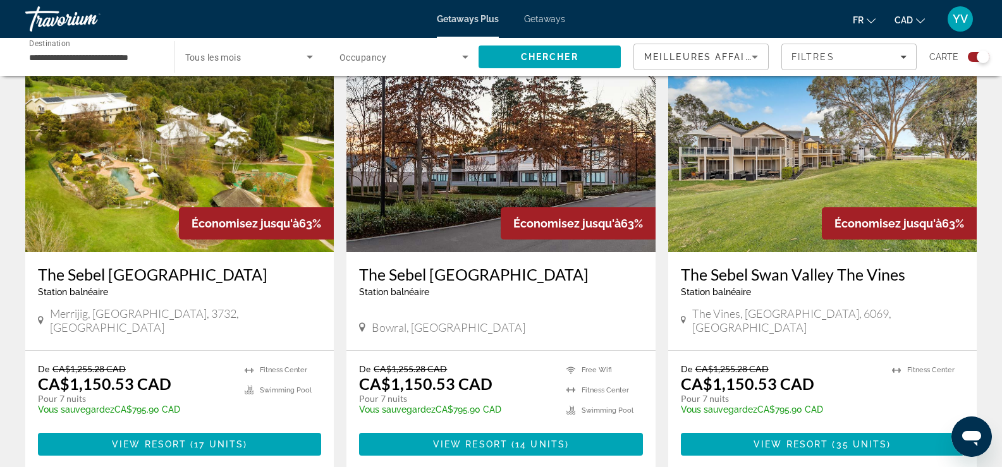
scroll to position [1375, 0]
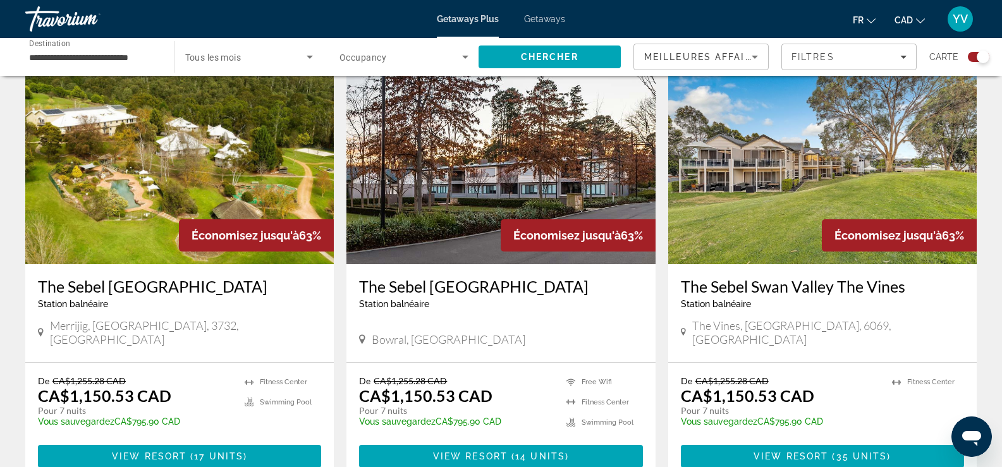
click at [749, 133] on img "Main content" at bounding box center [822, 163] width 308 height 202
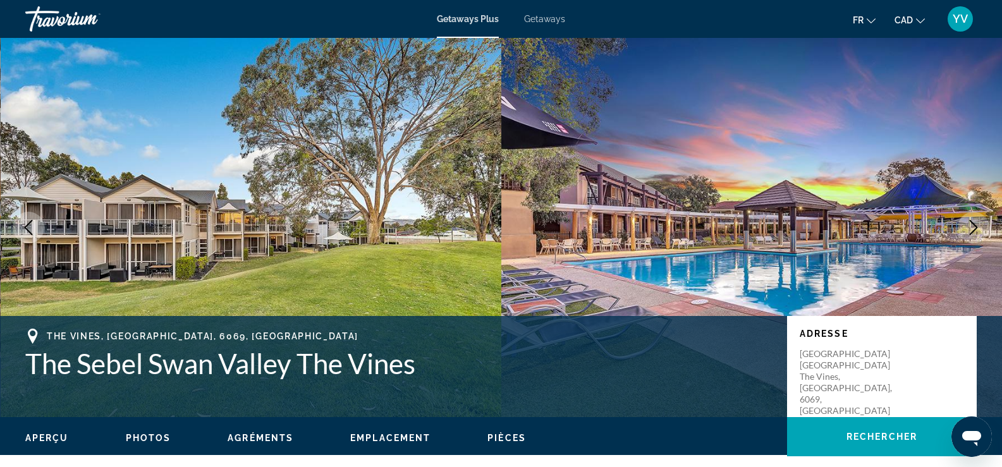
click at [970, 224] on icon "Next image" at bounding box center [973, 227] width 15 height 15
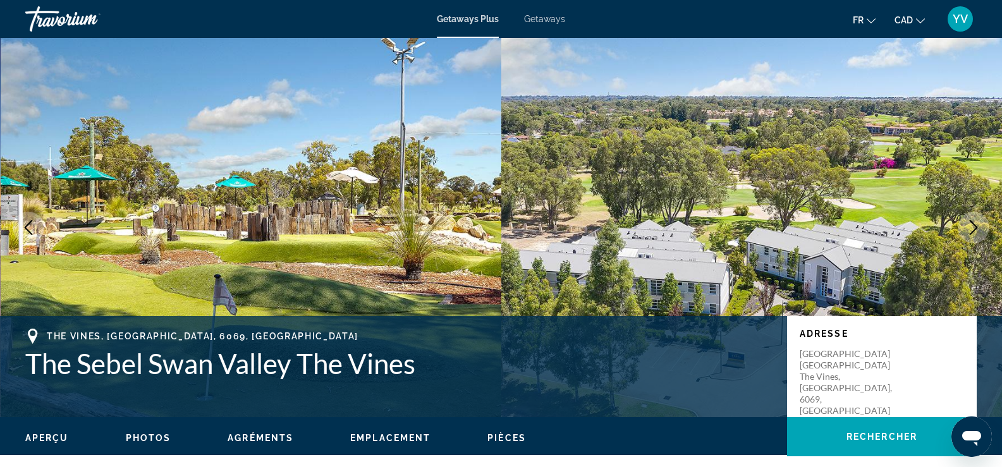
click at [970, 224] on icon "Next image" at bounding box center [973, 227] width 15 height 15
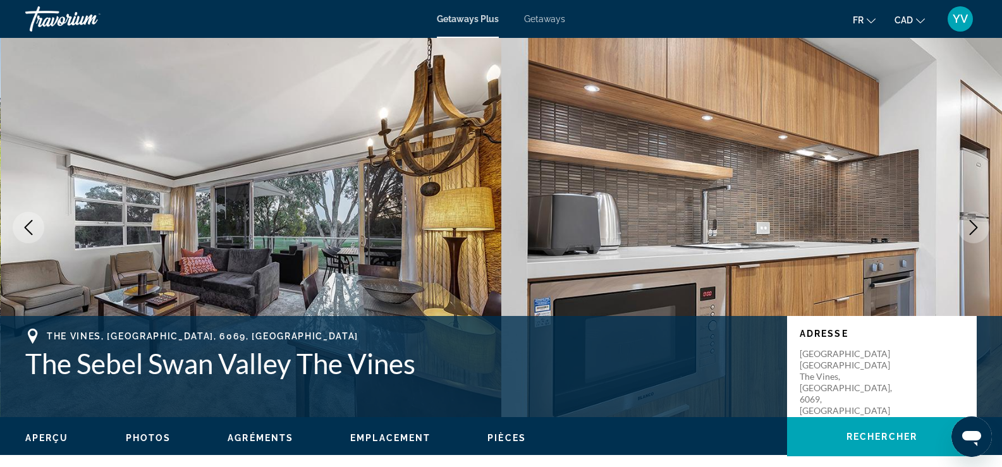
click at [970, 224] on icon "Next image" at bounding box center [973, 227] width 15 height 15
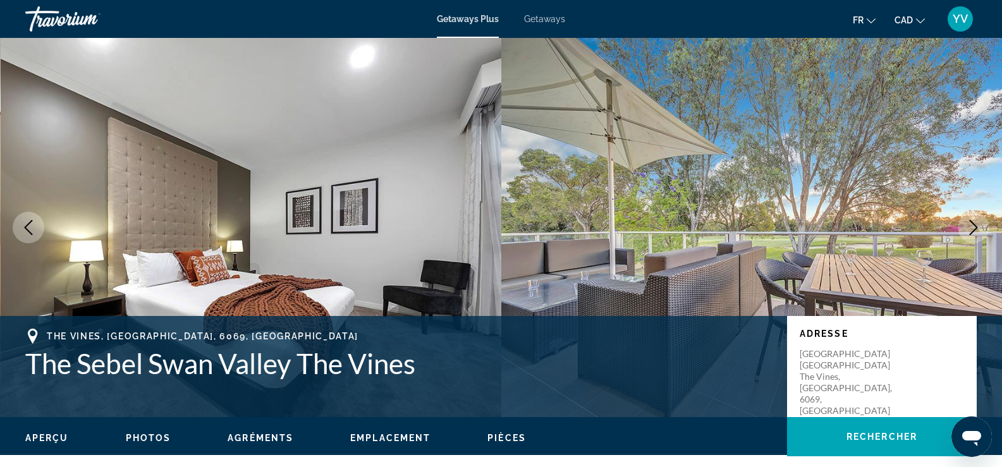
click at [970, 224] on icon "Next image" at bounding box center [973, 227] width 15 height 15
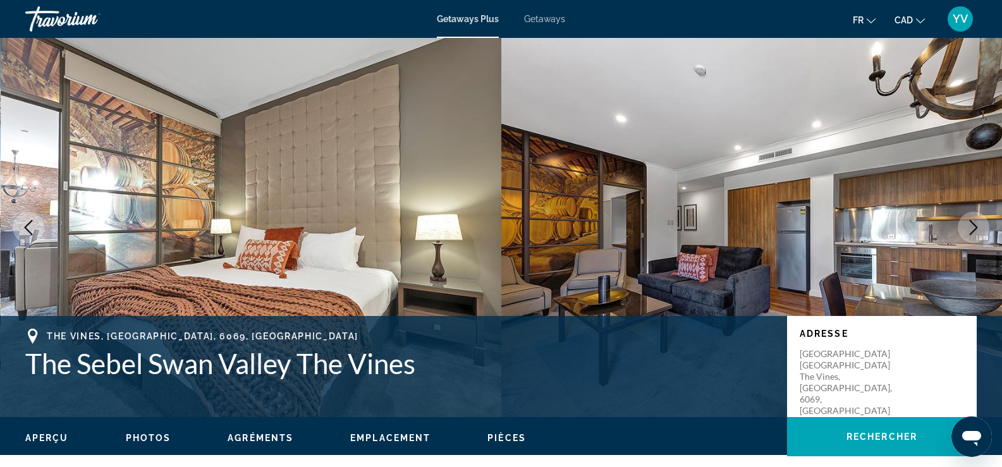
click at [970, 224] on icon "Next image" at bounding box center [973, 227] width 15 height 15
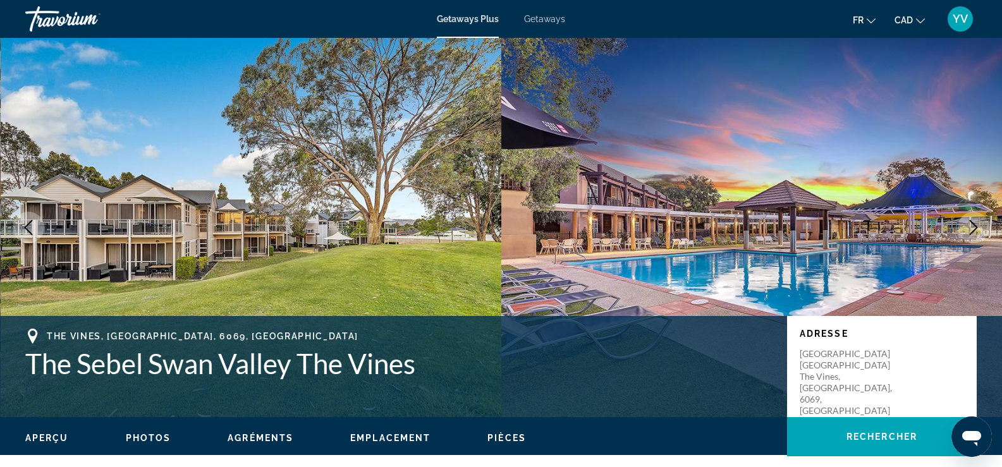
click at [970, 224] on icon "Next image" at bounding box center [973, 227] width 15 height 15
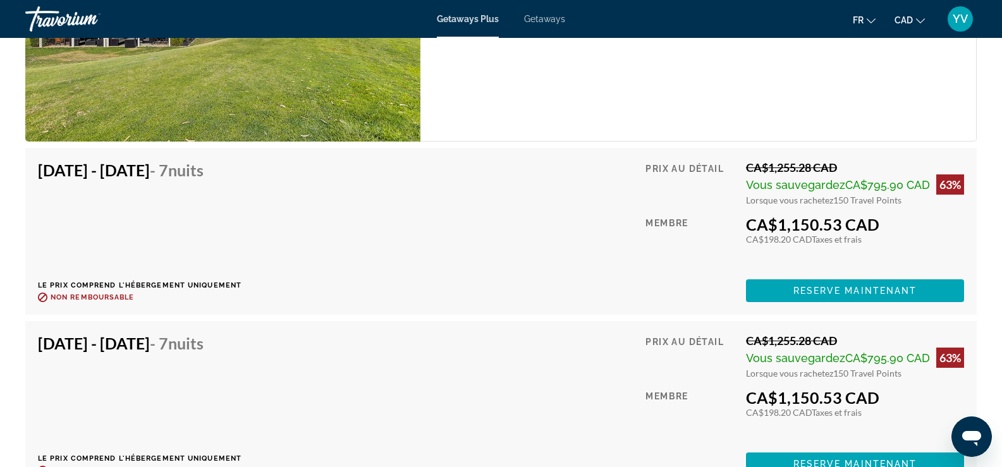
scroll to position [2149, 0]
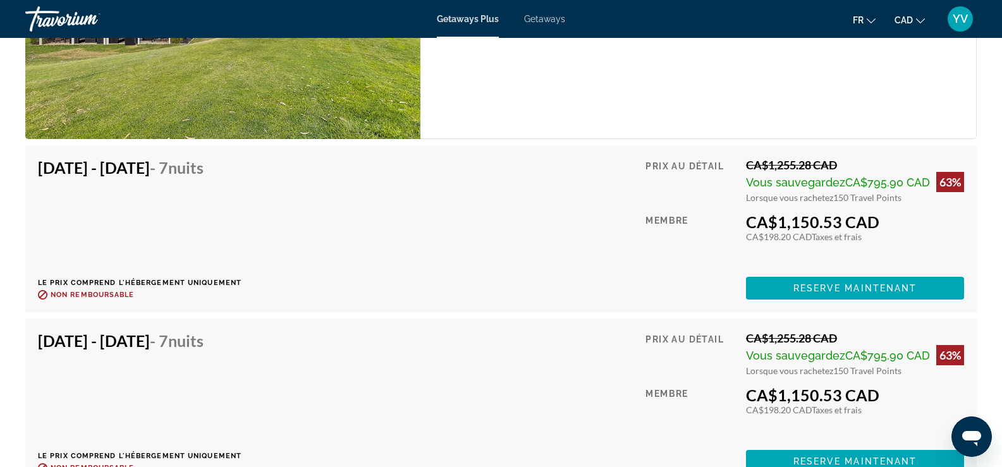
click at [807, 178] on span "Vous sauvegardez" at bounding box center [795, 182] width 99 height 13
drag, startPoint x: 955, startPoint y: 182, endPoint x: 948, endPoint y: 182, distance: 7.0
click at [954, 182] on div "63%" at bounding box center [950, 182] width 28 height 20
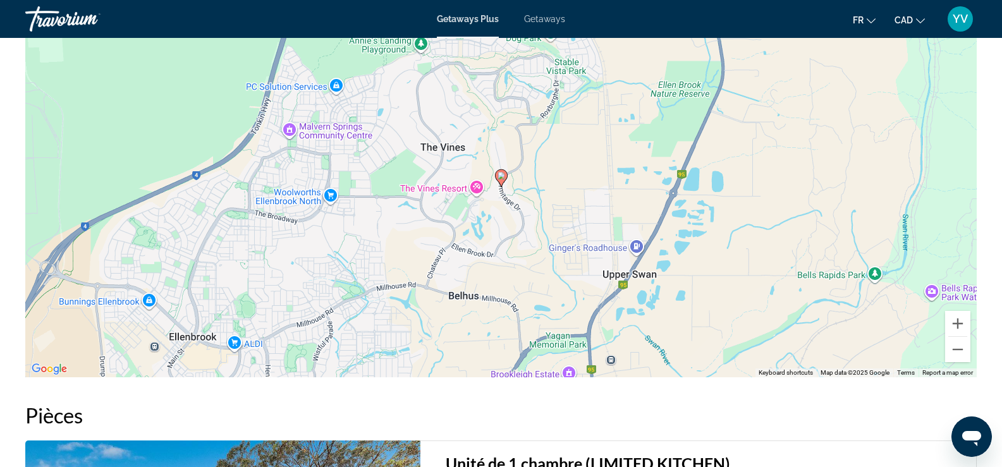
scroll to position [1382, 0]
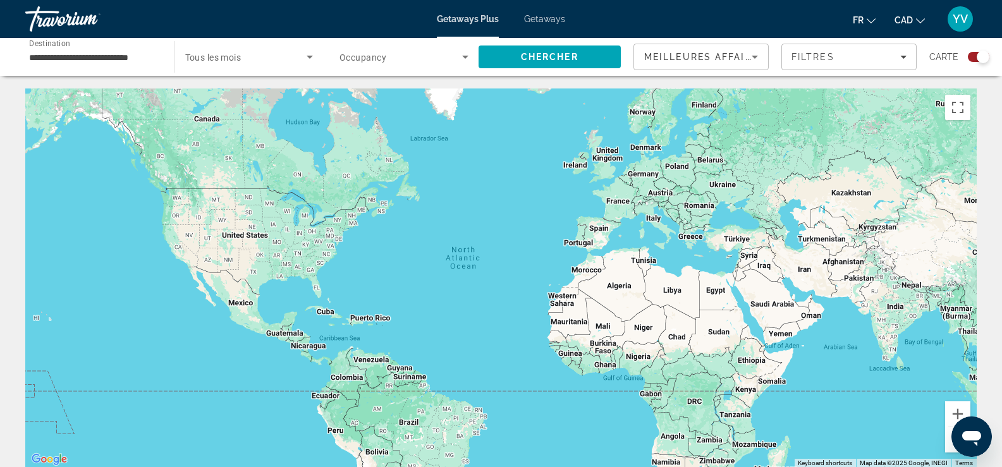
click at [56, 46] on span "Destination" at bounding box center [49, 43] width 41 height 9
click at [56, 50] on input "**********" at bounding box center [93, 57] width 129 height 15
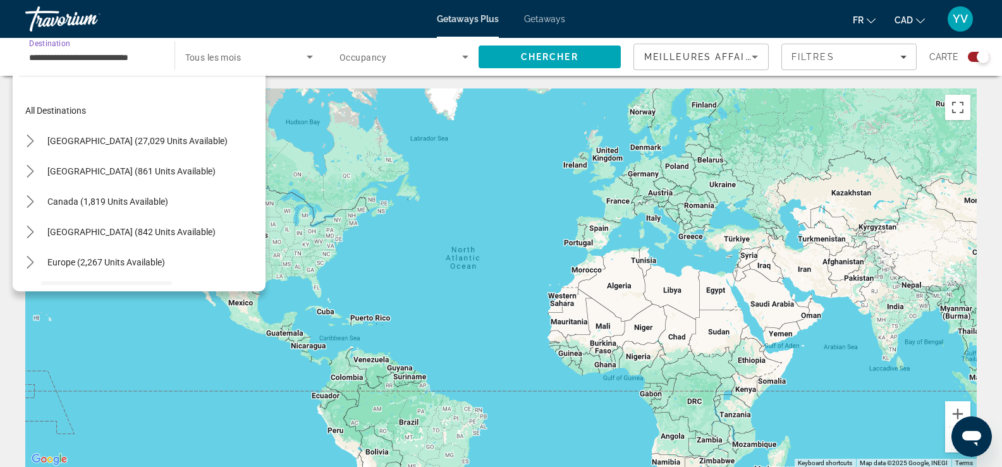
scroll to position [106, 0]
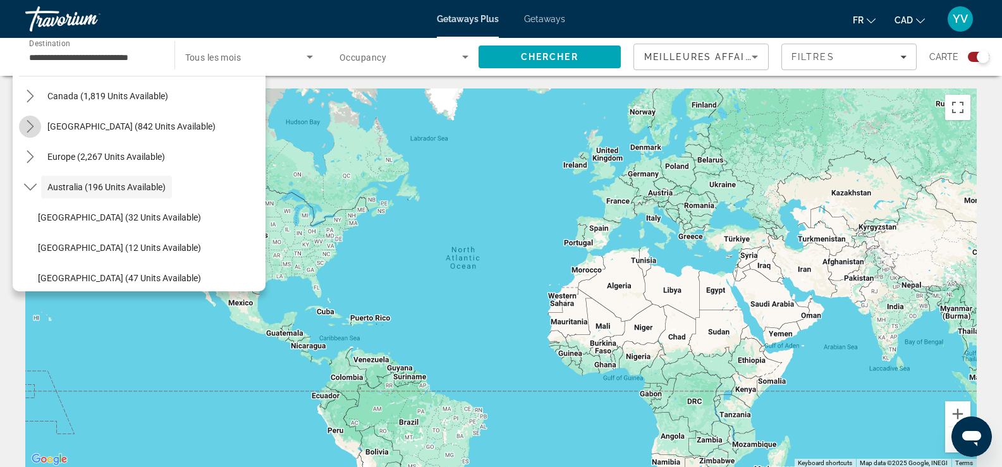
click at [33, 129] on icon "Toggle Caribbean & Atlantic Islands (842 units available) submenu" at bounding box center [30, 126] width 13 height 13
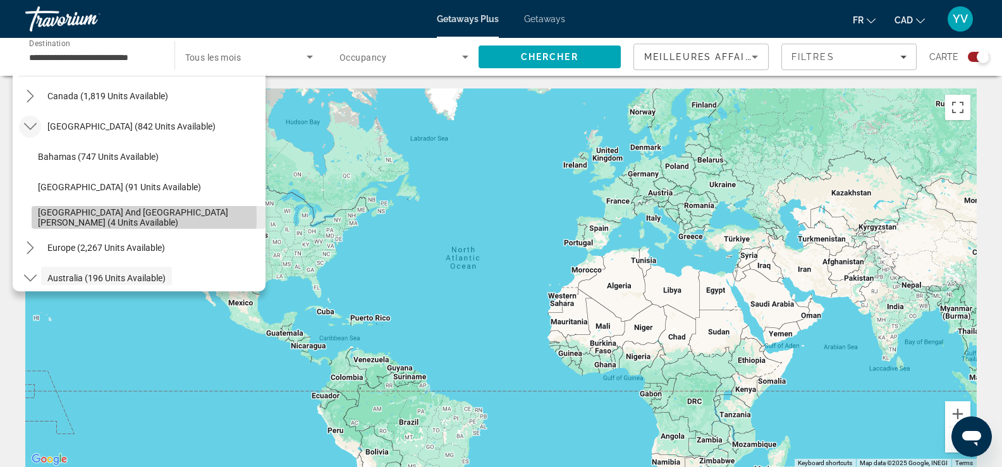
click at [66, 217] on span "[GEOGRAPHIC_DATA] and [GEOGRAPHIC_DATA][PERSON_NAME] (4 units available)" at bounding box center [148, 217] width 221 height 20
type input "**********"
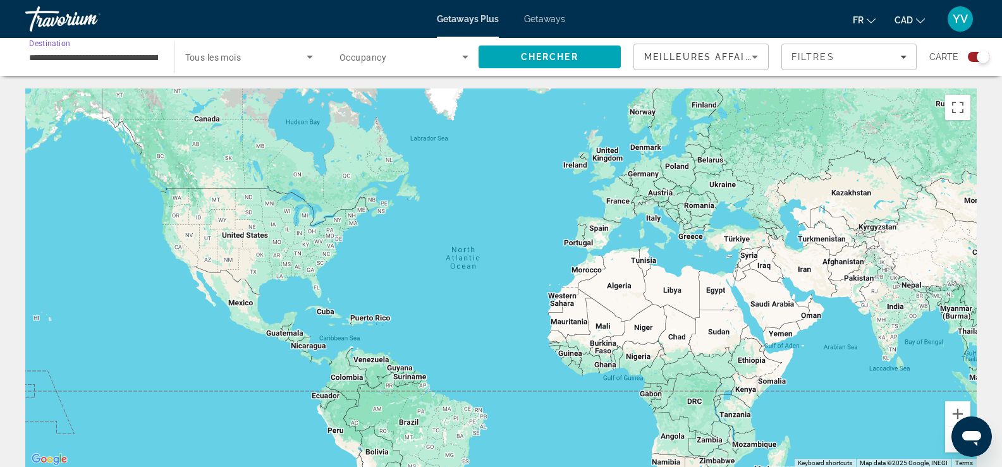
click at [227, 59] on span "Tous les mois" at bounding box center [213, 57] width 56 height 10
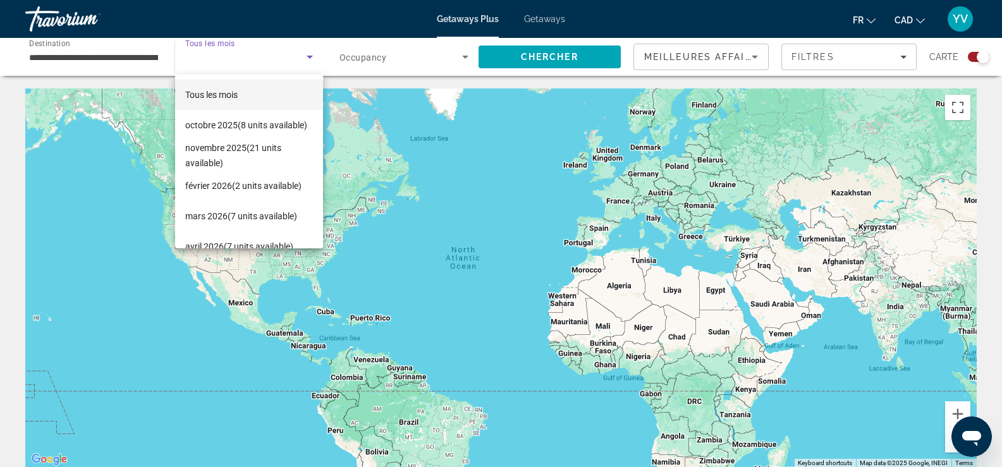
click at [227, 59] on div at bounding box center [501, 233] width 1002 height 467
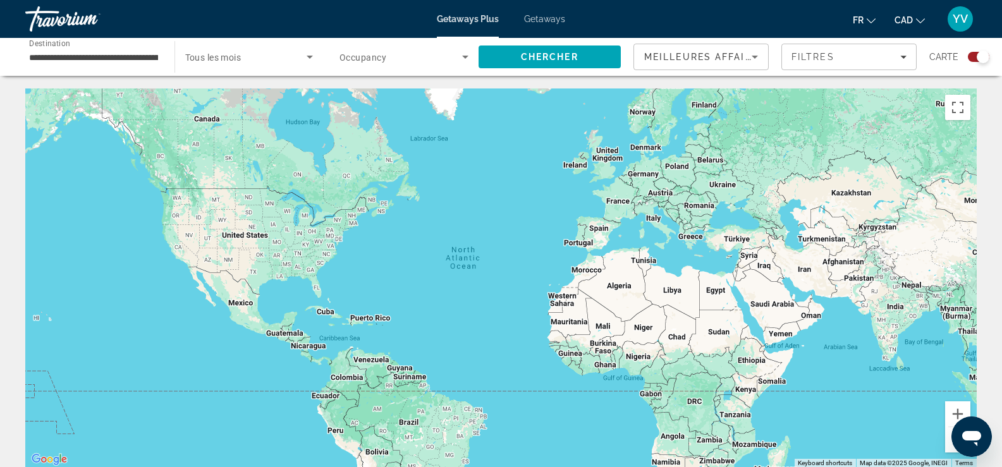
click at [227, 59] on span "Tous les mois" at bounding box center [213, 57] width 56 height 10
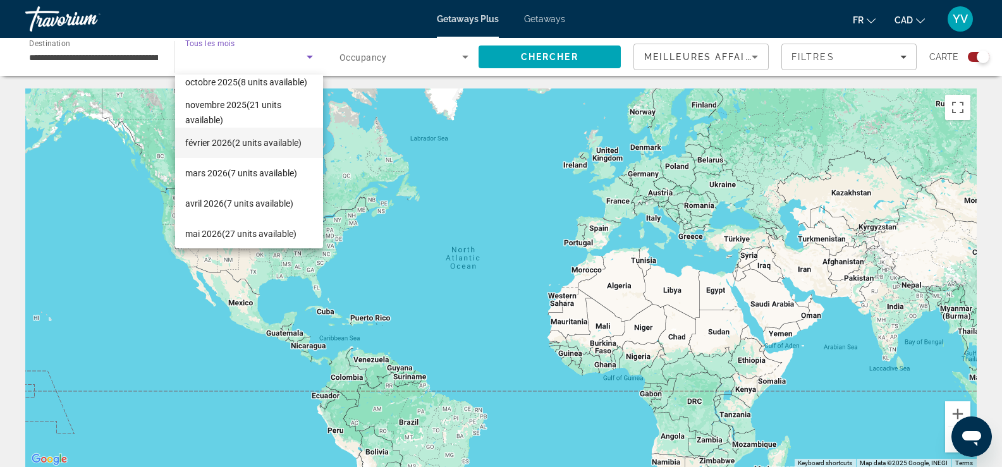
scroll to position [63, 0]
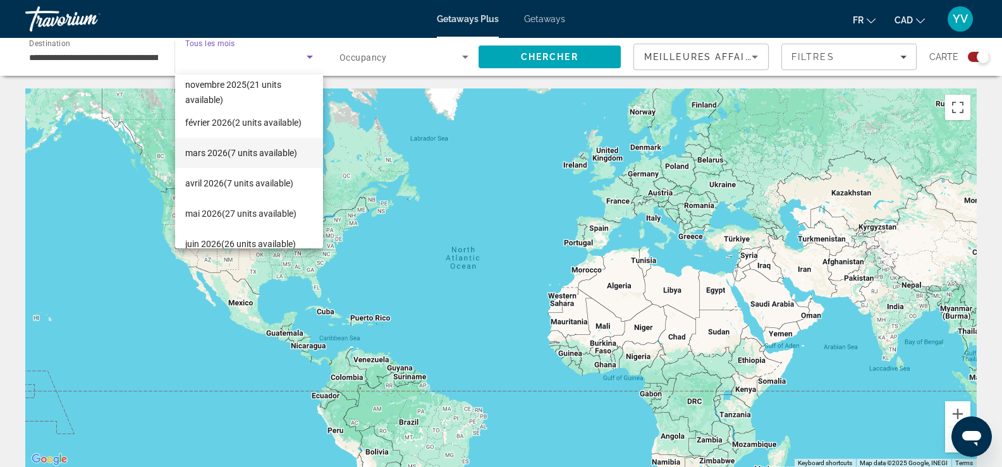
click at [213, 152] on span "mars 2026 (7 units available)" at bounding box center [241, 152] width 112 height 15
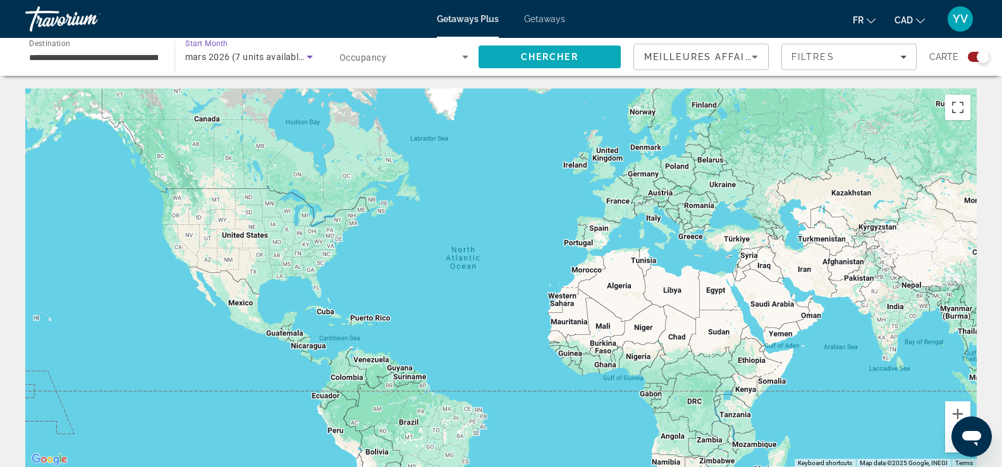
click at [560, 56] on span "Chercher" at bounding box center [550, 57] width 58 height 10
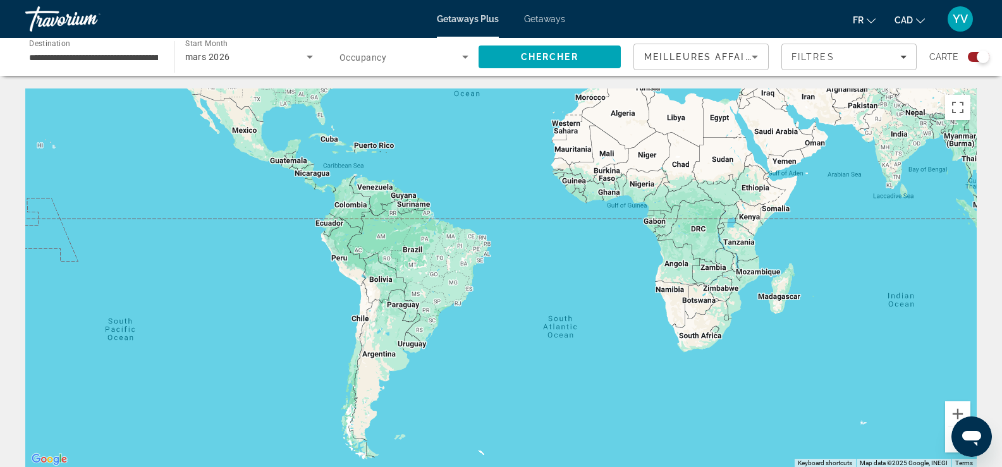
drag, startPoint x: 607, startPoint y: 335, endPoint x: 612, endPoint y: 151, distance: 184.0
click at [612, 151] on div "Main content" at bounding box center [500, 277] width 951 height 379
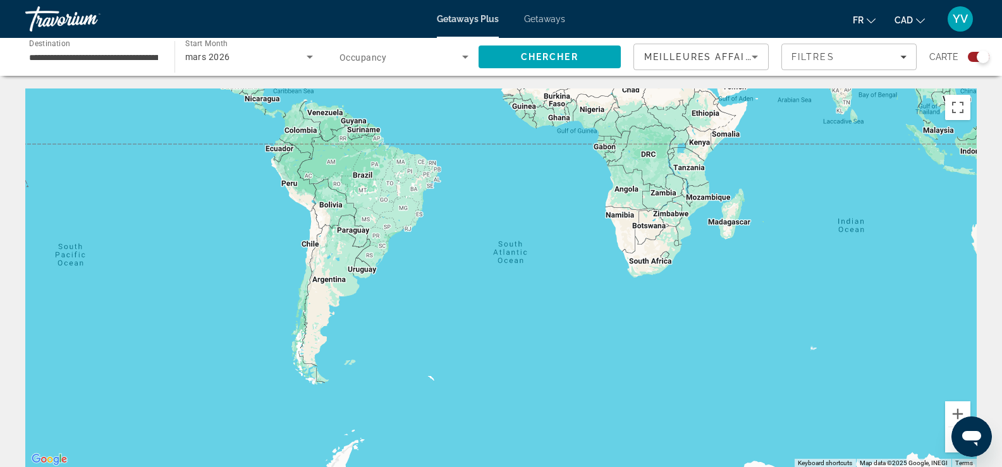
drag, startPoint x: 625, startPoint y: 300, endPoint x: 568, endPoint y: 327, distance: 63.0
click at [568, 327] on div "Main content" at bounding box center [500, 277] width 951 height 379
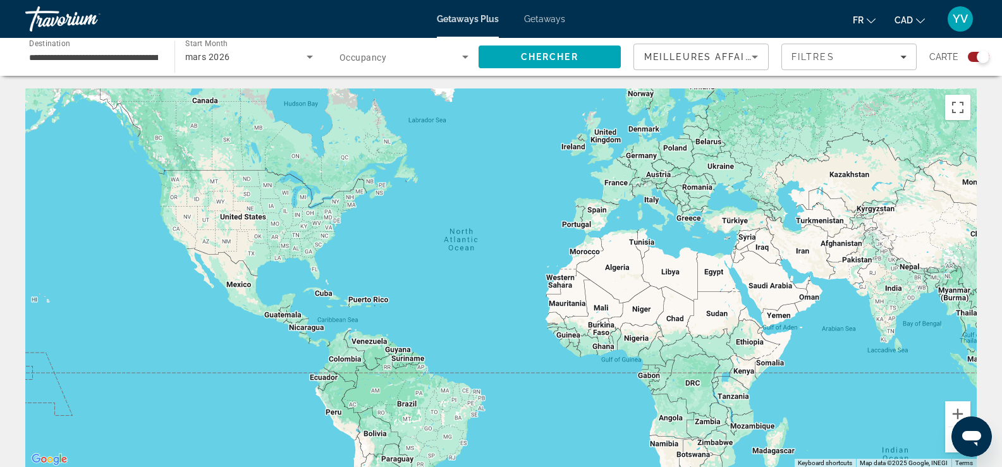
drag, startPoint x: 616, startPoint y: 289, endPoint x: 633, endPoint y: 329, distance: 42.7
click at [633, 329] on div "Main content" at bounding box center [500, 277] width 951 height 379
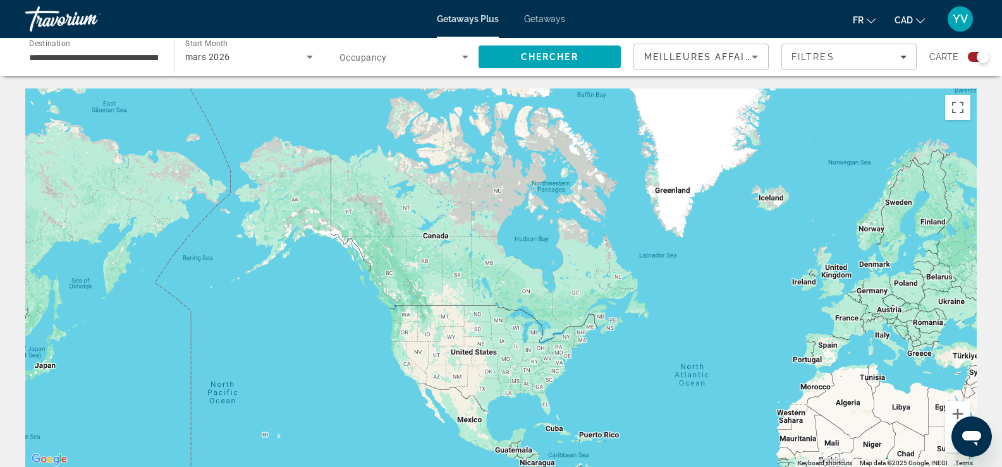
drag, startPoint x: 532, startPoint y: 309, endPoint x: 714, endPoint y: 310, distance: 181.4
click at [714, 310] on div "Main content" at bounding box center [500, 277] width 951 height 379
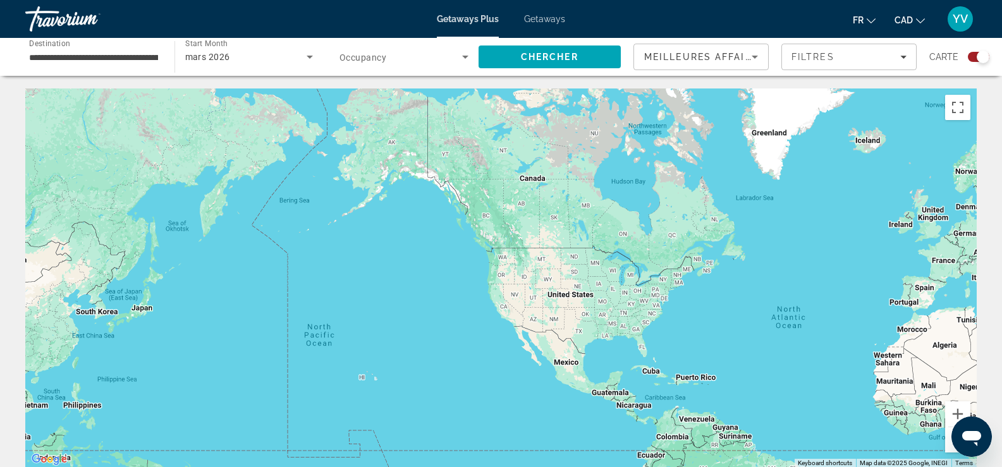
drag, startPoint x: 537, startPoint y: 282, endPoint x: 609, endPoint y: 260, distance: 75.2
click at [597, 262] on div "Main content" at bounding box center [500, 277] width 951 height 379
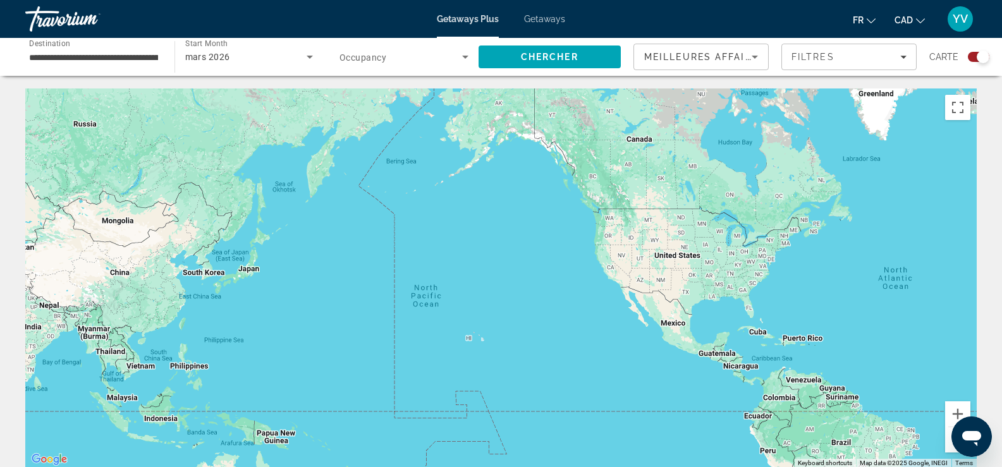
drag, startPoint x: 494, startPoint y: 288, endPoint x: 575, endPoint y: 249, distance: 90.5
click at [559, 259] on div "Main content" at bounding box center [500, 277] width 951 height 379
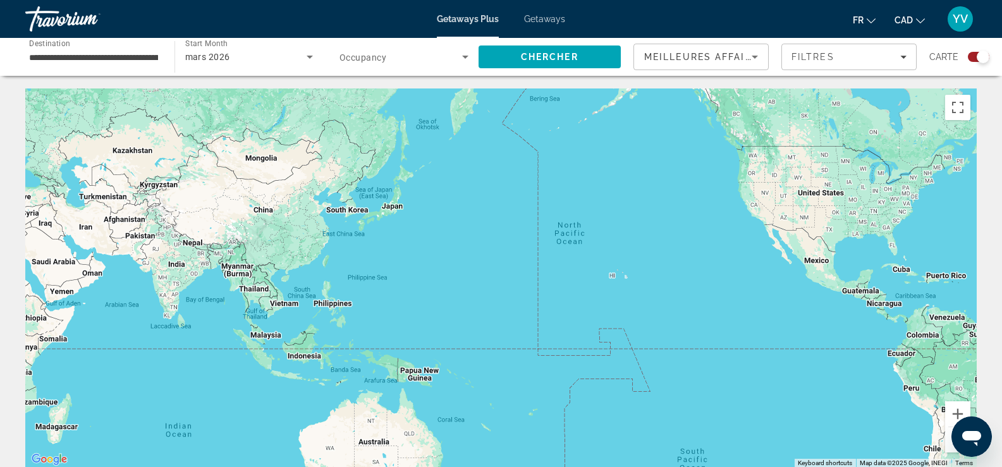
drag, startPoint x: 529, startPoint y: 293, endPoint x: 650, endPoint y: 305, distance: 121.9
click at [646, 305] on div "Main content" at bounding box center [500, 277] width 951 height 379
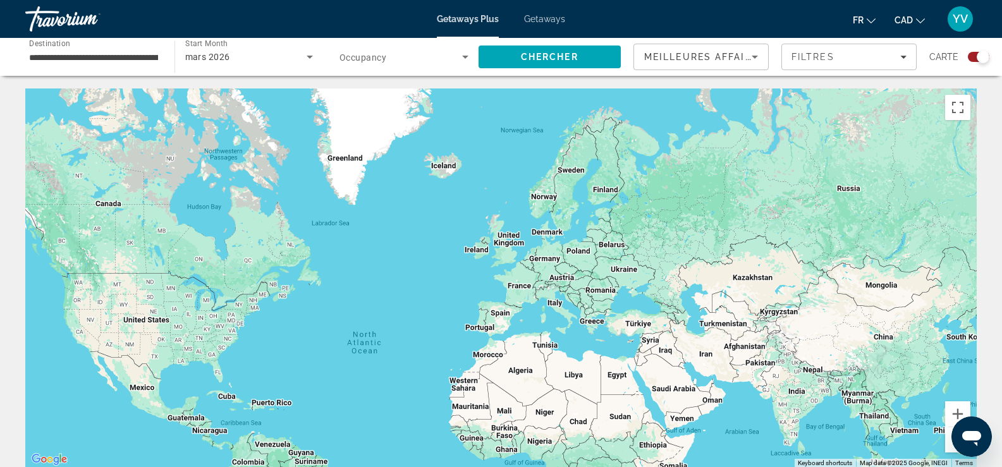
drag, startPoint x: 659, startPoint y: 305, endPoint x: 810, endPoint y: 370, distance: 164.5
click at [810, 370] on div "Main content" at bounding box center [500, 277] width 951 height 379
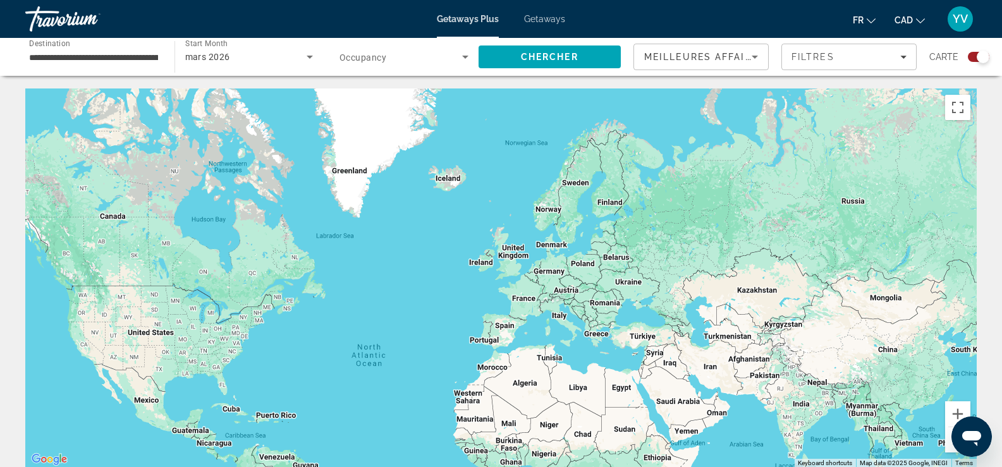
drag, startPoint x: 664, startPoint y: 275, endPoint x: 655, endPoint y: 202, distance: 73.9
click at [655, 212] on div "Main content" at bounding box center [500, 277] width 951 height 379
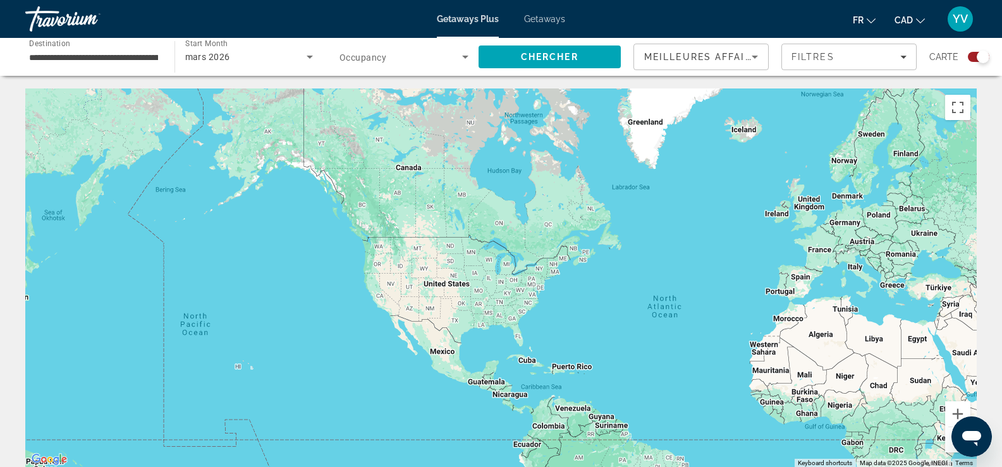
drag, startPoint x: 312, startPoint y: 227, endPoint x: 701, endPoint y: 399, distance: 425.9
click at [701, 399] on div "Main content" at bounding box center [500, 277] width 951 height 379
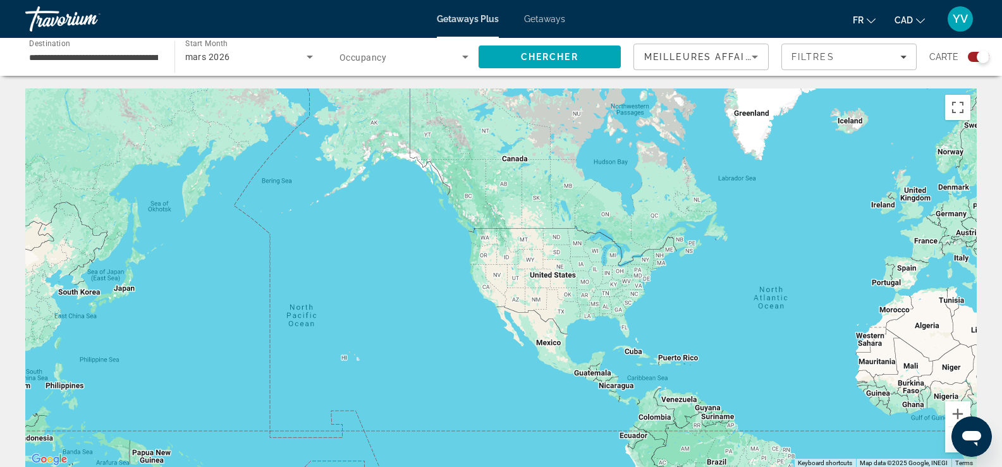
drag, startPoint x: 401, startPoint y: 318, endPoint x: 423, endPoint y: 209, distance: 111.6
click at [423, 209] on div "Main content" at bounding box center [500, 277] width 951 height 379
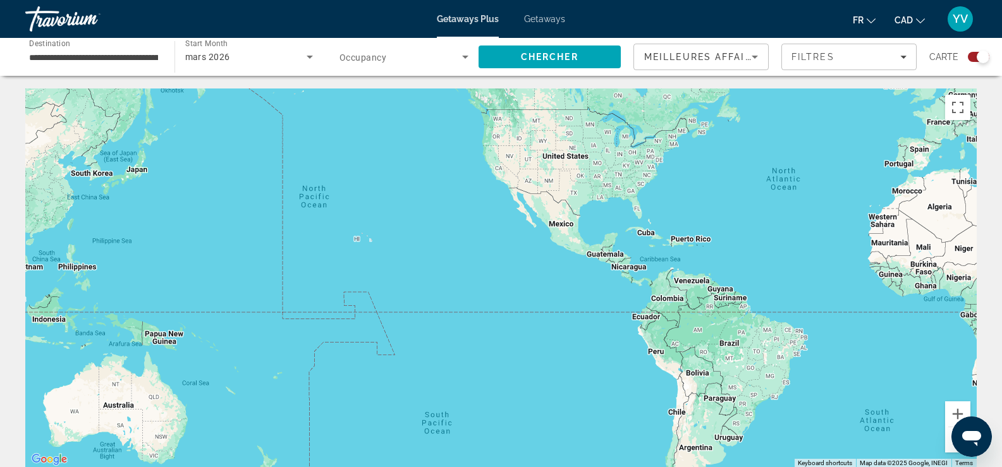
click at [255, 59] on div "mars 2026" at bounding box center [246, 56] width 122 height 15
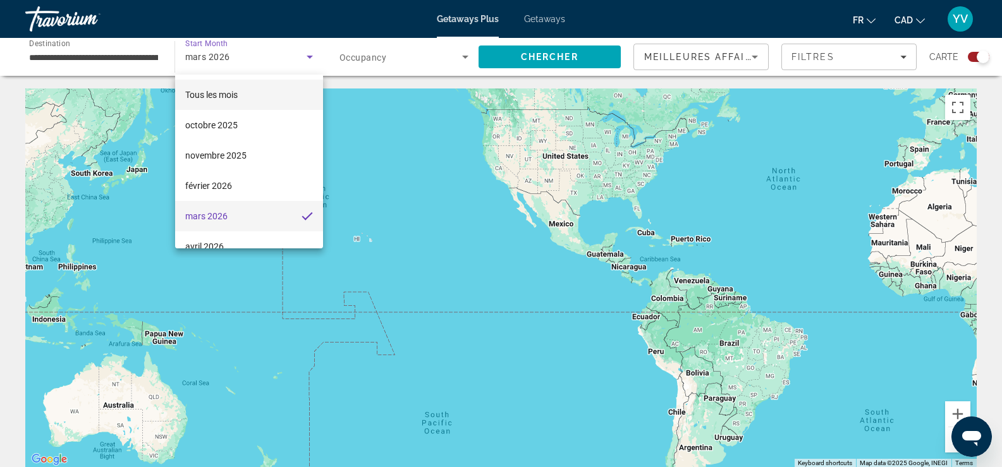
click at [231, 94] on span "Tous les mois" at bounding box center [211, 95] width 52 height 10
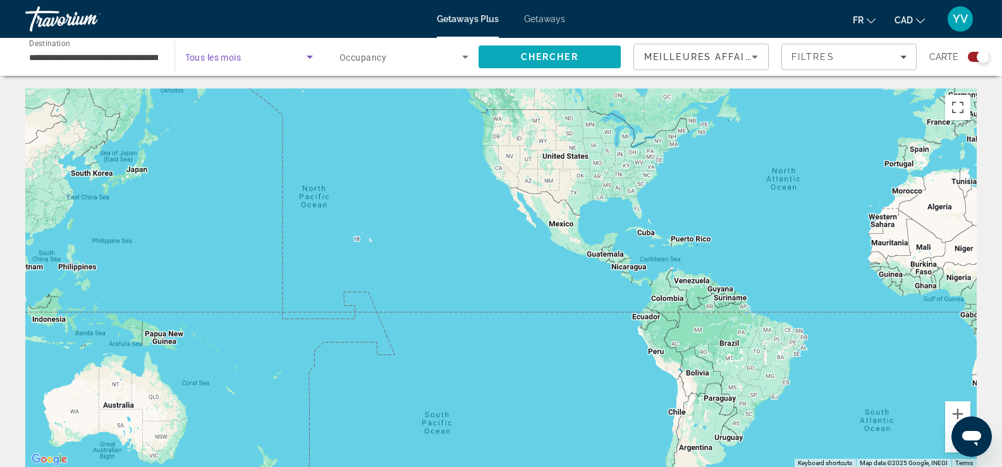
click at [559, 63] on span "Search" at bounding box center [549, 57] width 143 height 30
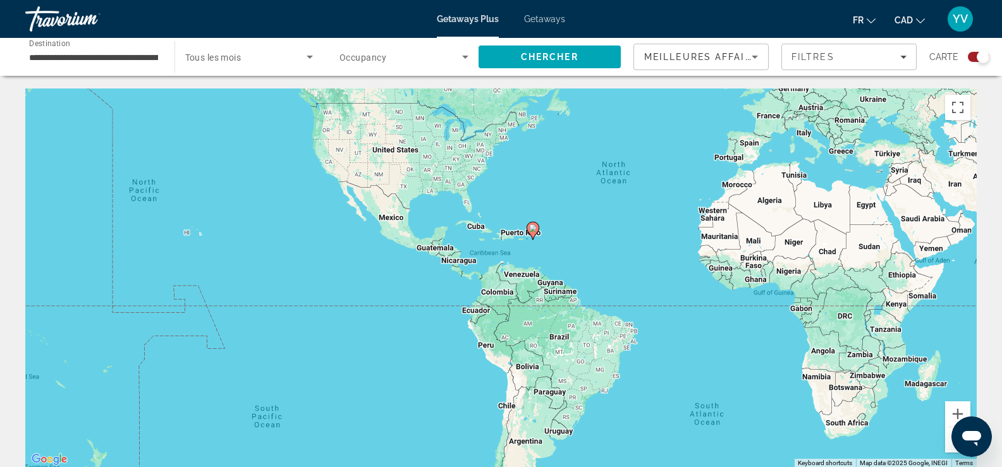
drag, startPoint x: 775, startPoint y: 267, endPoint x: 624, endPoint y: 257, distance: 150.7
click at [624, 257] on div "To activate drag with keyboard, press Alt + Enter. Once in keyboard drag state,…" at bounding box center [500, 277] width 951 height 379
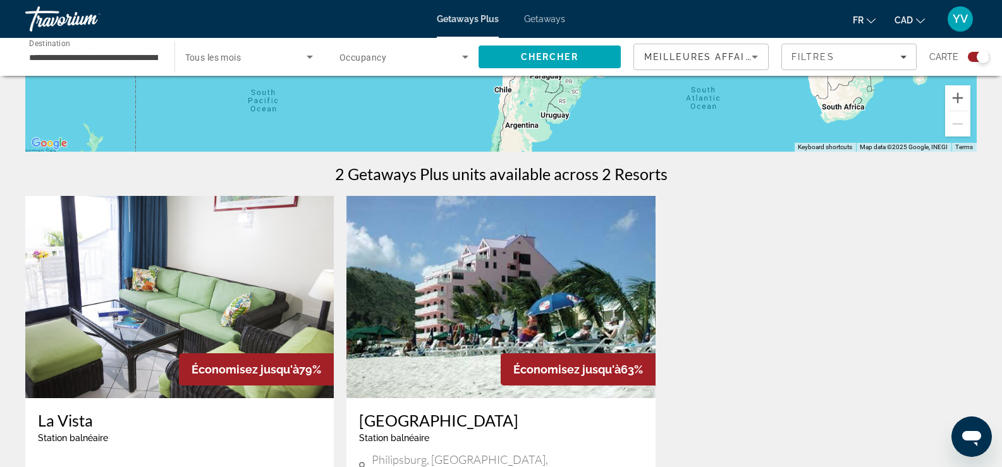
scroll to position [379, 0]
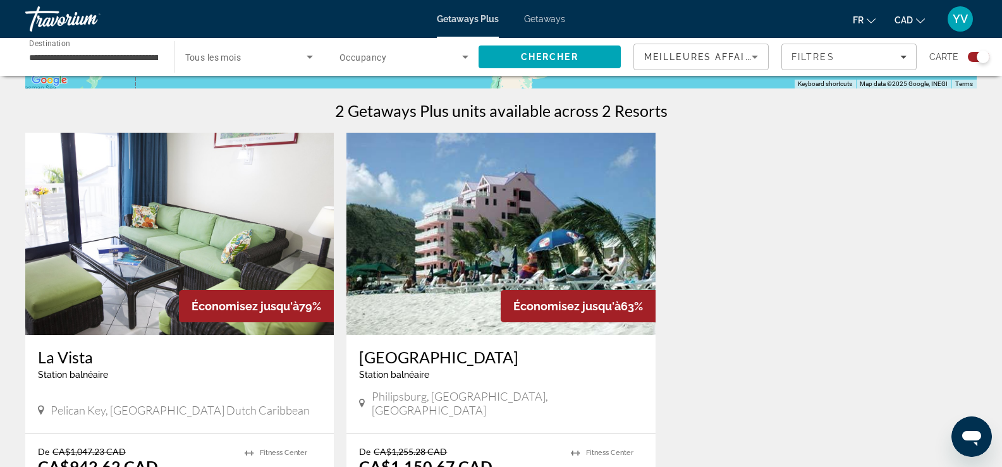
click at [468, 228] on img "Main content" at bounding box center [500, 234] width 308 height 202
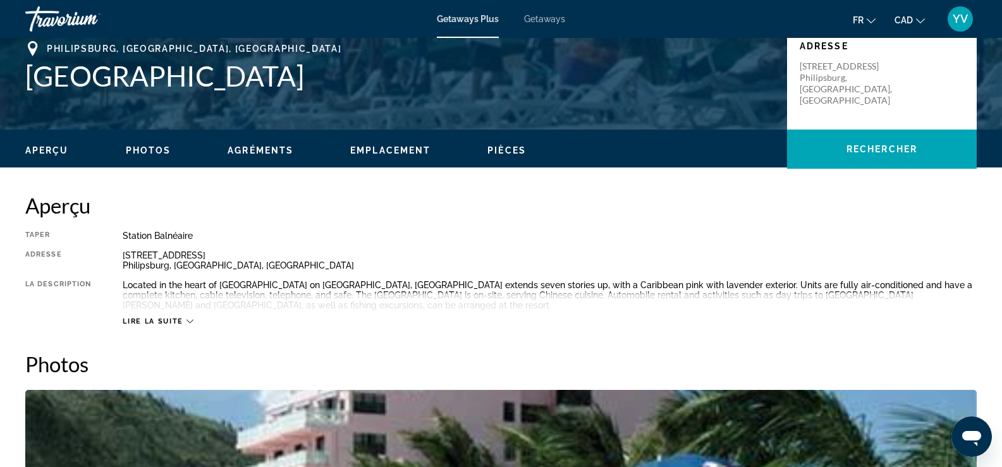
scroll to position [442, 0]
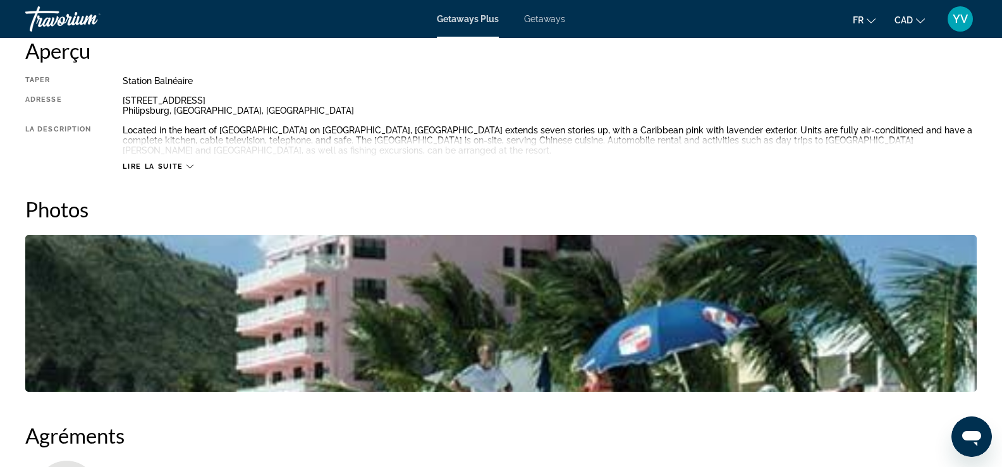
click at [188, 169] on icon "Main content" at bounding box center [189, 166] width 7 height 7
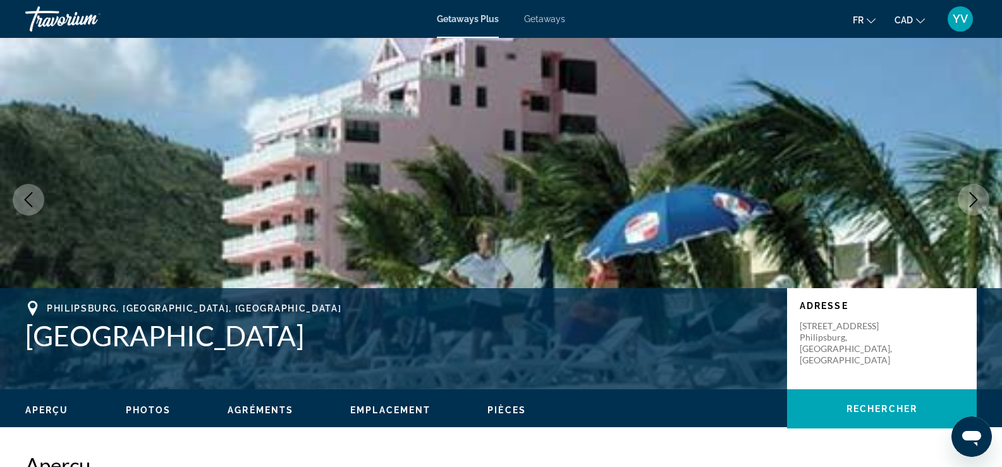
scroll to position [0, 0]
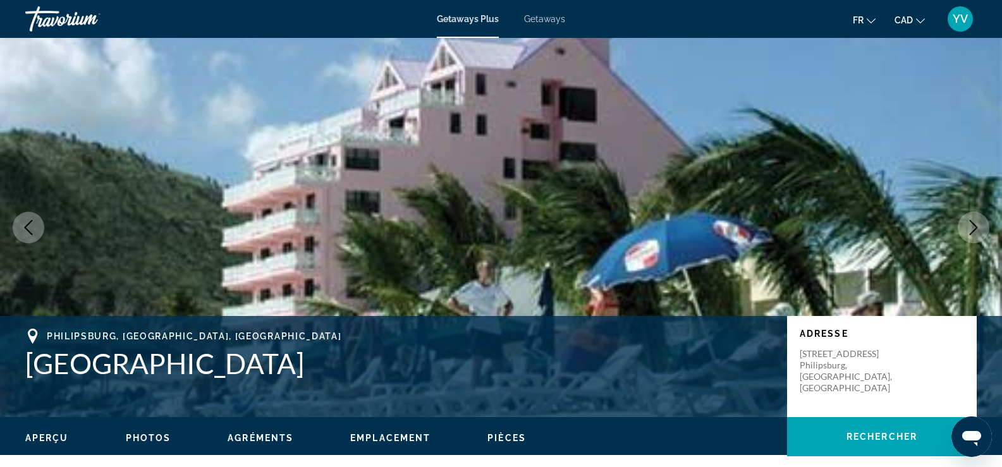
click at [983, 219] on button "Next image" at bounding box center [974, 228] width 32 height 32
click at [977, 225] on icon "Next image" at bounding box center [973, 227] width 15 height 15
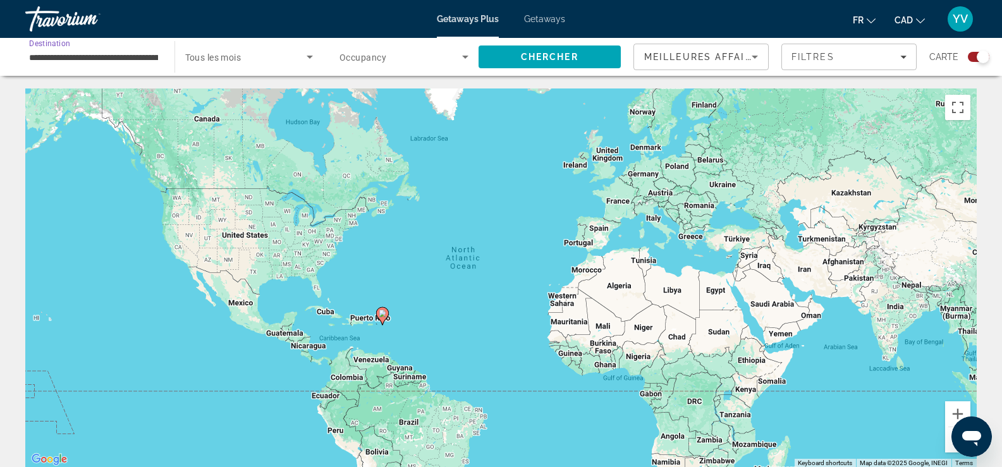
click at [102, 63] on input "**********" at bounding box center [93, 57] width 129 height 15
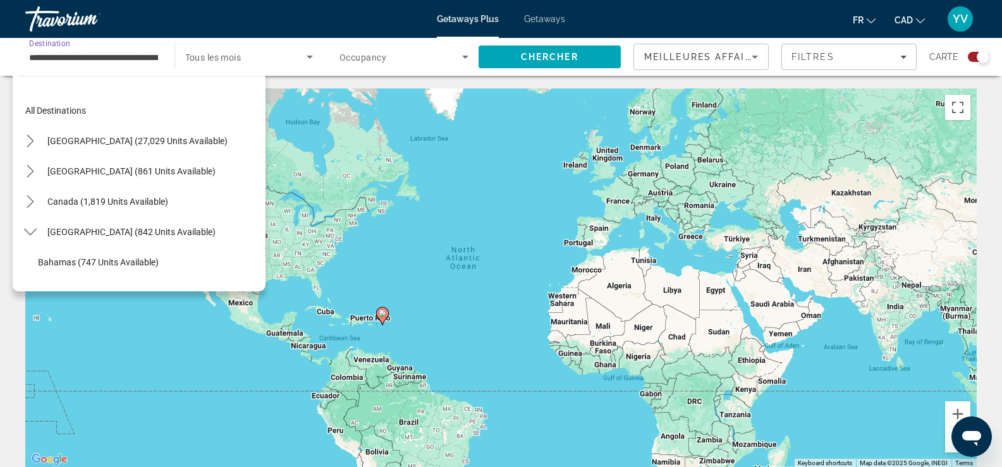
scroll to position [136, 0]
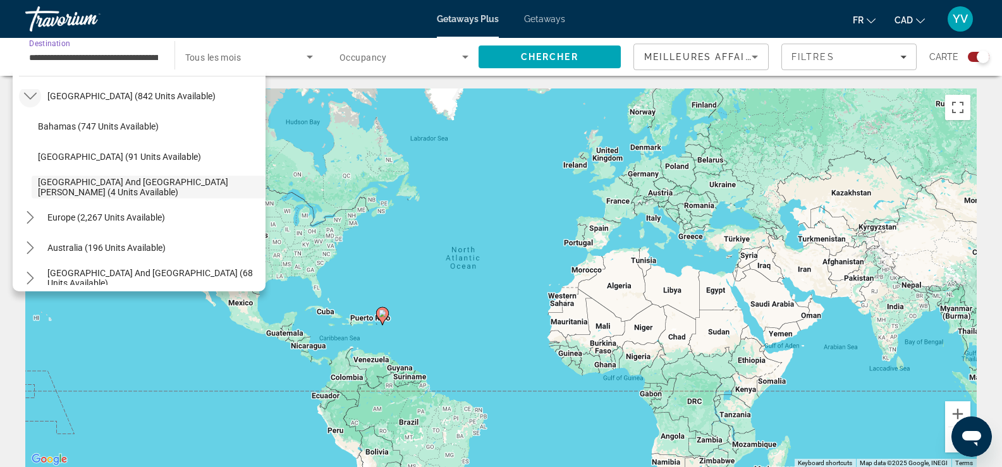
click at [30, 100] on icon "Toggle Caribbean & Atlantic Islands (842 units available) submenu" at bounding box center [30, 96] width 13 height 13
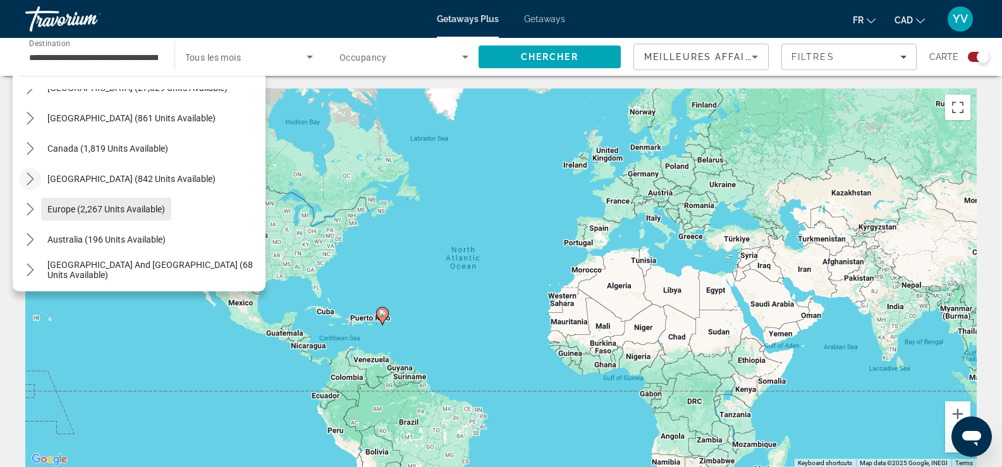
scroll to position [0, 0]
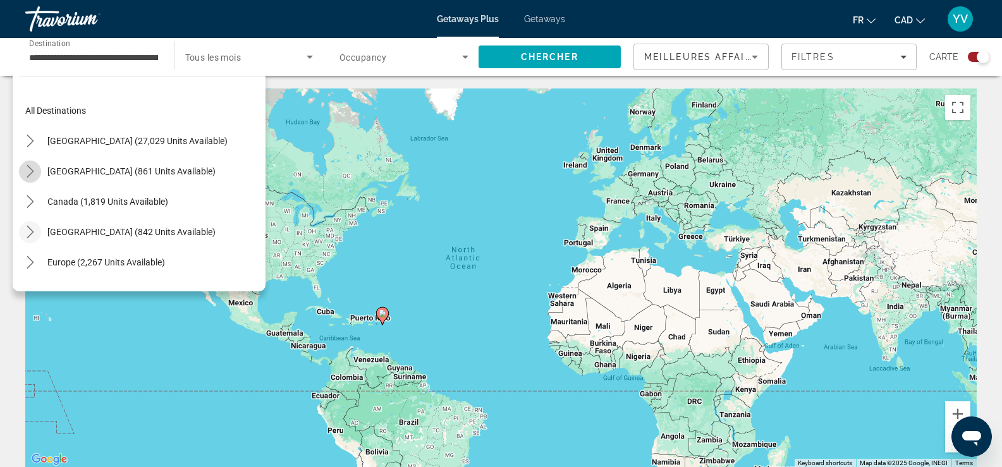
click at [30, 173] on icon "Toggle Mexico (861 units available) submenu" at bounding box center [30, 171] width 13 height 13
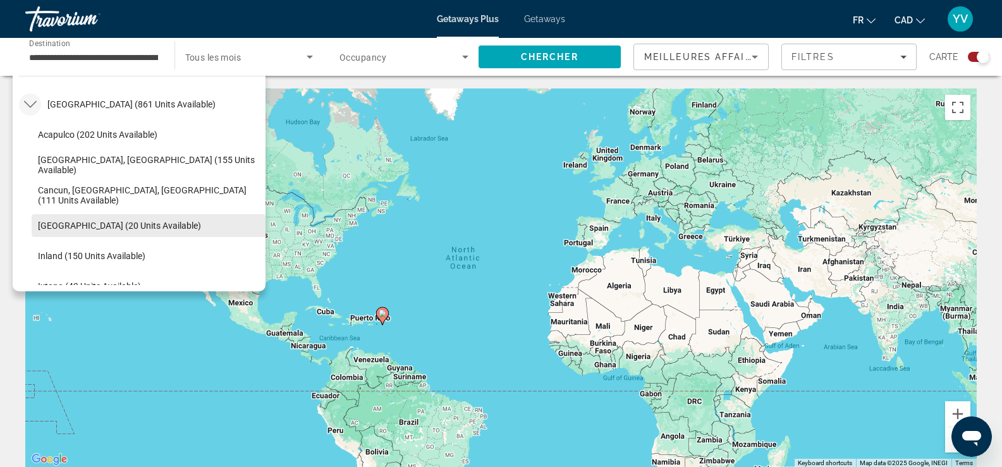
scroll to position [130, 0]
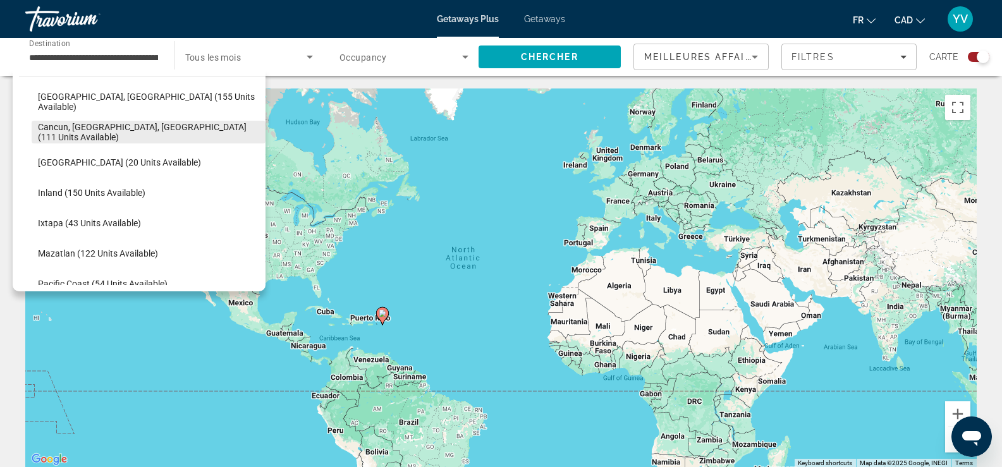
click at [81, 131] on span "Cancun, [GEOGRAPHIC_DATA], [GEOGRAPHIC_DATA] (111 units available)" at bounding box center [148, 132] width 221 height 20
type input "**********"
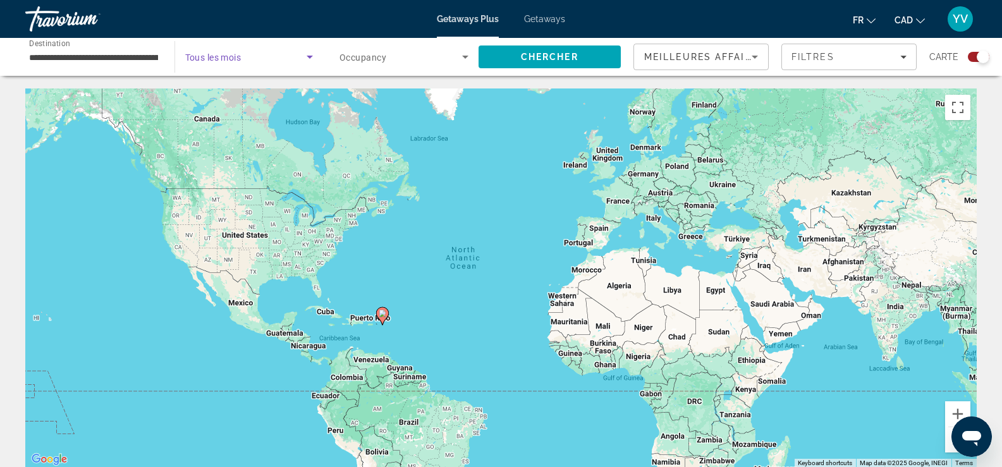
click at [310, 62] on icon "Search widget" at bounding box center [309, 56] width 15 height 15
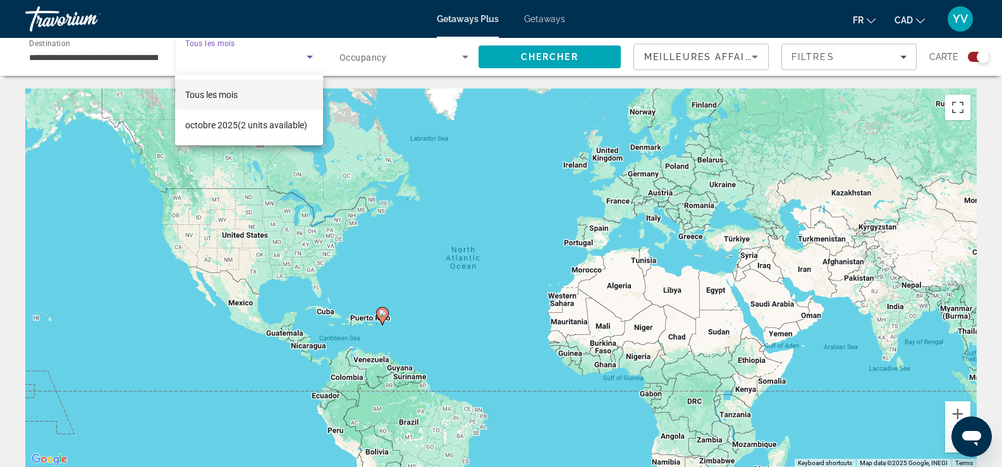
click at [374, 57] on div at bounding box center [501, 233] width 1002 height 467
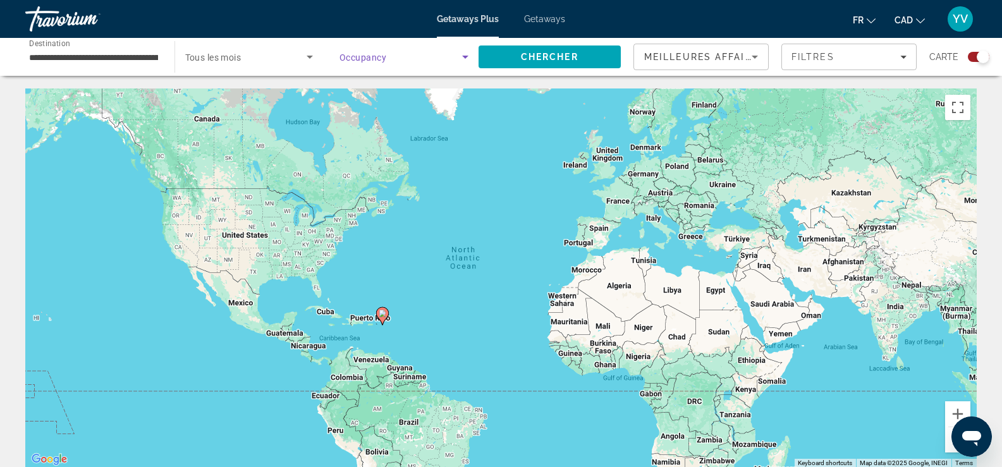
click at [470, 63] on icon "Search widget" at bounding box center [465, 56] width 15 height 15
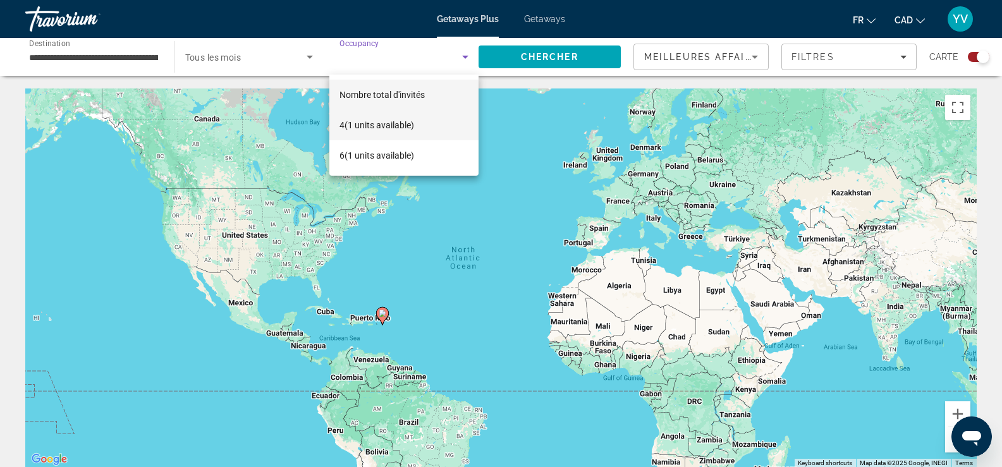
click at [408, 125] on span "4 (1 units available)" at bounding box center [376, 125] width 75 height 15
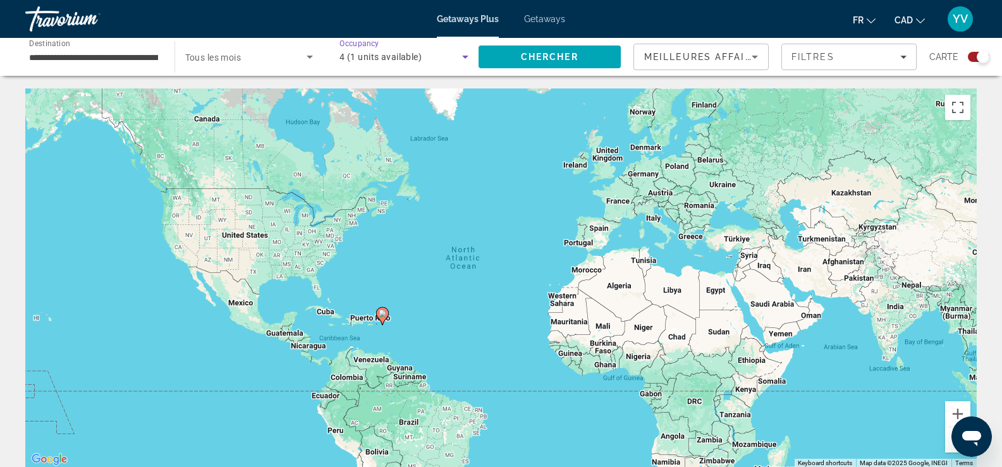
click at [217, 50] on span "Search widget" at bounding box center [246, 56] width 122 height 15
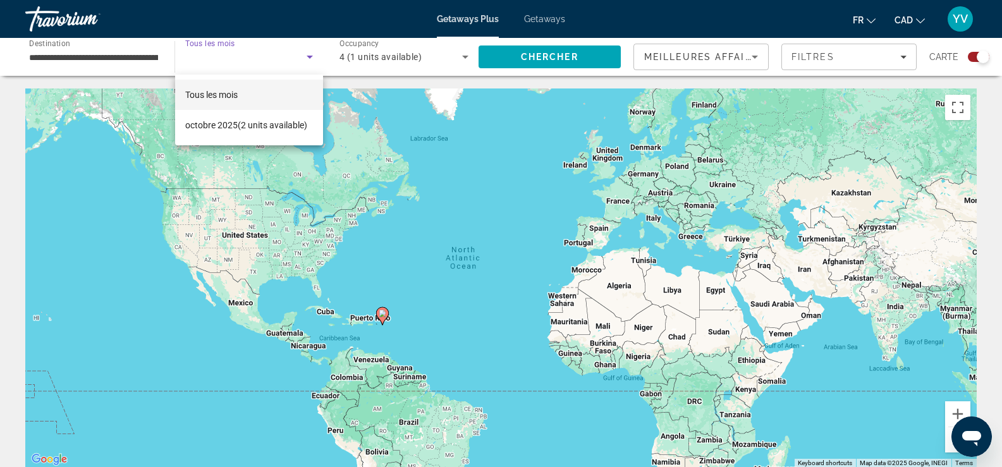
click at [217, 52] on div at bounding box center [501, 233] width 1002 height 467
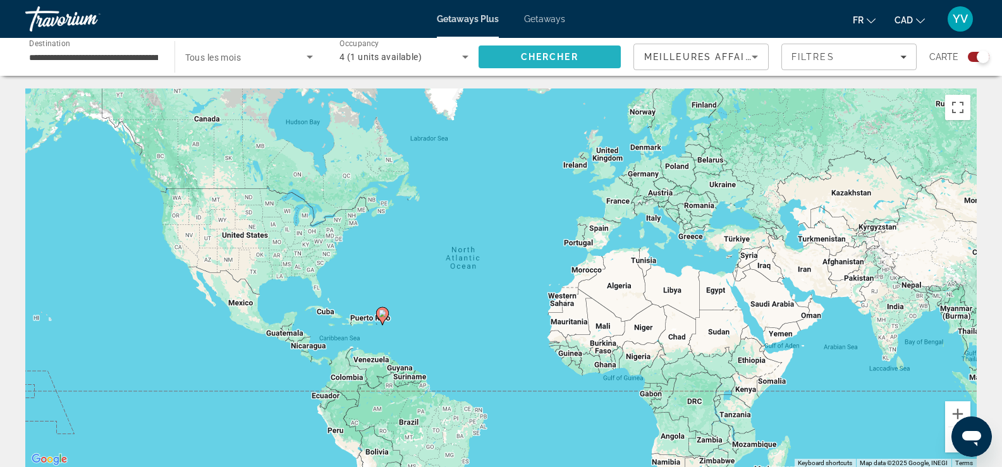
click at [527, 54] on span "Chercher" at bounding box center [550, 57] width 58 height 10
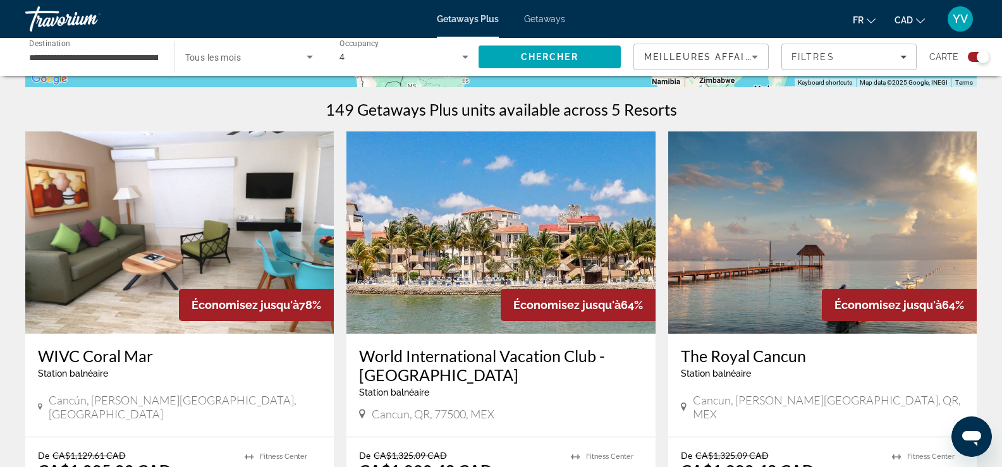
scroll to position [379, 0]
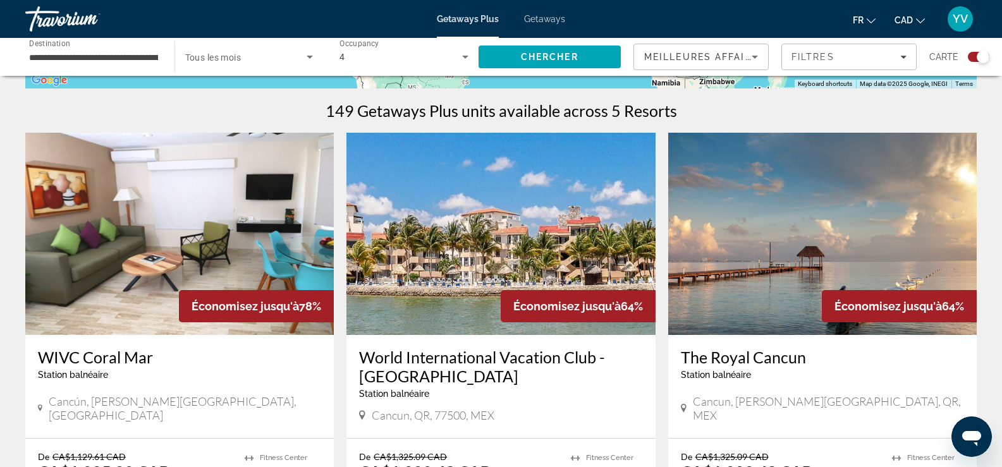
click at [736, 197] on img "Main content" at bounding box center [822, 234] width 308 height 202
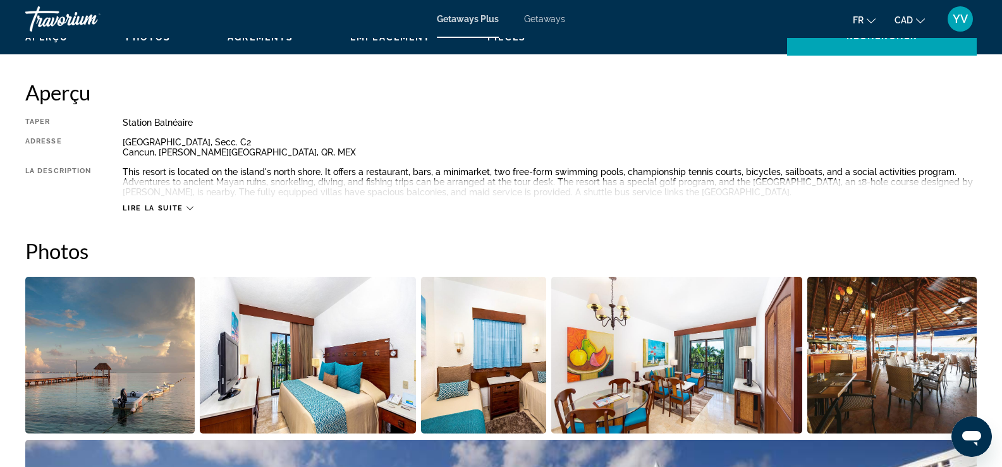
scroll to position [250, 0]
